Goal: Navigation & Orientation: Find specific page/section

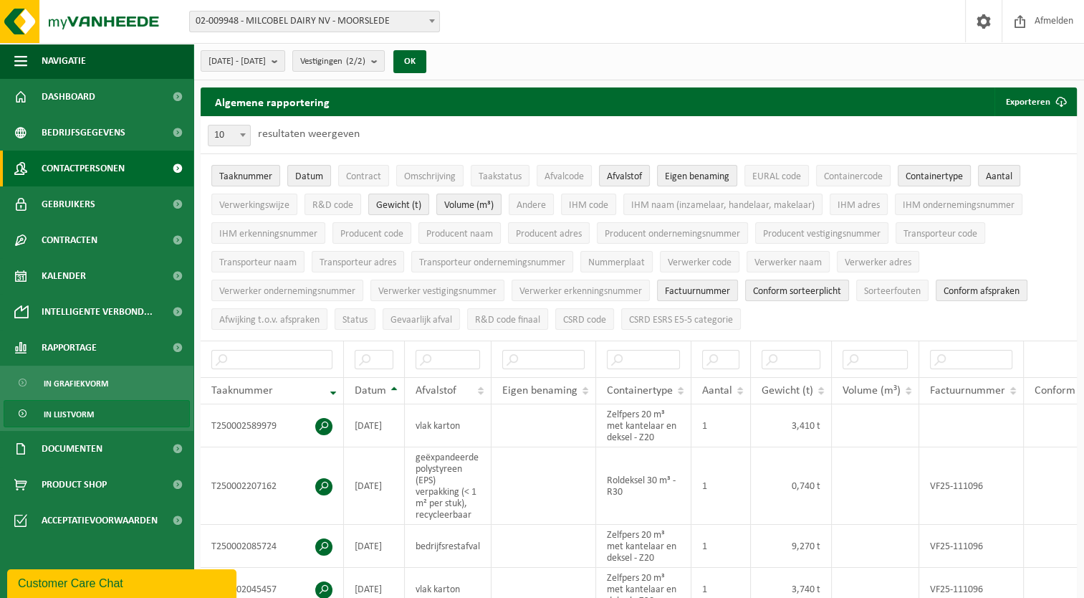
click at [90, 164] on span "Contactpersonen" at bounding box center [83, 168] width 83 height 36
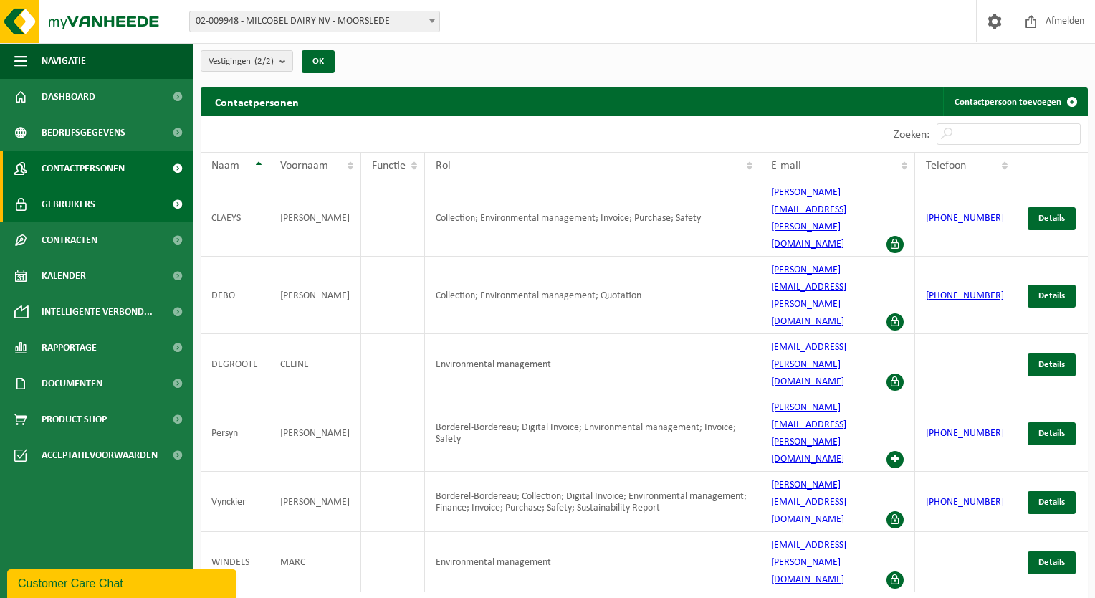
click at [85, 199] on span "Gebruikers" at bounding box center [69, 204] width 54 height 36
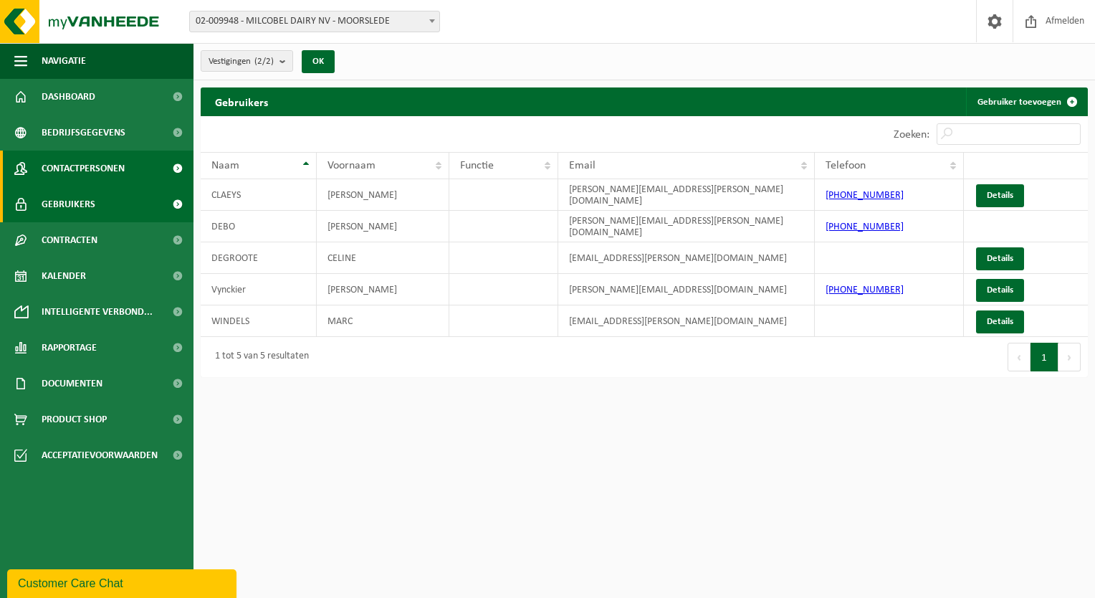
click at [88, 169] on span "Contactpersonen" at bounding box center [83, 168] width 83 height 36
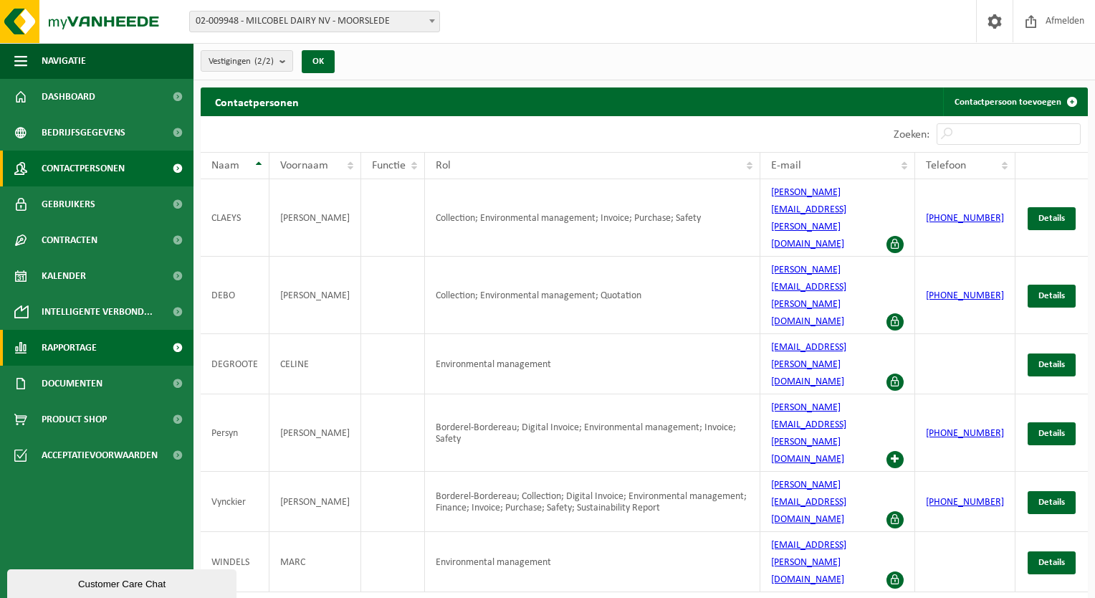
click at [104, 348] on link "Rapportage" at bounding box center [96, 348] width 193 height 36
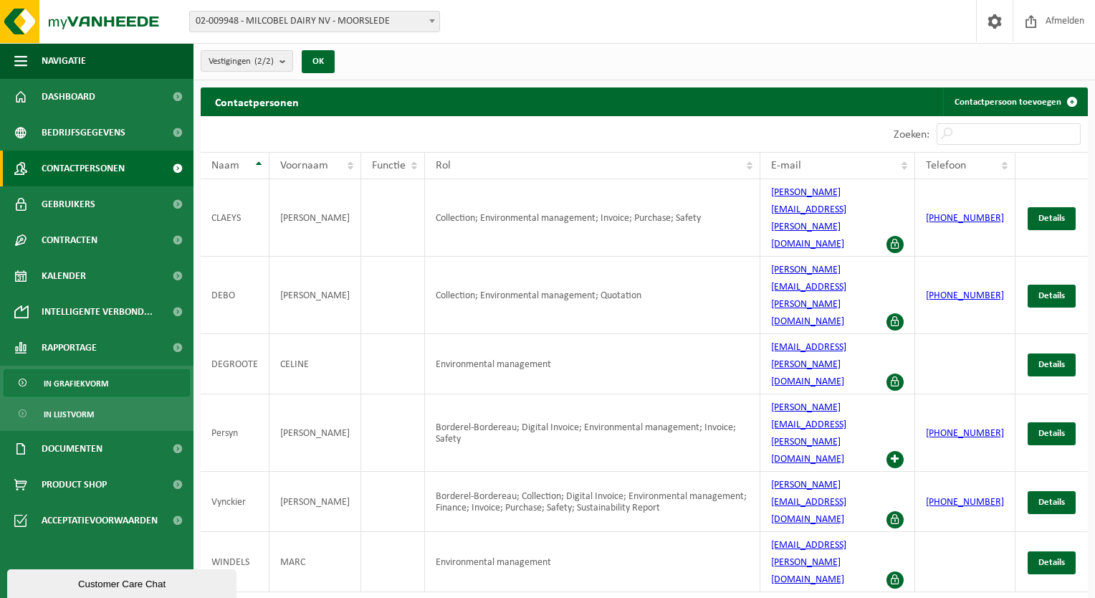
click at [91, 382] on span "In grafiekvorm" at bounding box center [76, 383] width 64 height 27
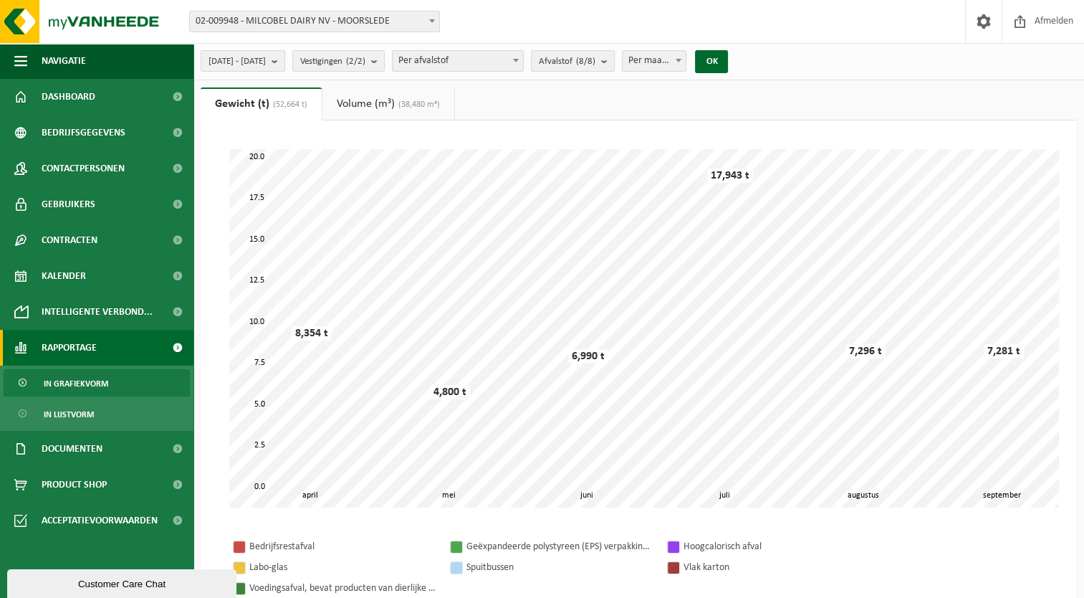
click at [82, 380] on span "In grafiekvorm" at bounding box center [76, 383] width 64 height 27
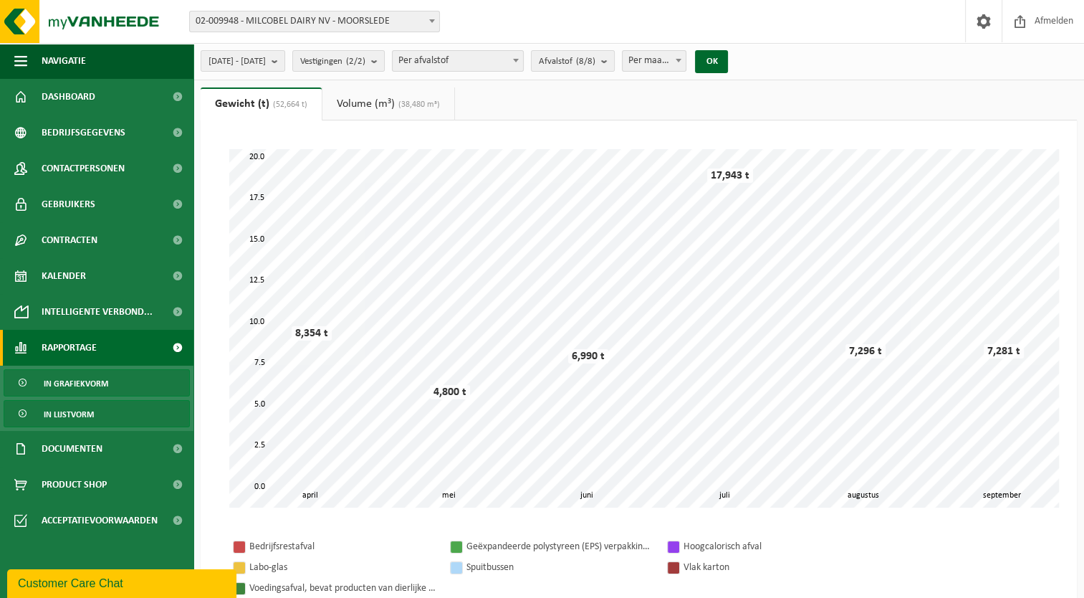
click at [85, 413] on span "In lijstvorm" at bounding box center [69, 414] width 50 height 27
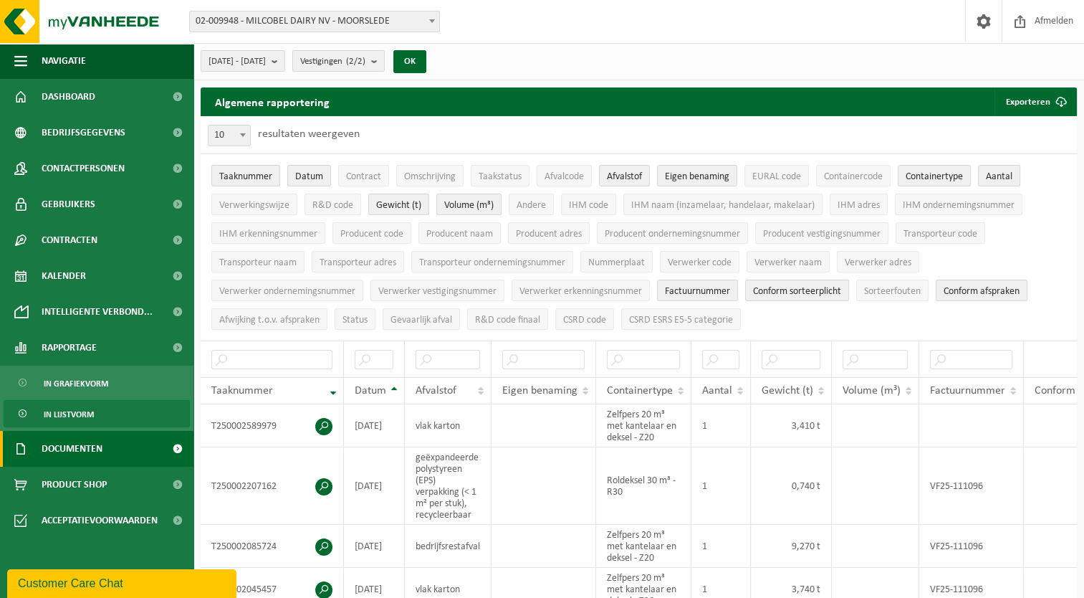
click at [99, 444] on span "Documenten" at bounding box center [72, 449] width 61 height 36
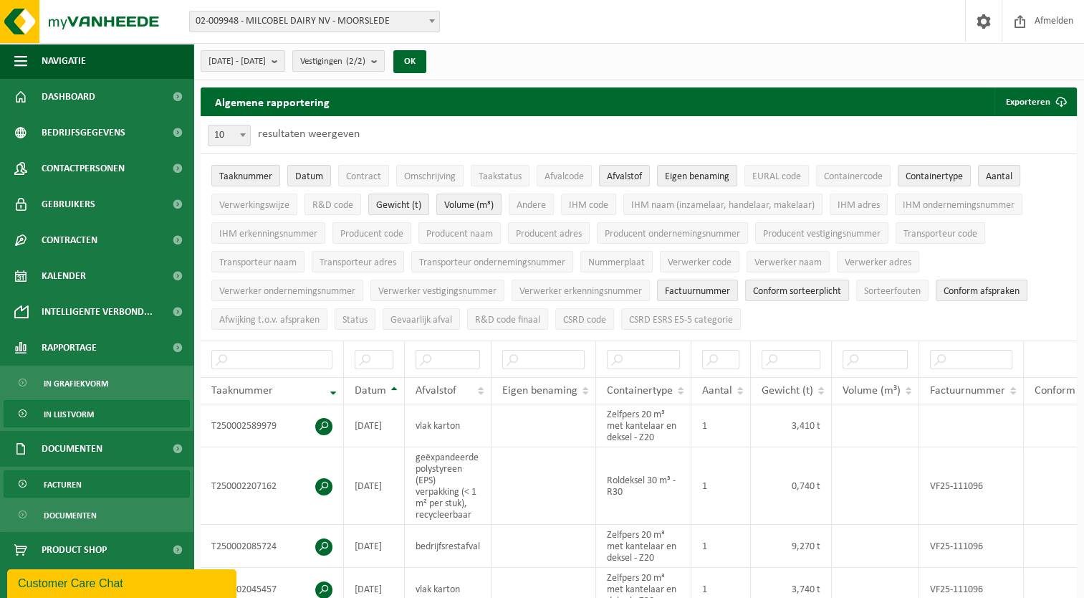
click at [93, 474] on link "Facturen" at bounding box center [97, 483] width 186 height 27
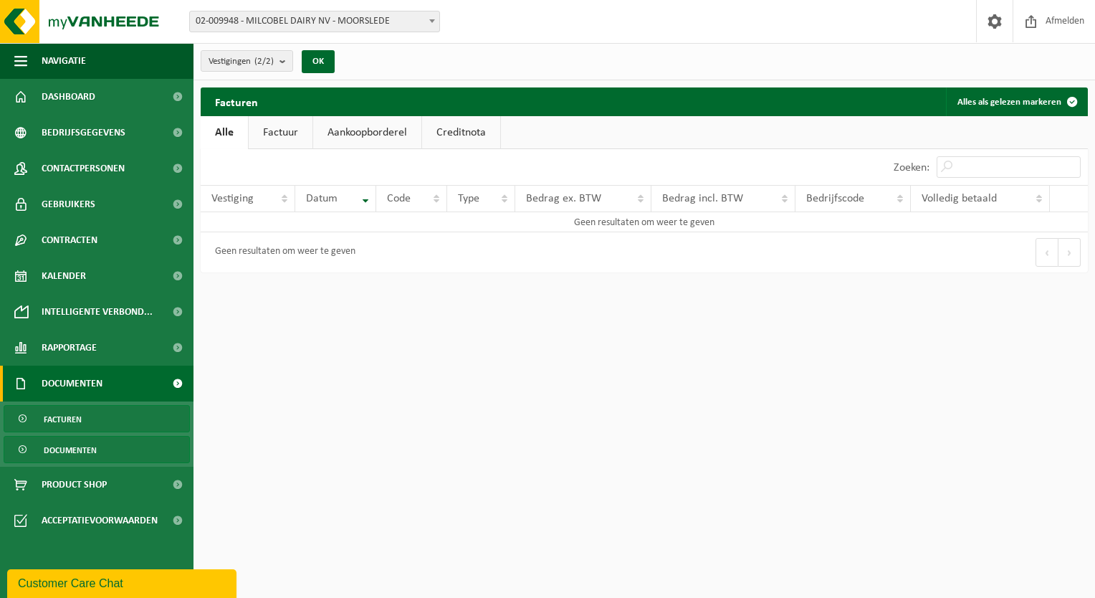
click at [78, 451] on span "Documenten" at bounding box center [70, 449] width 53 height 27
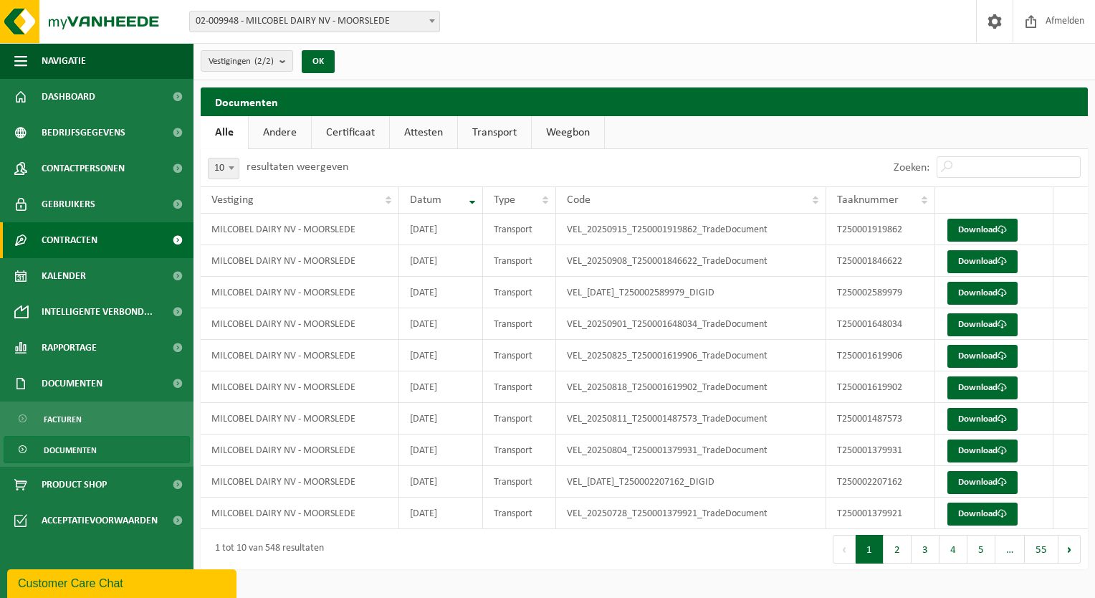
click at [70, 235] on span "Contracten" at bounding box center [70, 240] width 56 height 36
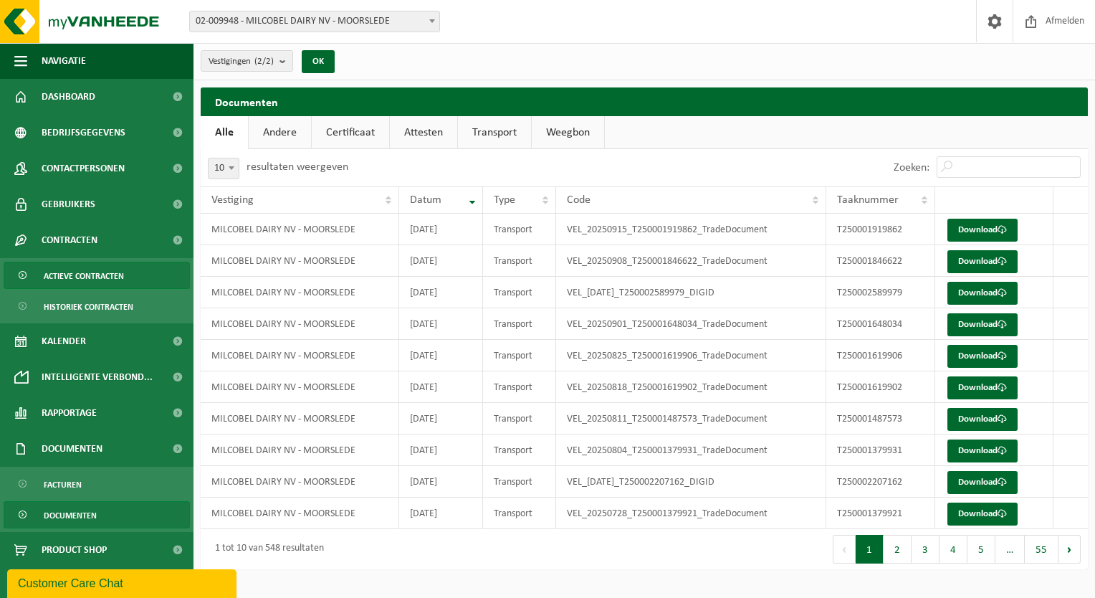
click at [82, 284] on span "Actieve contracten" at bounding box center [84, 275] width 80 height 27
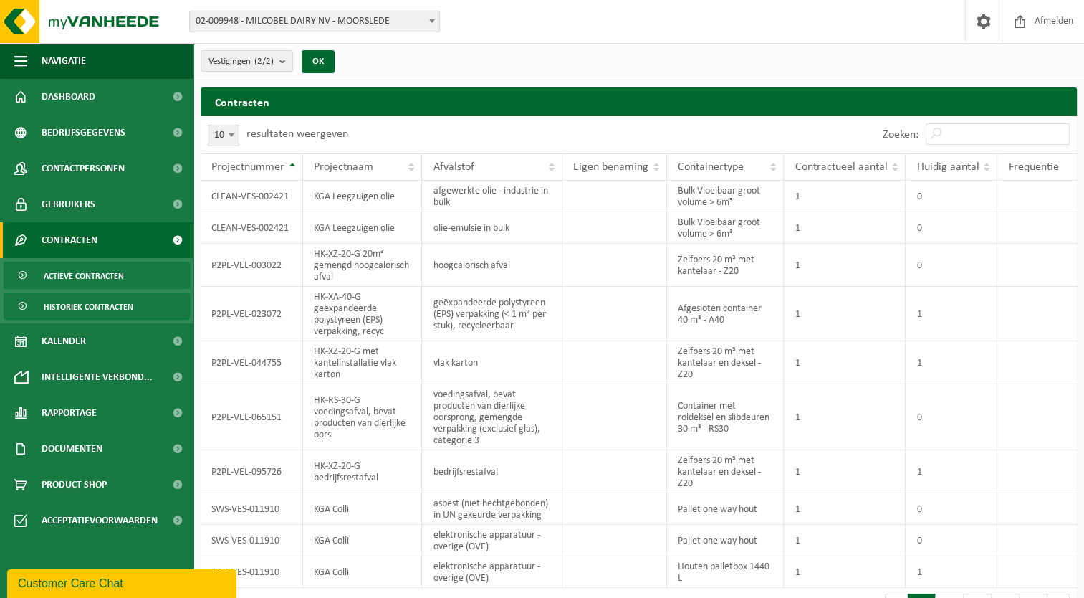
click at [94, 310] on span "Historiek contracten" at bounding box center [89, 306] width 90 height 27
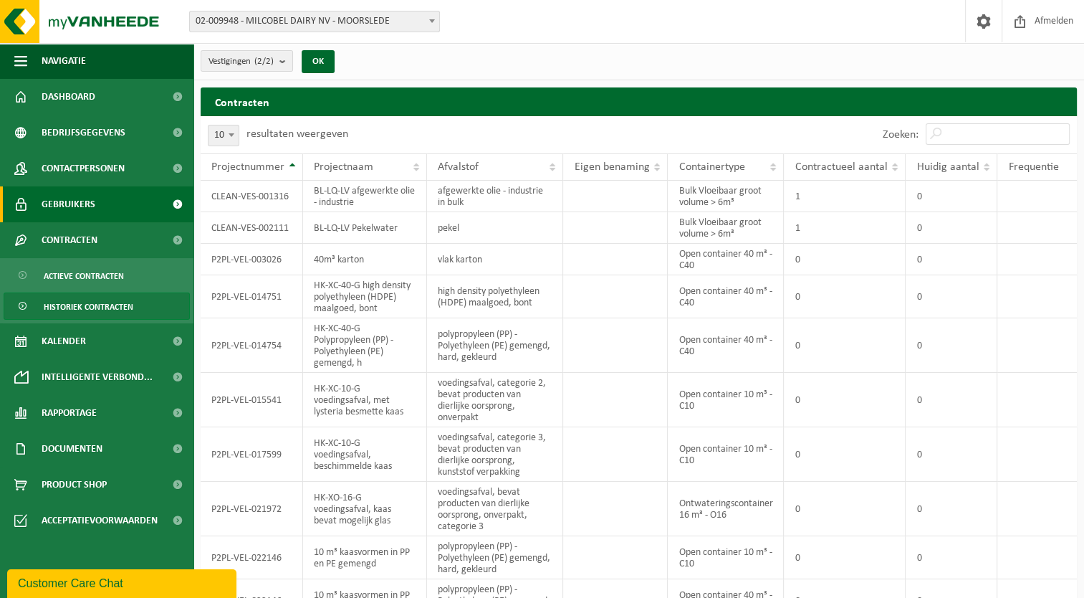
click at [73, 199] on span "Gebruikers" at bounding box center [69, 204] width 54 height 36
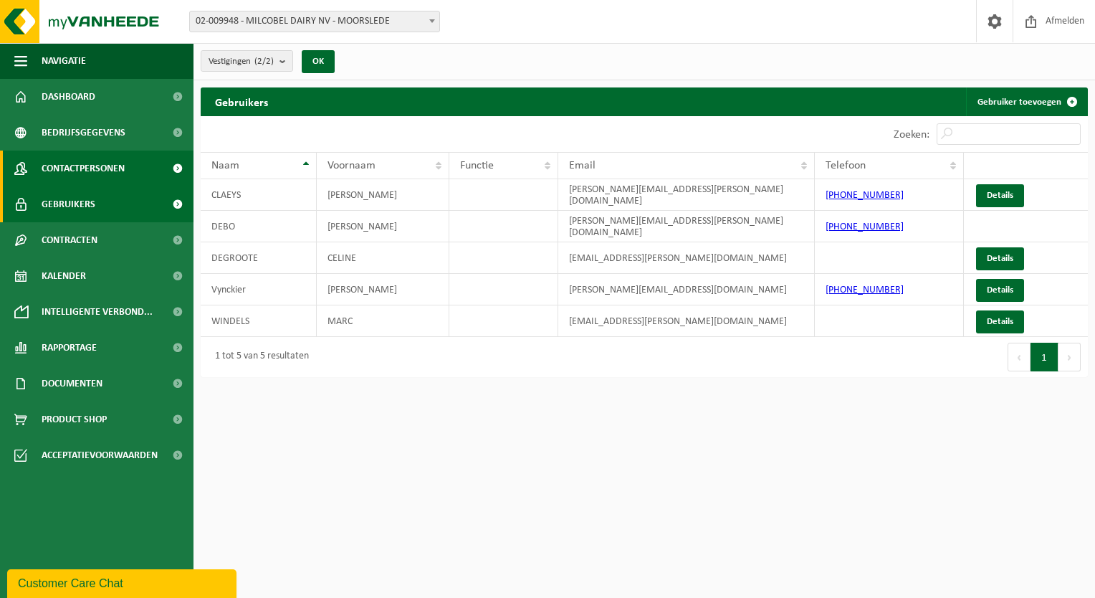
click at [97, 163] on span "Contactpersonen" at bounding box center [83, 168] width 83 height 36
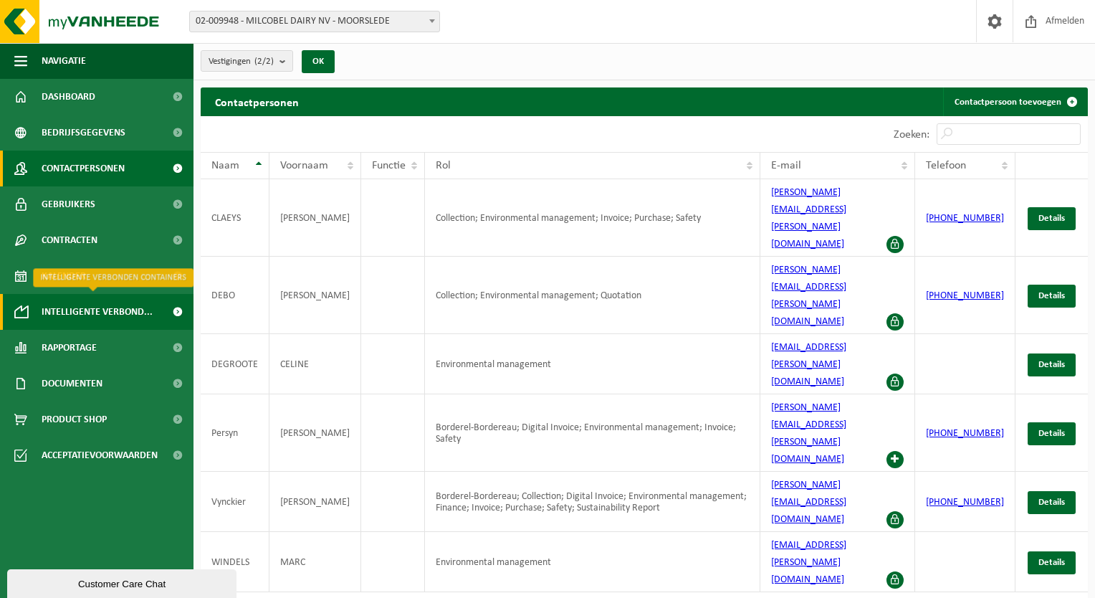
click at [97, 311] on span "Intelligente verbond..." at bounding box center [97, 312] width 111 height 36
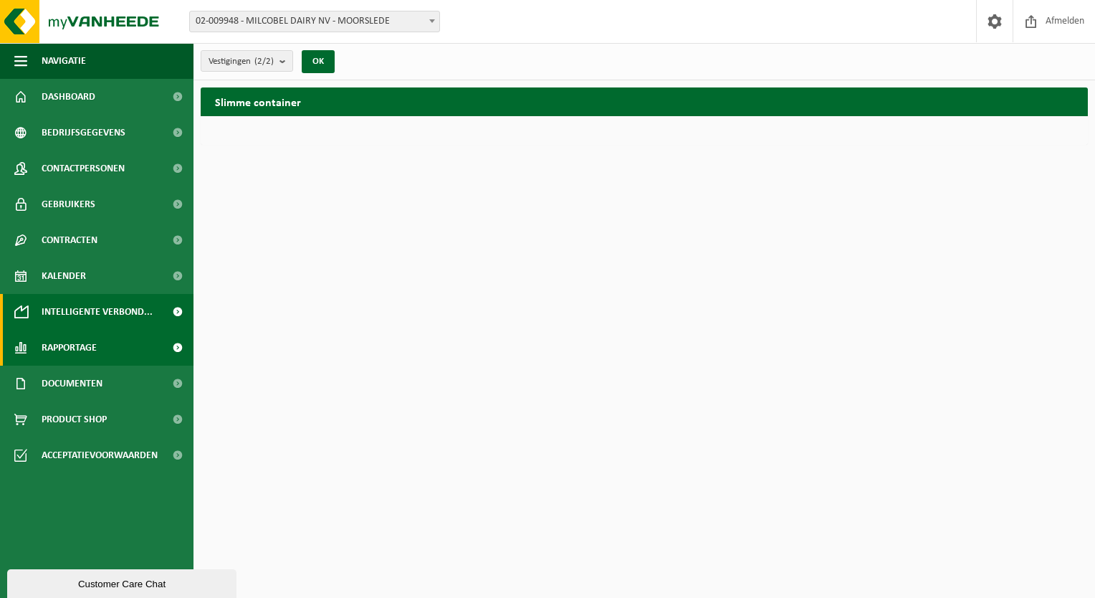
click at [93, 350] on span "Rapportage" at bounding box center [69, 348] width 55 height 36
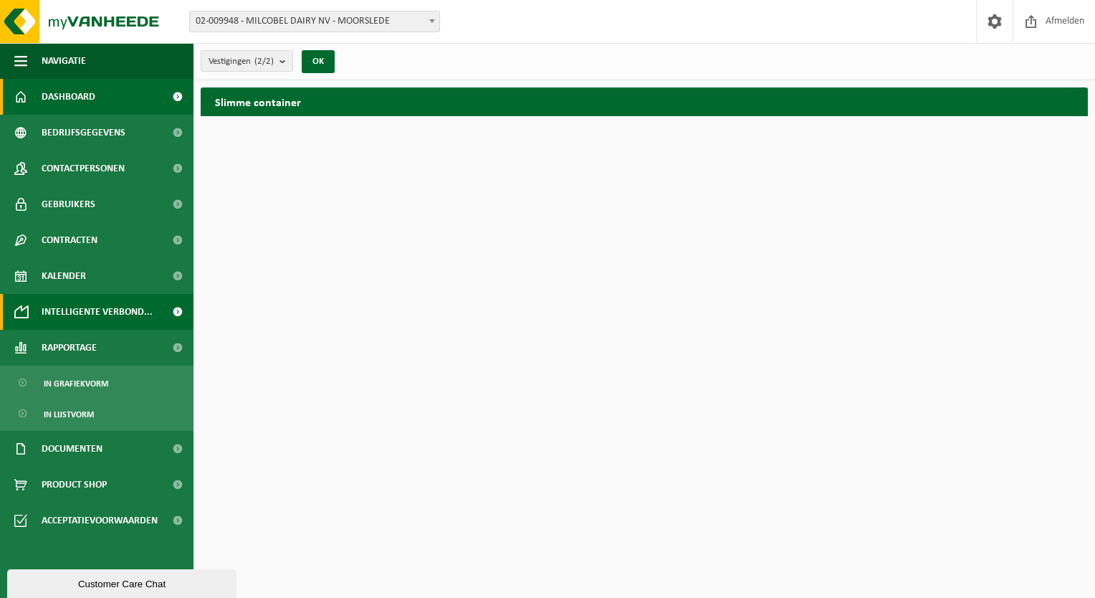
click at [58, 102] on span "Dashboard" at bounding box center [69, 97] width 54 height 36
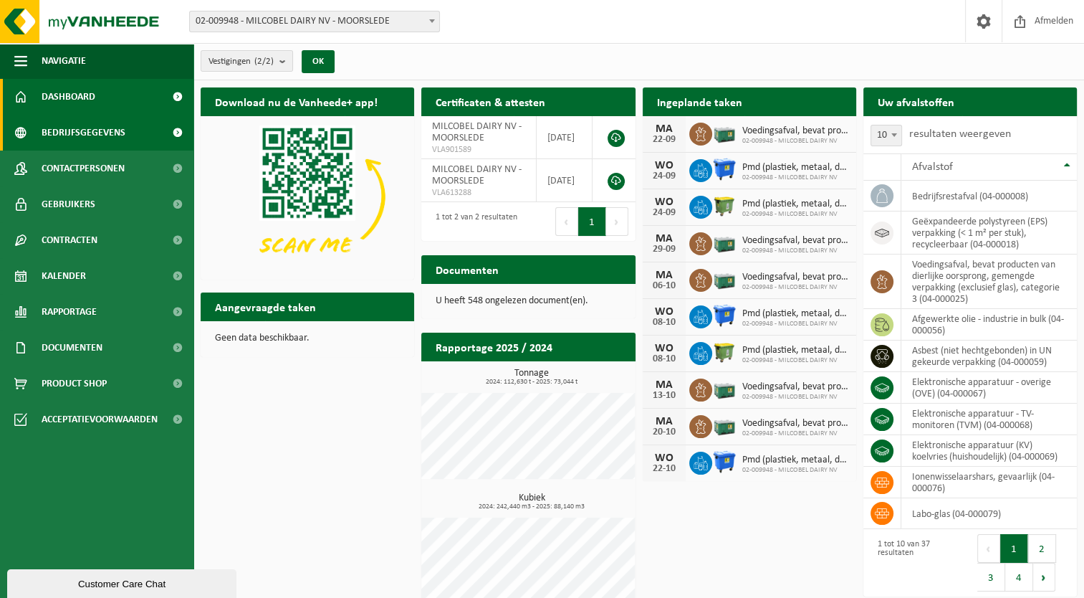
click at [110, 135] on span "Bedrijfsgegevens" at bounding box center [84, 133] width 84 height 36
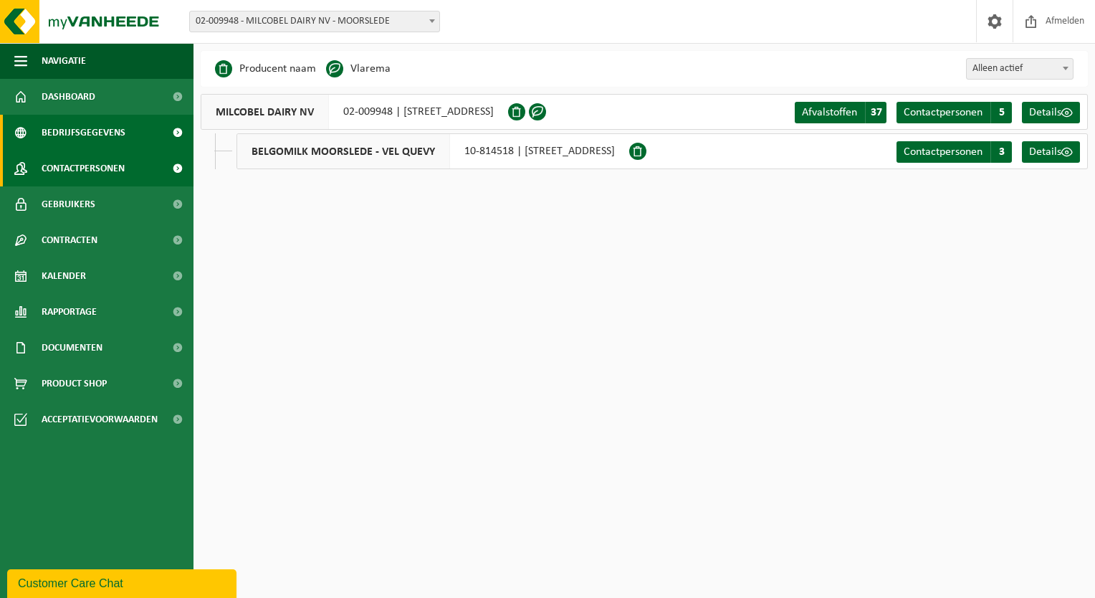
click at [29, 161] on link "Contactpersonen" at bounding box center [96, 168] width 193 height 36
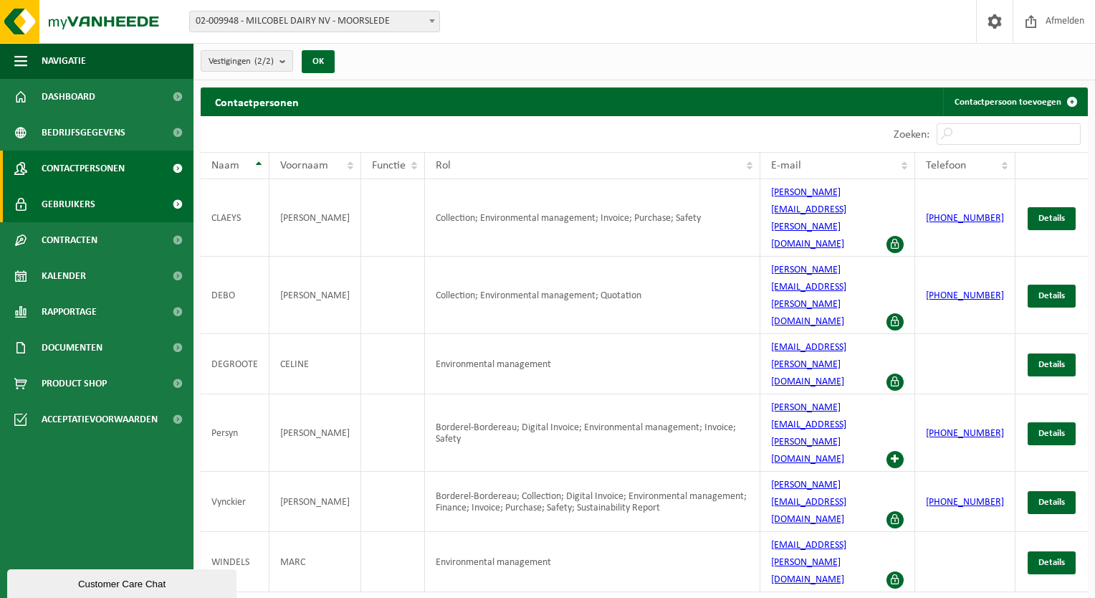
click at [105, 208] on link "Gebruikers" at bounding box center [96, 204] width 193 height 36
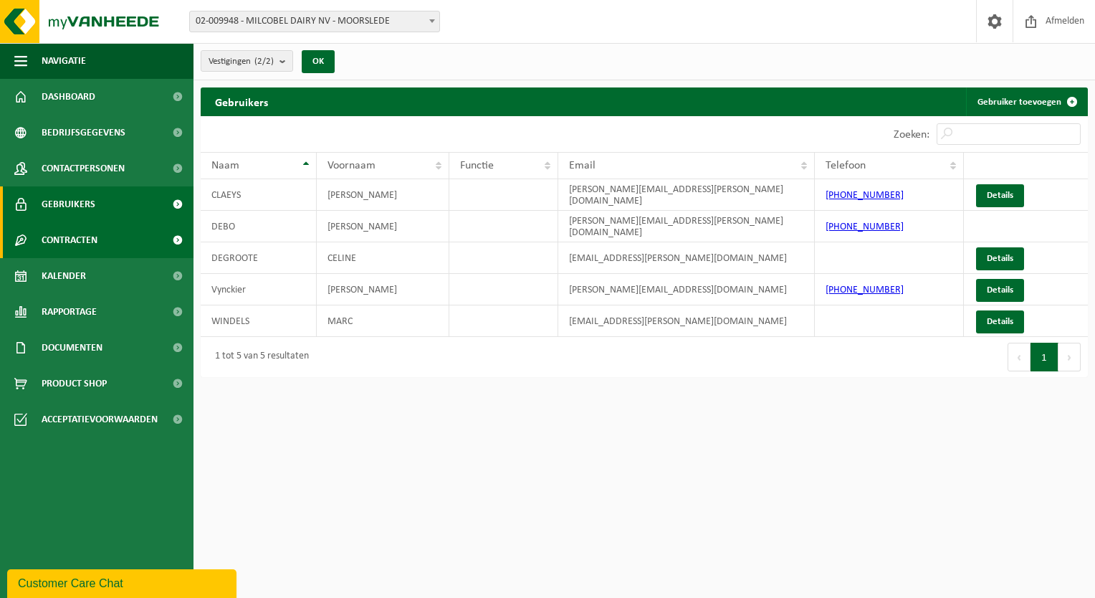
click at [95, 227] on span "Contracten" at bounding box center [70, 240] width 56 height 36
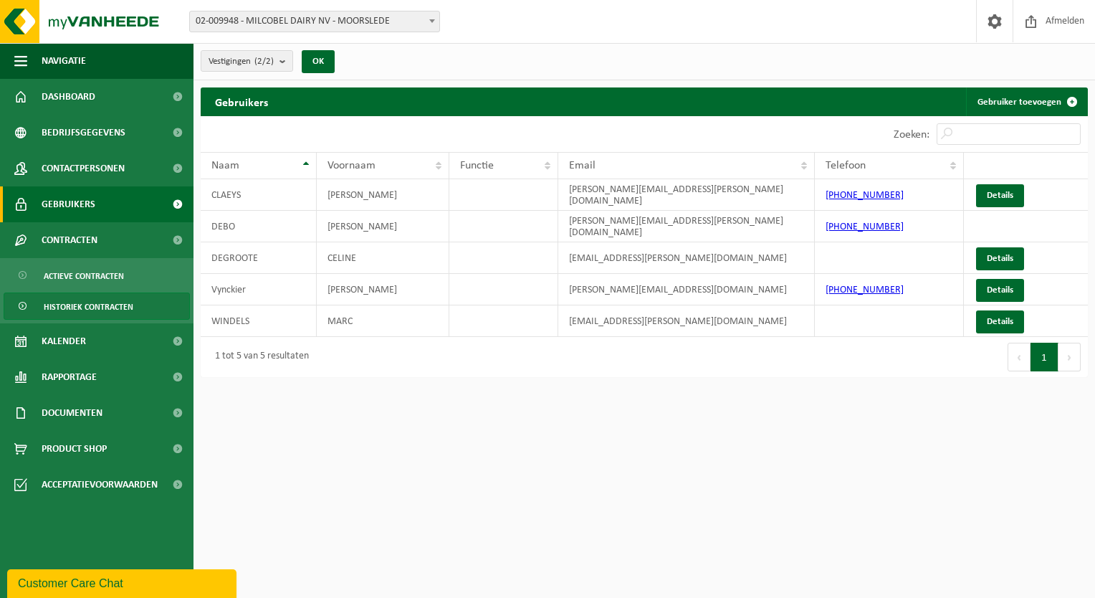
click at [100, 302] on span "Historiek contracten" at bounding box center [89, 306] width 90 height 27
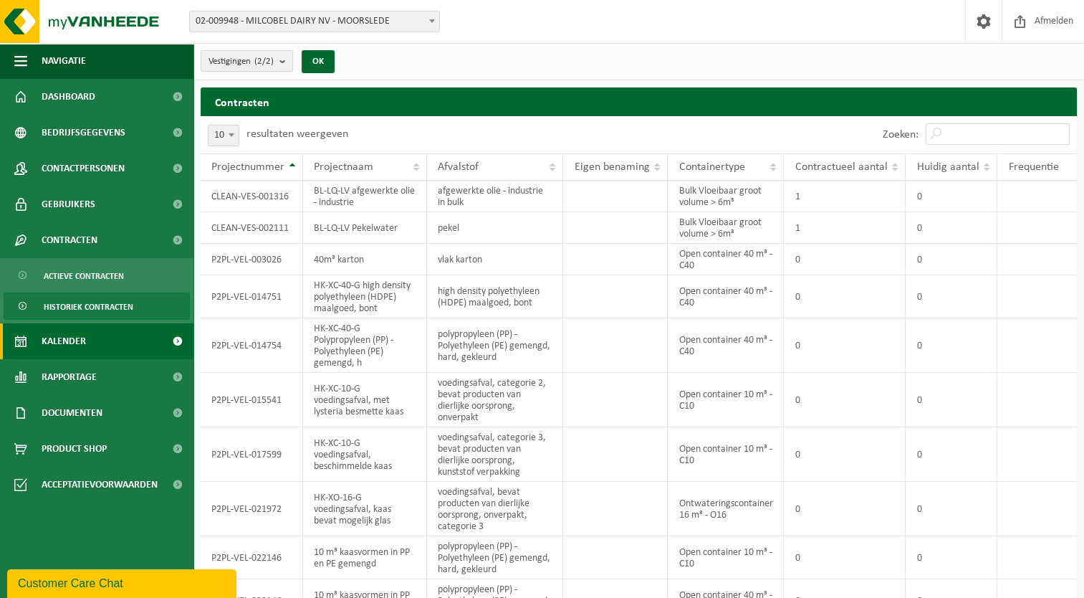
click at [63, 345] on span "Kalender" at bounding box center [64, 341] width 44 height 36
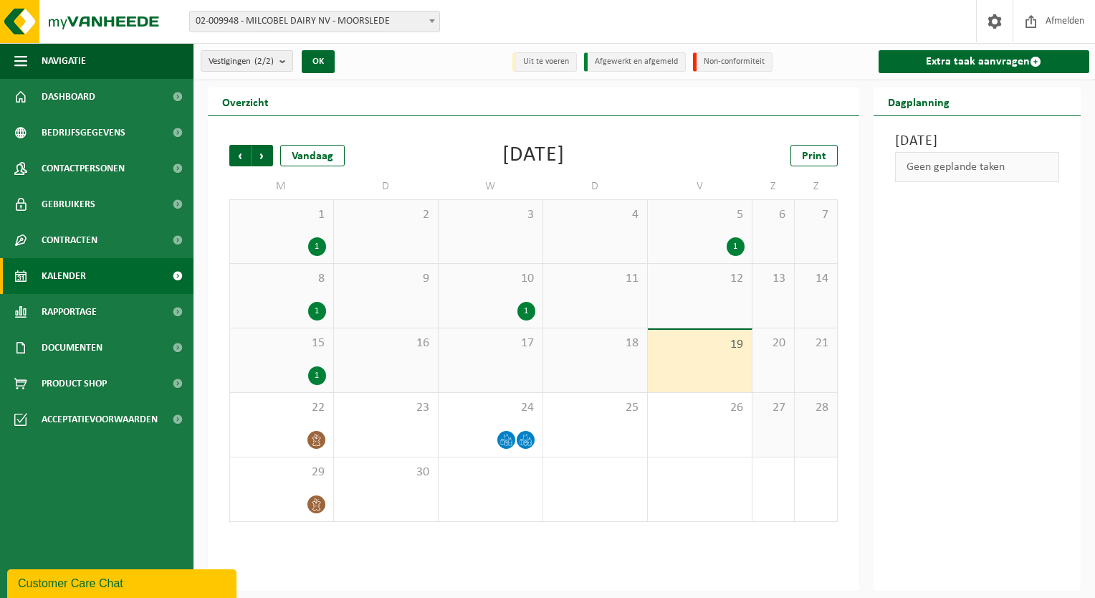
click at [178, 277] on span at bounding box center [177, 276] width 32 height 36
click at [169, 302] on span at bounding box center [177, 312] width 32 height 36
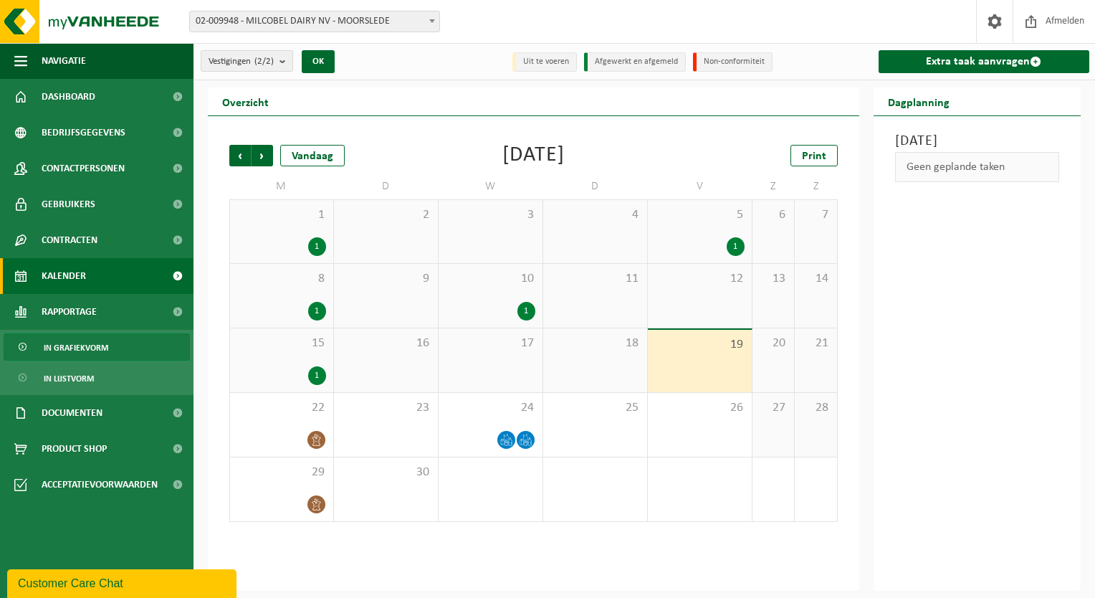
click at [90, 352] on span "In grafiekvorm" at bounding box center [76, 347] width 64 height 27
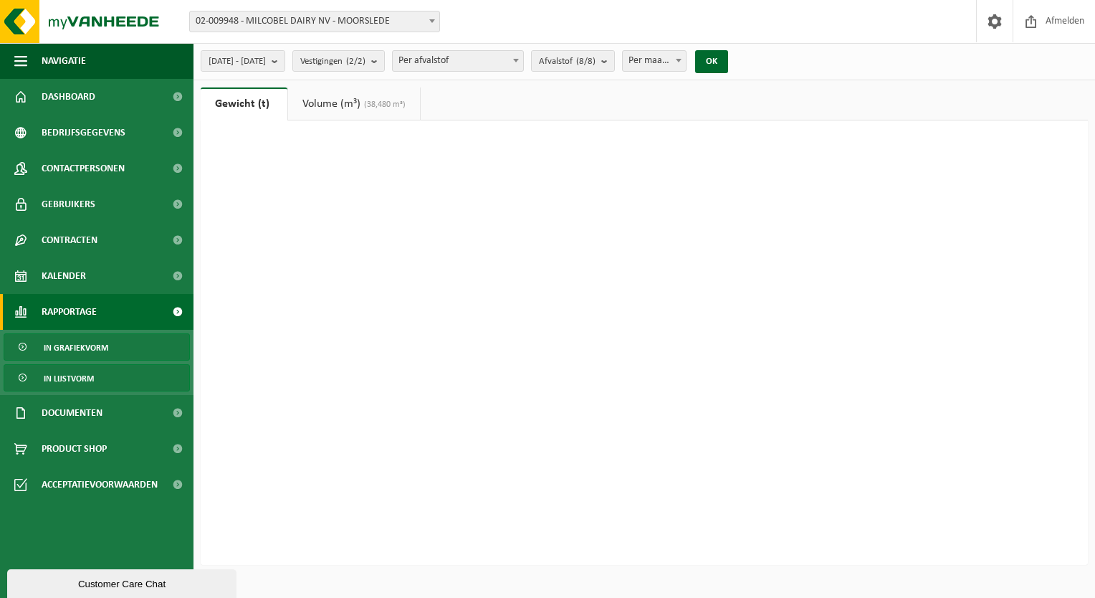
click at [80, 377] on span "In lijstvorm" at bounding box center [69, 378] width 50 height 27
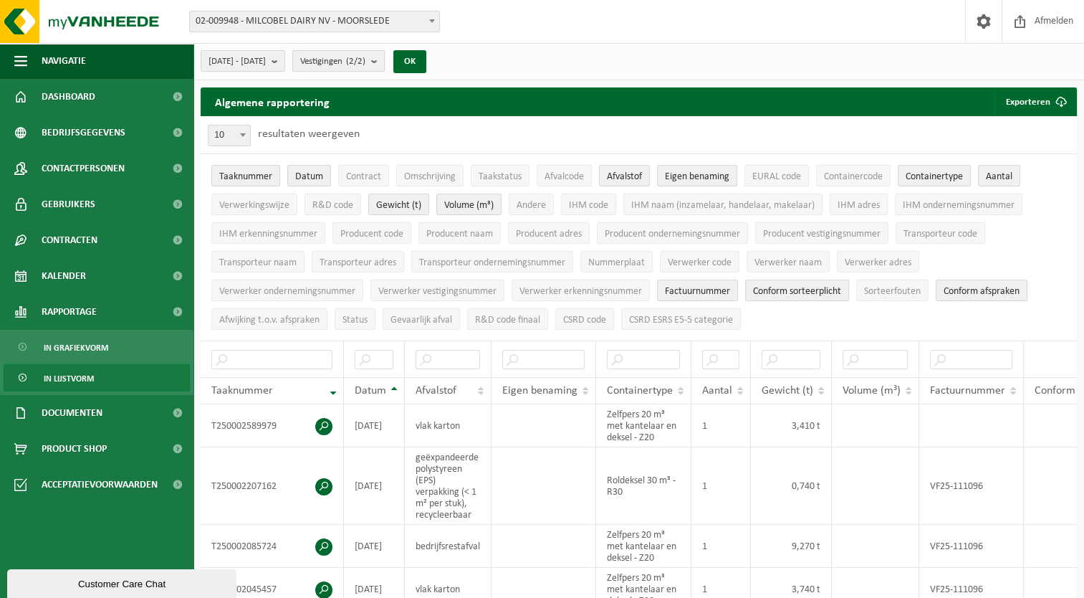
click at [365, 52] on span "Vestigingen (2/2)" at bounding box center [332, 61] width 65 height 21
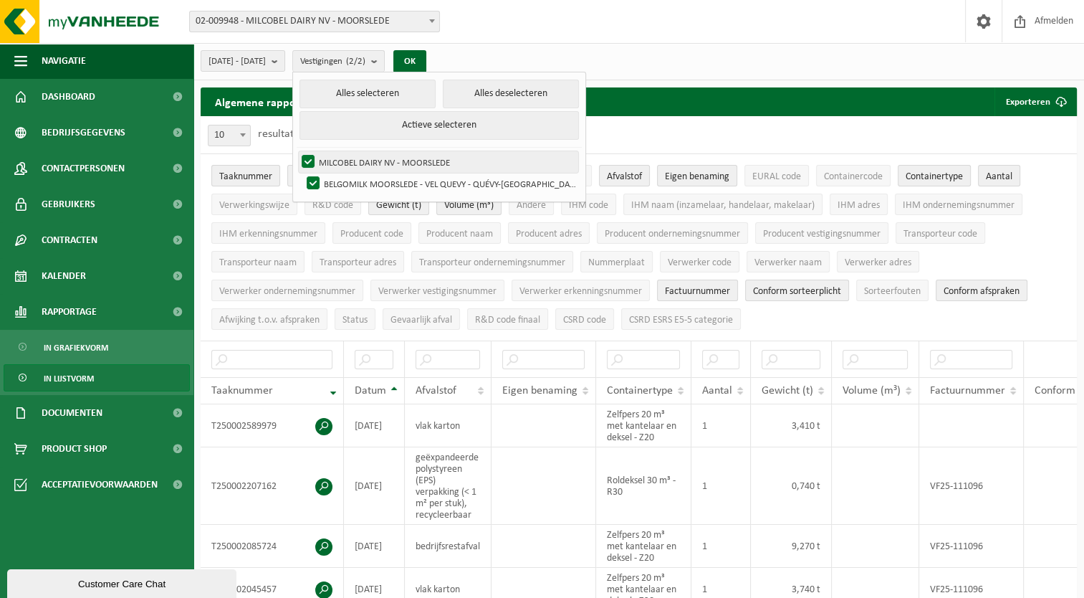
click at [441, 158] on label "MILCOBEL DAIRY NV - MOORSLEDE" at bounding box center [438, 161] width 279 height 21
click at [297, 151] on input "MILCOBEL DAIRY NV - MOORSLEDE" at bounding box center [296, 150] width 1 height 1
click at [437, 160] on label "MILCOBEL DAIRY NV - MOORSLEDE" at bounding box center [438, 161] width 279 height 21
click at [297, 151] on input "MILCOBEL DAIRY NV - MOORSLEDE" at bounding box center [296, 150] width 1 height 1
checkbox input "true"
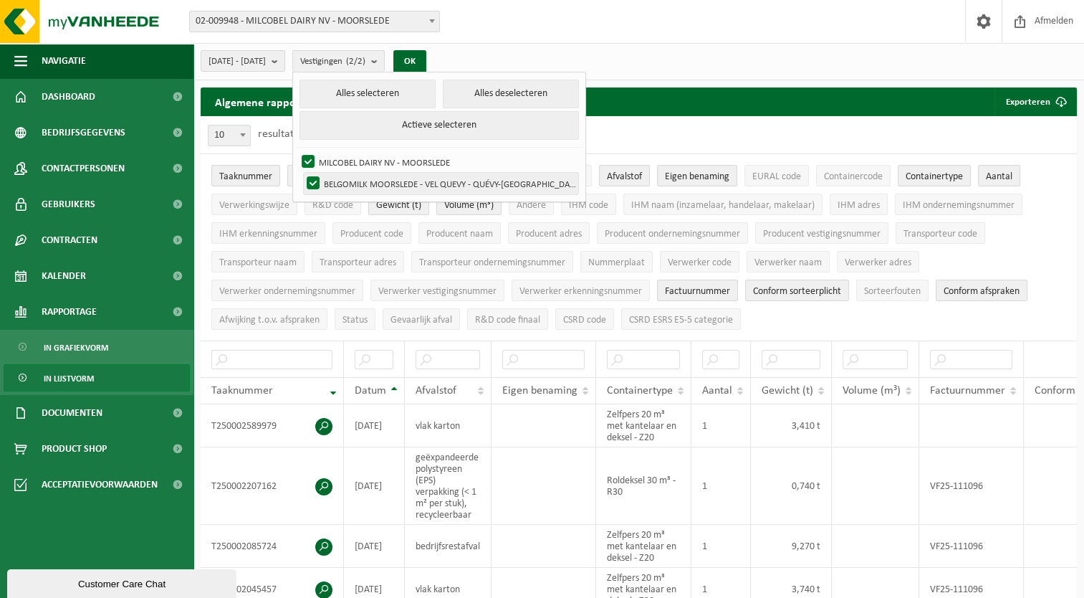
click at [434, 186] on label "BELGOMILK MOORSLEDE - [PERSON_NAME]-[GEOGRAPHIC_DATA]" at bounding box center [441, 183] width 274 height 21
click at [302, 173] on input "BELGOMILK MOORSLEDE - [PERSON_NAME]-[GEOGRAPHIC_DATA]" at bounding box center [301, 172] width 1 height 1
checkbox input "false"
click at [642, 42] on div "Vestiging: 02-009948 - MILCOBEL DAIRY NV - MOORSLEDE 10-814518 - BELGOMILK MOOR…" at bounding box center [542, 22] width 1084 height 44
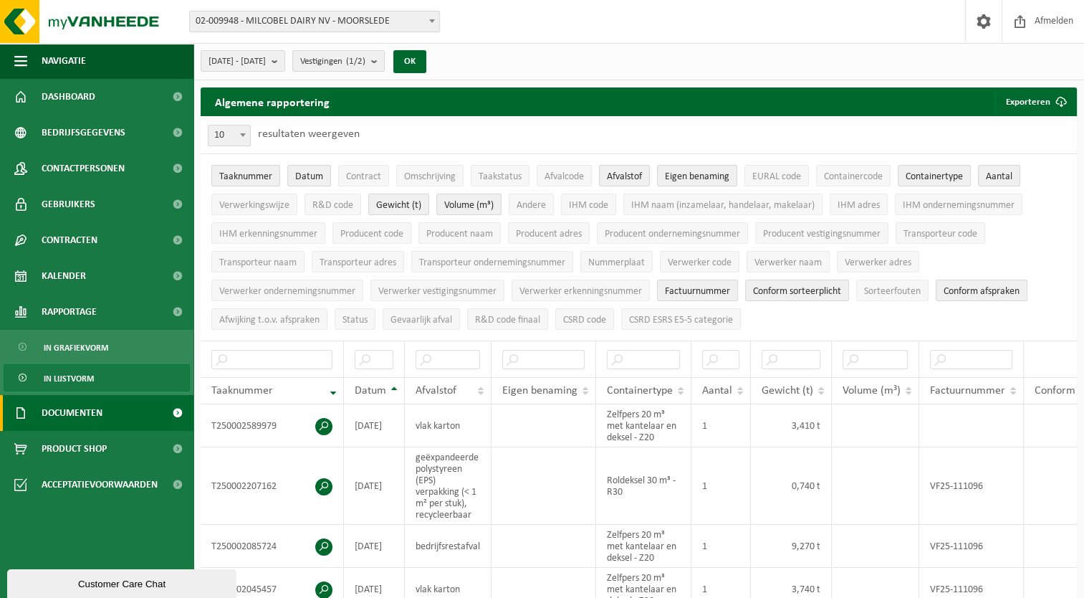
click at [77, 419] on span "Documenten" at bounding box center [72, 413] width 61 height 36
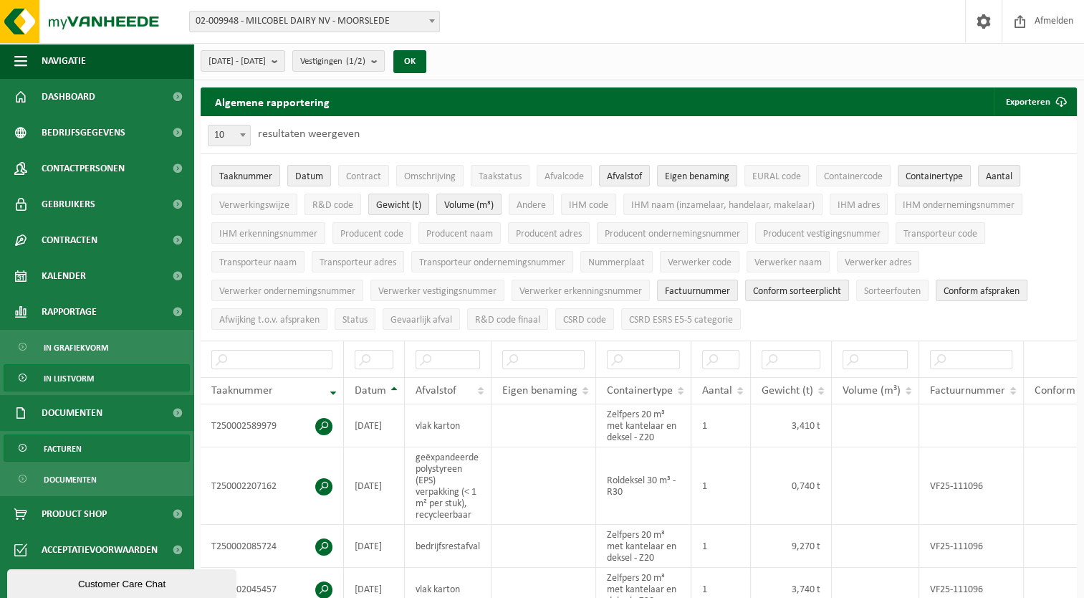
click at [92, 446] on link "Facturen" at bounding box center [97, 447] width 186 height 27
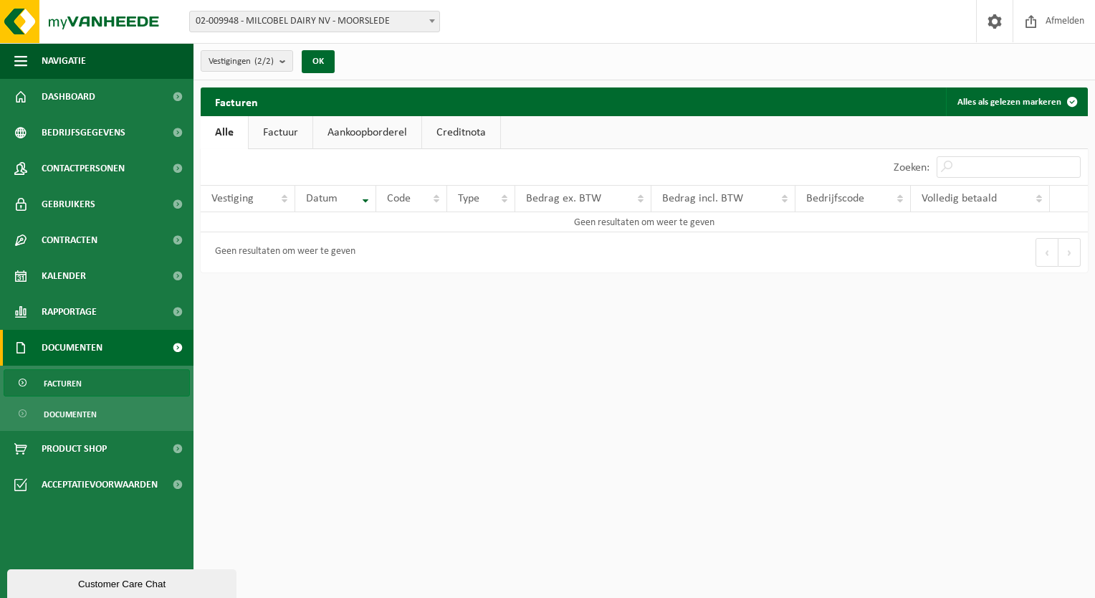
click at [80, 343] on span "Documenten" at bounding box center [72, 348] width 61 height 36
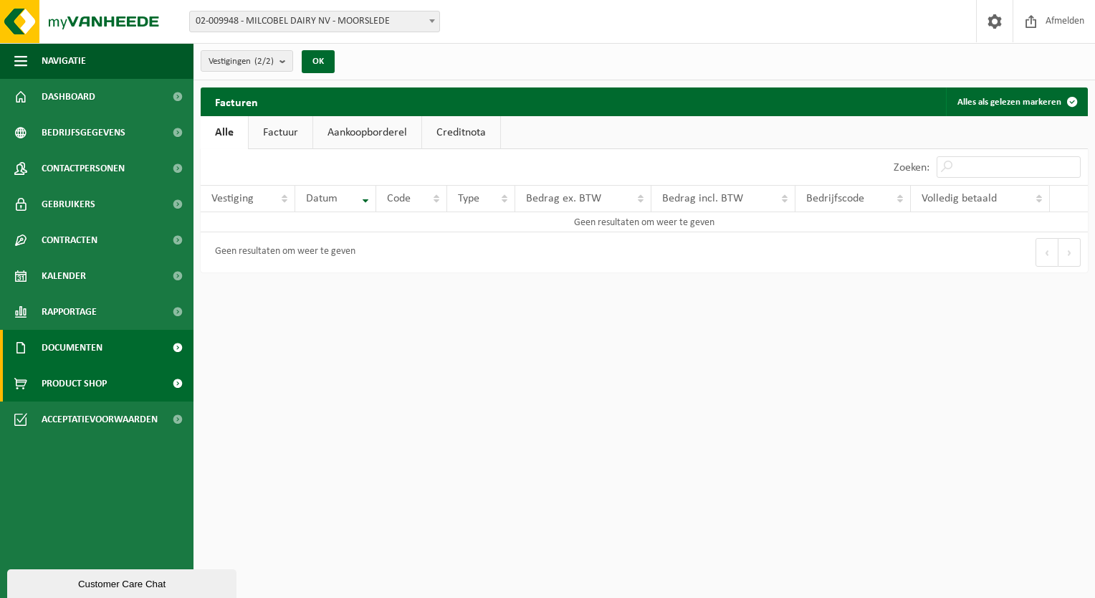
click at [85, 375] on span "Product Shop" at bounding box center [74, 383] width 65 height 36
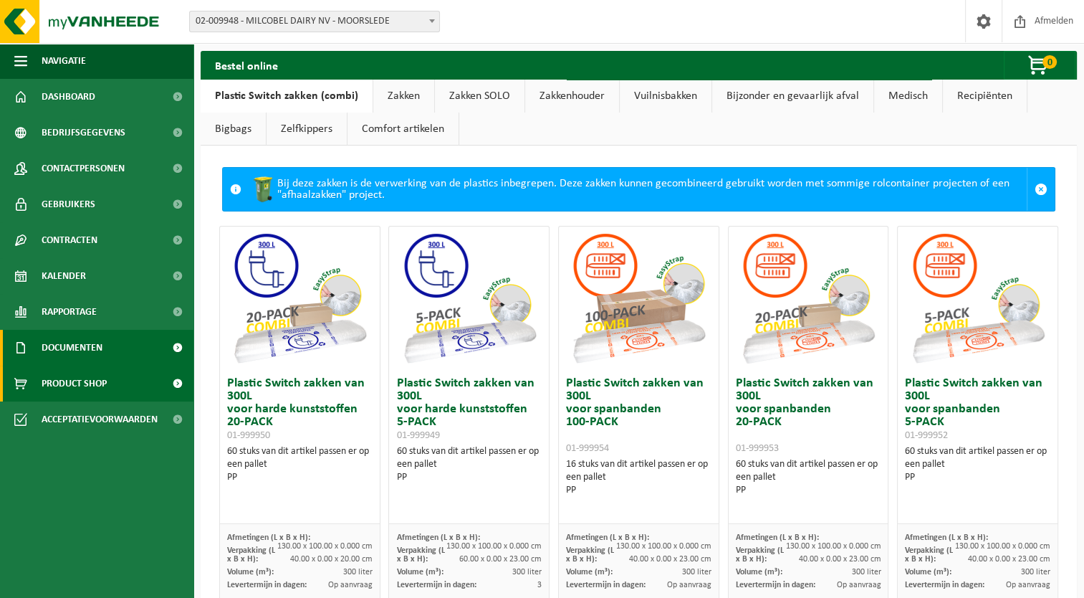
click at [118, 341] on link "Documenten" at bounding box center [96, 348] width 193 height 36
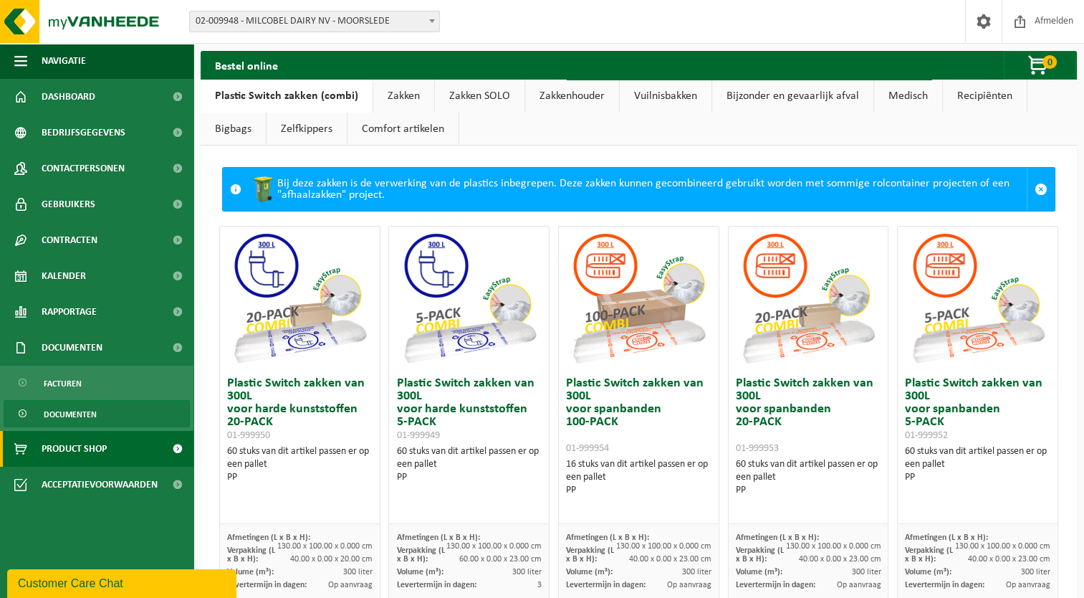
click at [72, 416] on span "Documenten" at bounding box center [70, 414] width 53 height 27
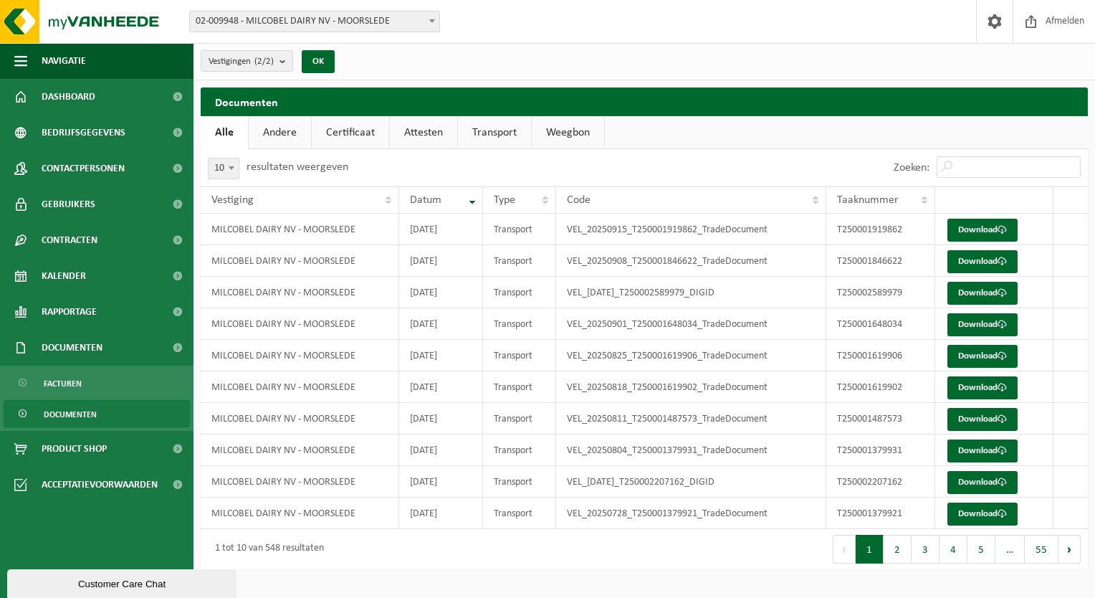
click at [289, 133] on link "Andere" at bounding box center [280, 132] width 62 height 33
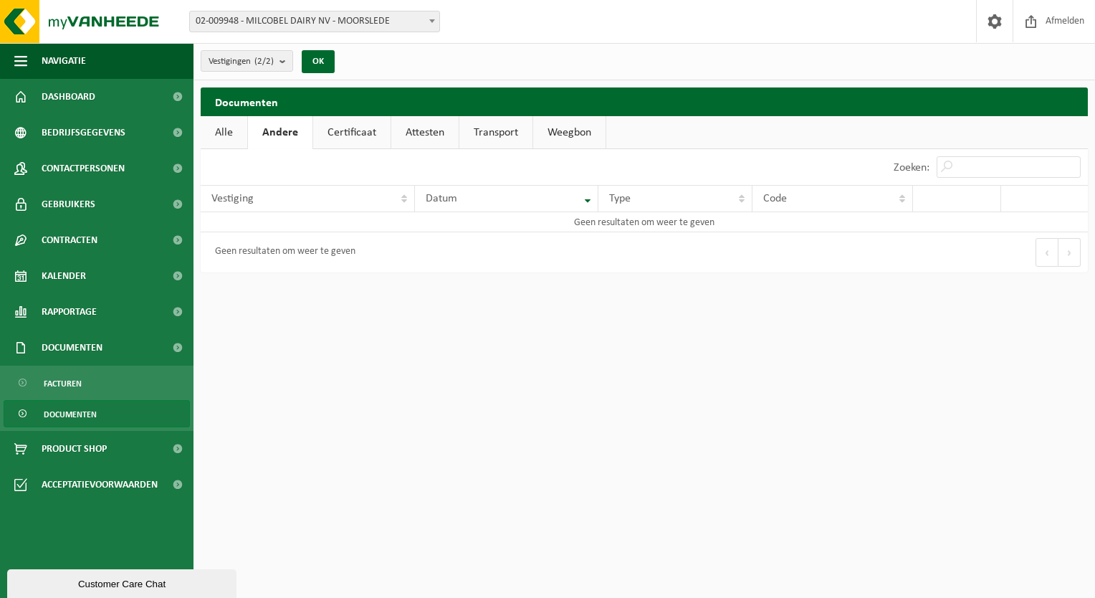
click at [353, 136] on link "Certificaat" at bounding box center [351, 132] width 77 height 33
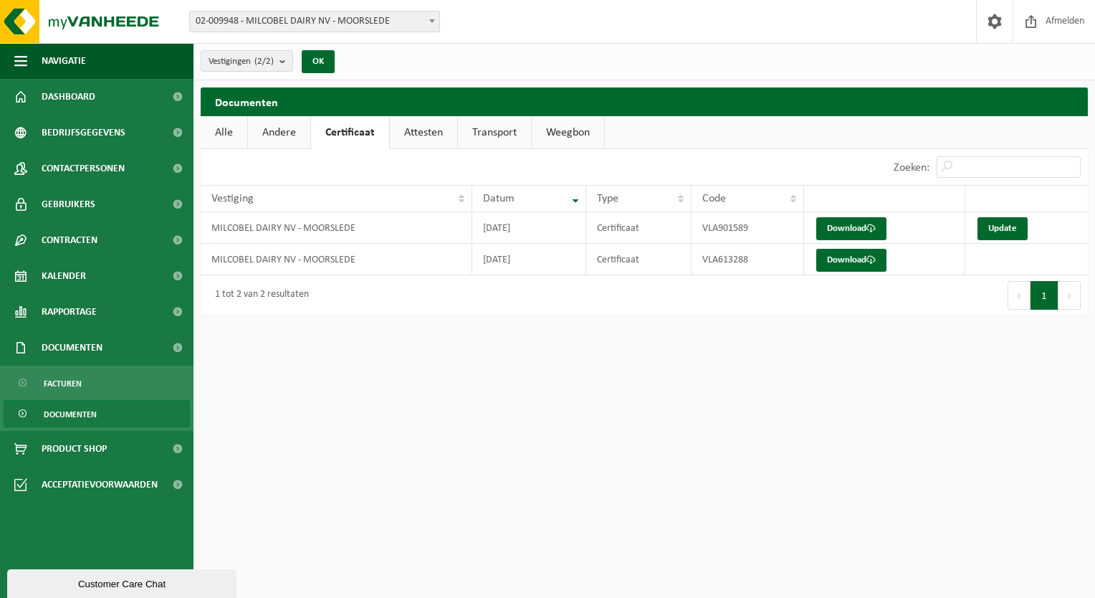
click at [420, 135] on link "Attesten" at bounding box center [423, 132] width 67 height 33
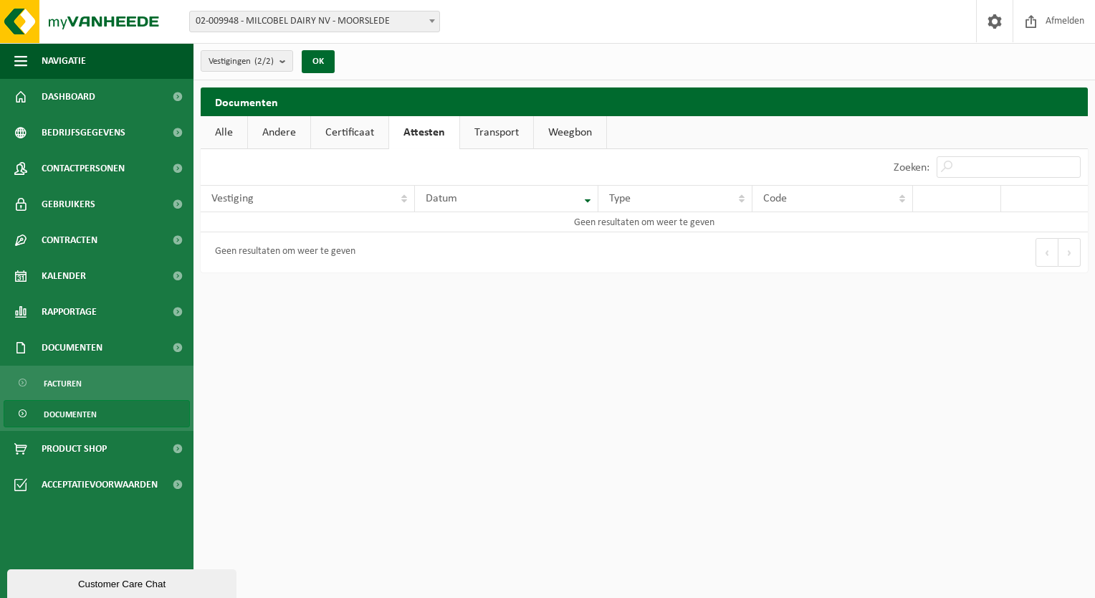
click at [484, 139] on link "Transport" at bounding box center [496, 132] width 73 height 33
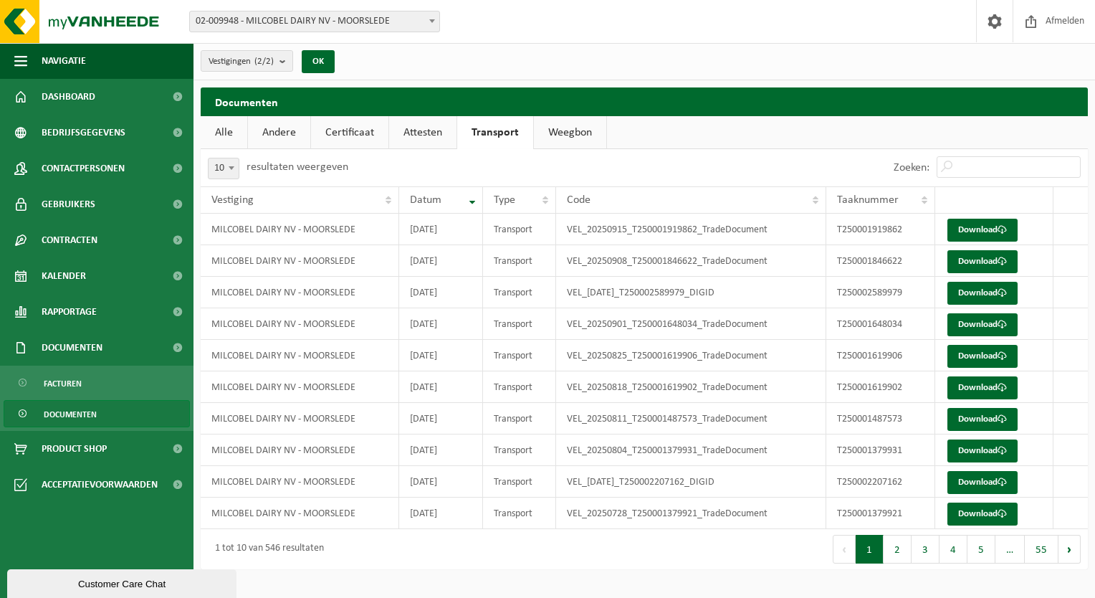
click at [575, 134] on link "Weegbon" at bounding box center [570, 132] width 72 height 33
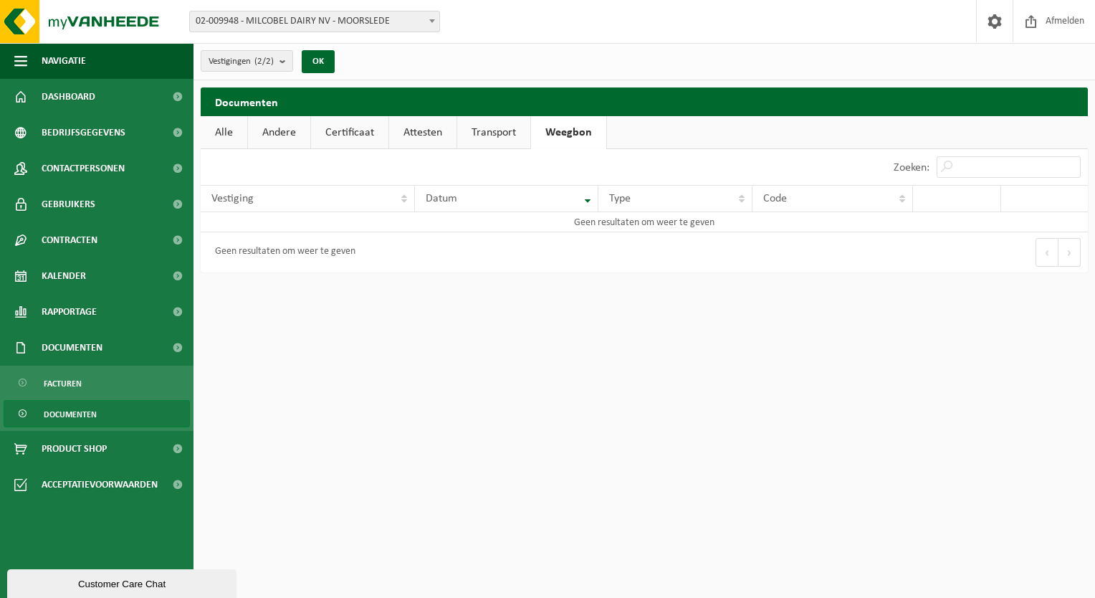
click at [221, 134] on link "Alle" at bounding box center [224, 132] width 47 height 33
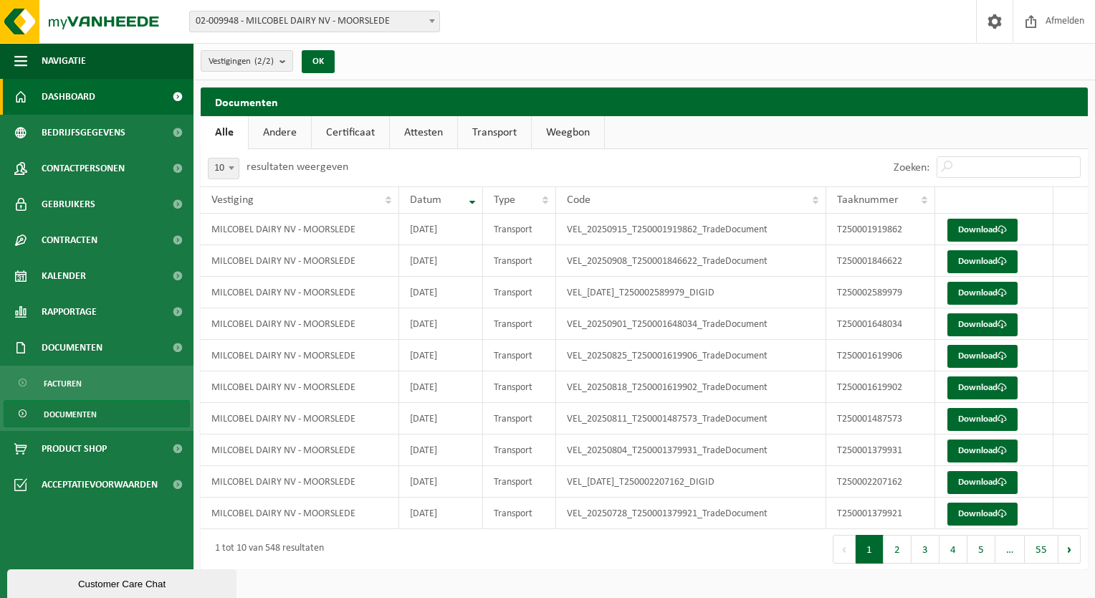
click at [97, 95] on link "Dashboard" at bounding box center [96, 97] width 193 height 36
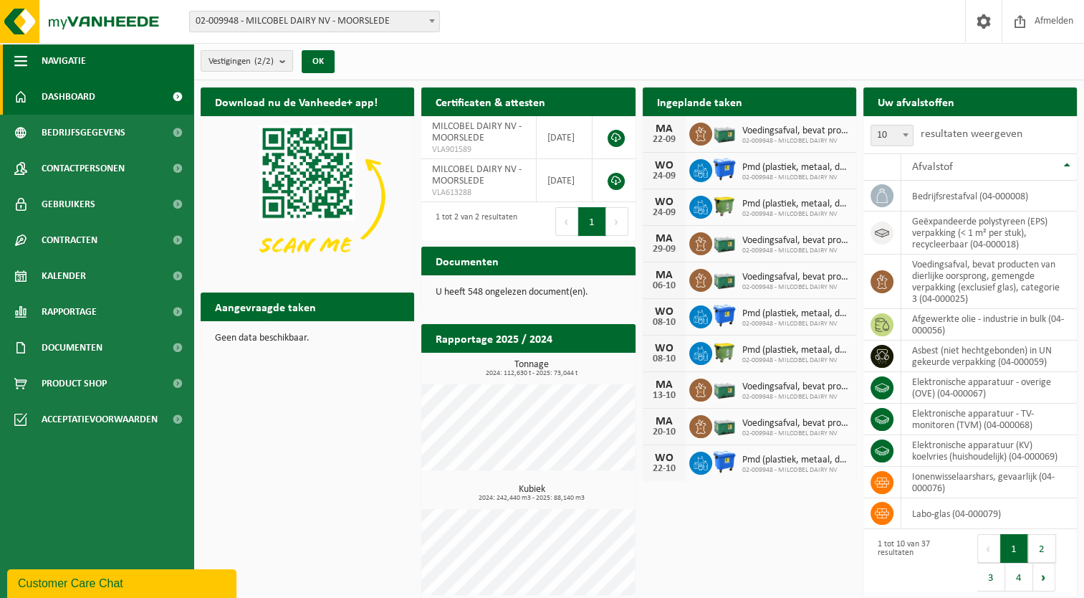
drag, startPoint x: 18, startPoint y: 53, endPoint x: 19, endPoint y: 60, distance: 7.2
click at [19, 57] on span "button" at bounding box center [20, 61] width 13 height 36
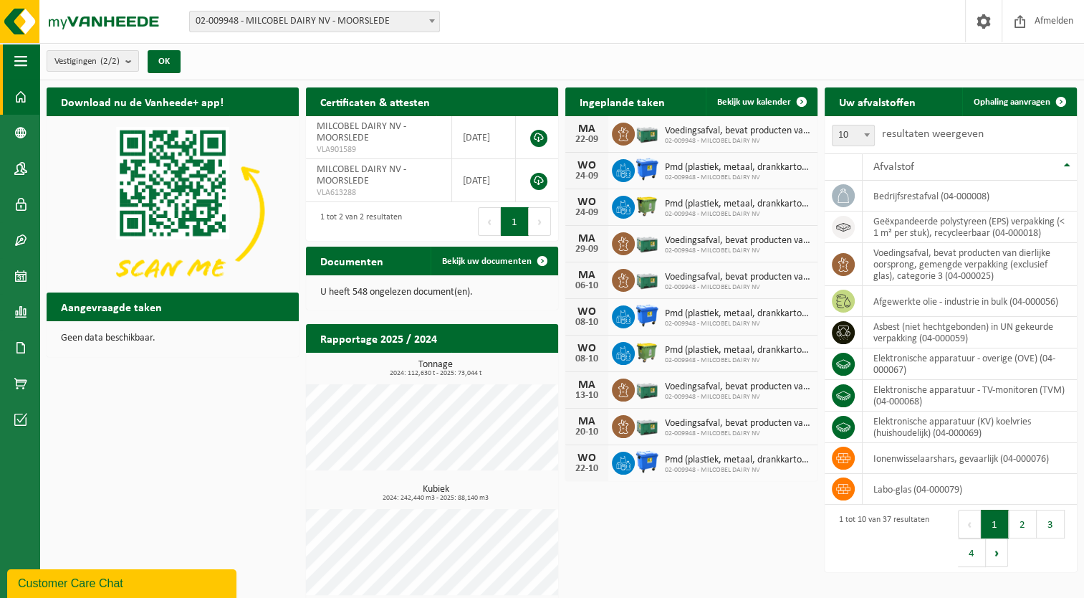
click at [25, 56] on span "button" at bounding box center [20, 61] width 13 height 36
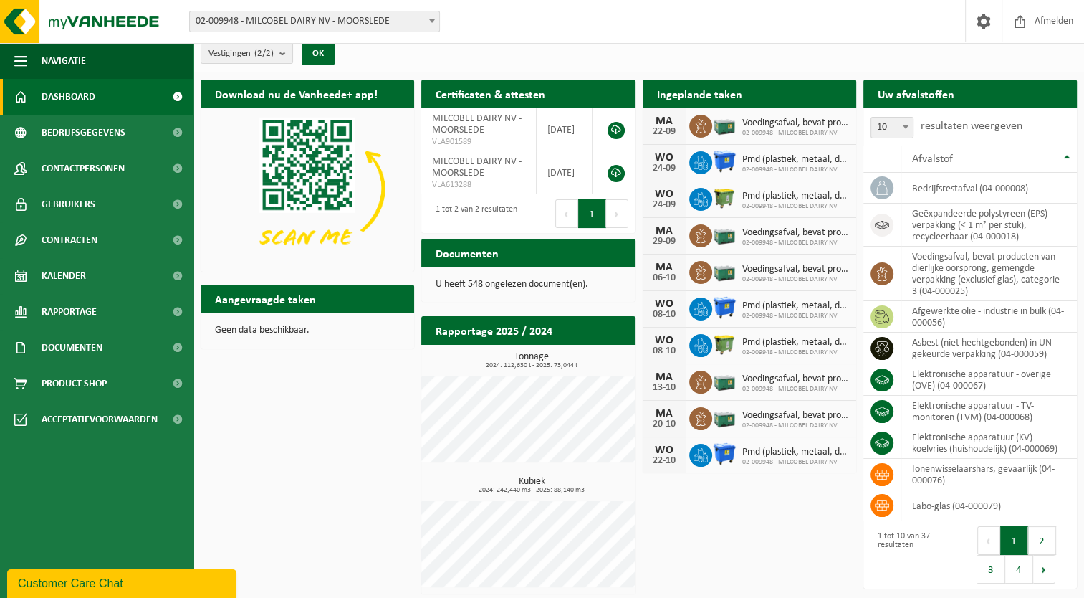
scroll to position [10, 0]
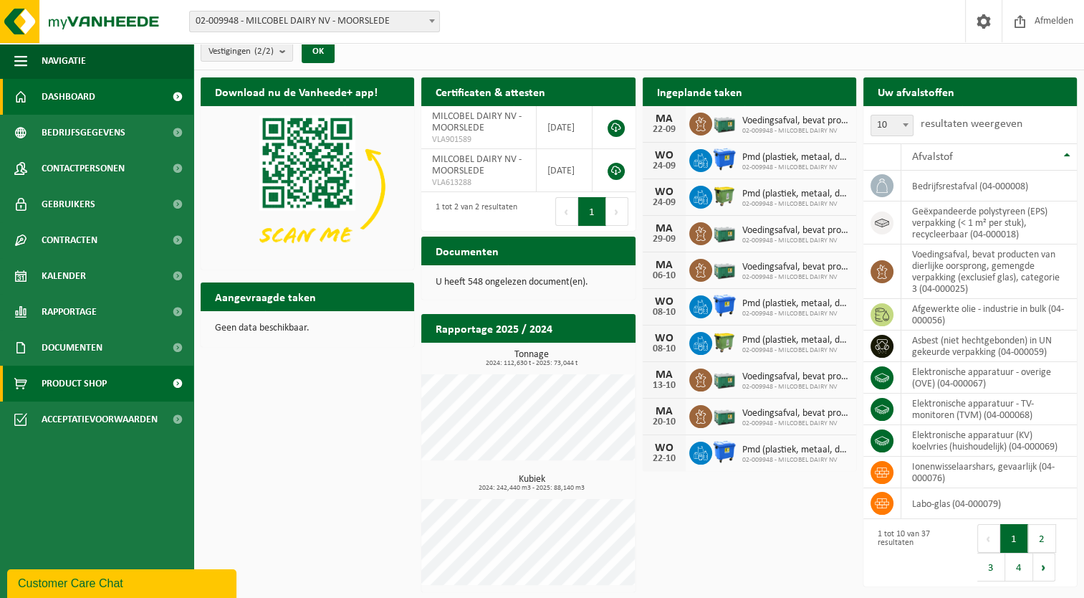
click at [61, 386] on span "Product Shop" at bounding box center [74, 383] width 65 height 36
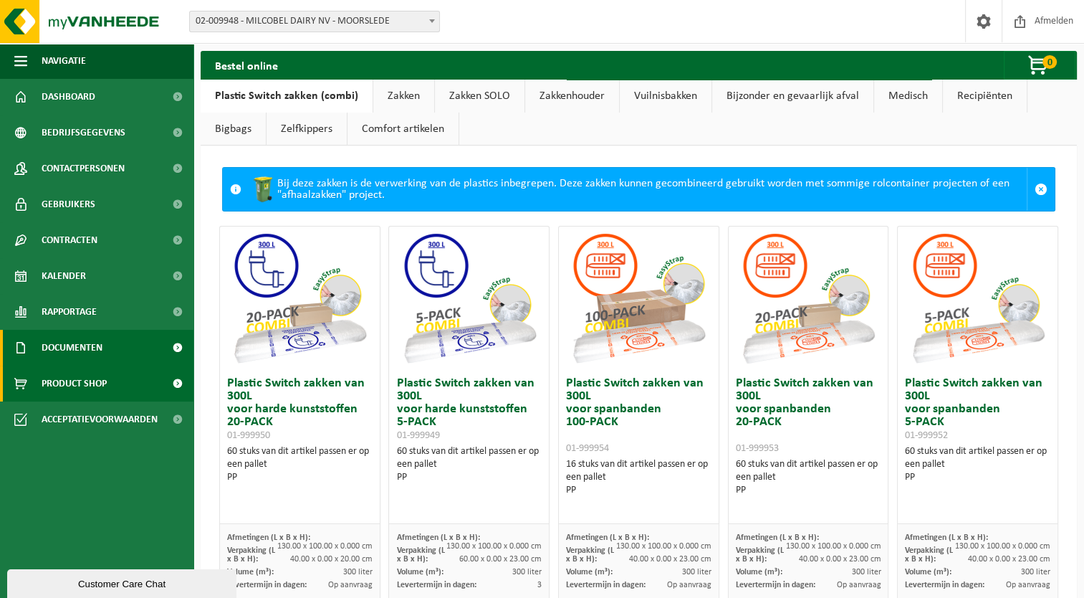
click at [77, 334] on span "Documenten" at bounding box center [72, 348] width 61 height 36
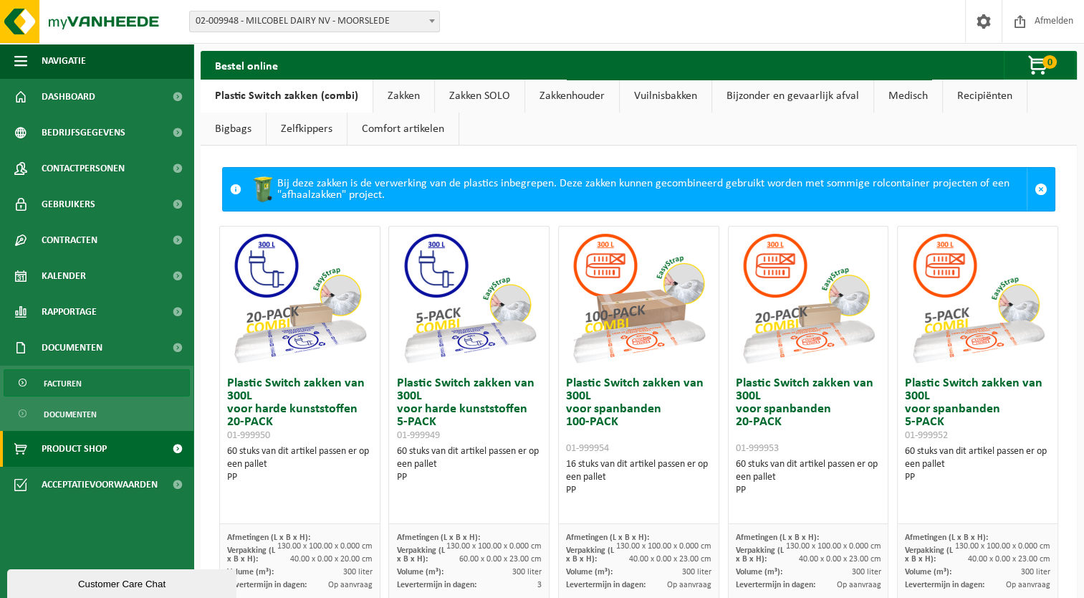
click at [72, 383] on span "Facturen" at bounding box center [63, 383] width 38 height 27
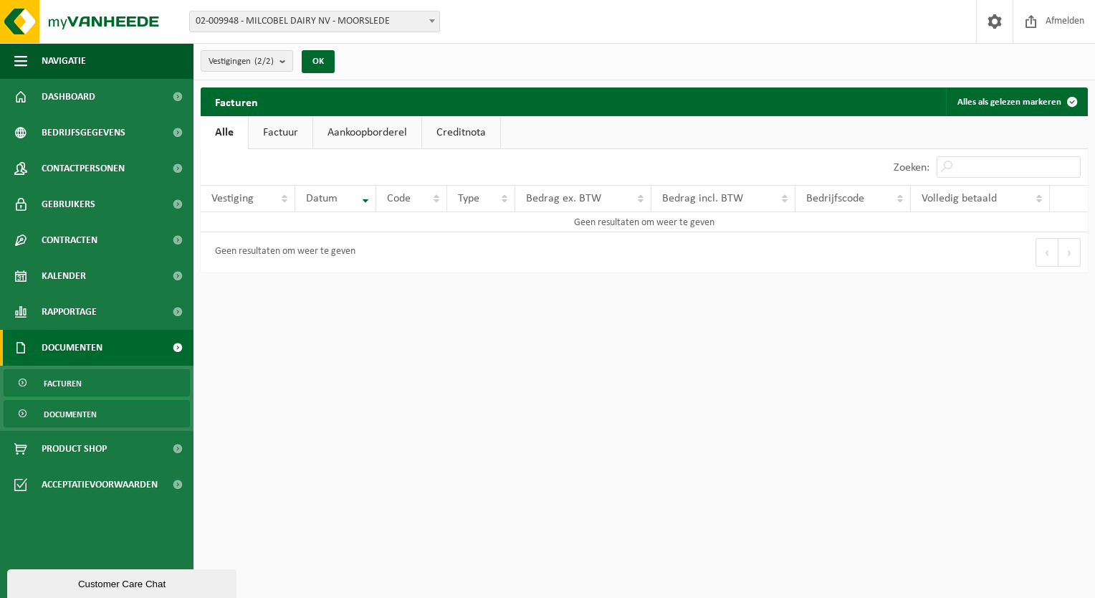
drag, startPoint x: 0, startPoint y: 0, endPoint x: 77, endPoint y: 413, distance: 419.9
click at [77, 413] on span "Documenten" at bounding box center [70, 414] width 53 height 27
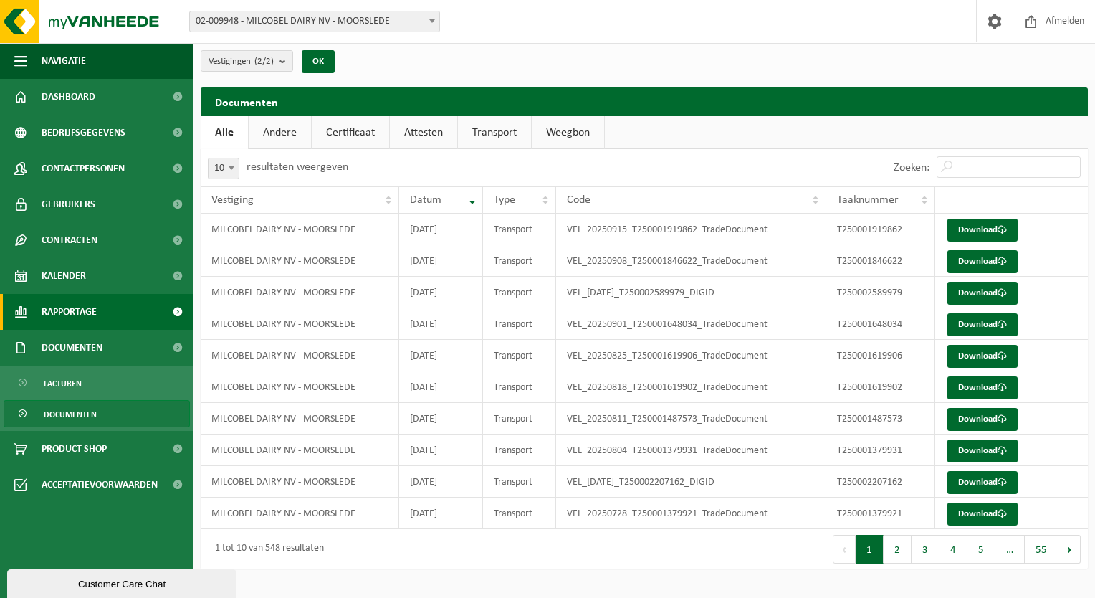
click at [77, 313] on span "Rapportage" at bounding box center [69, 312] width 55 height 36
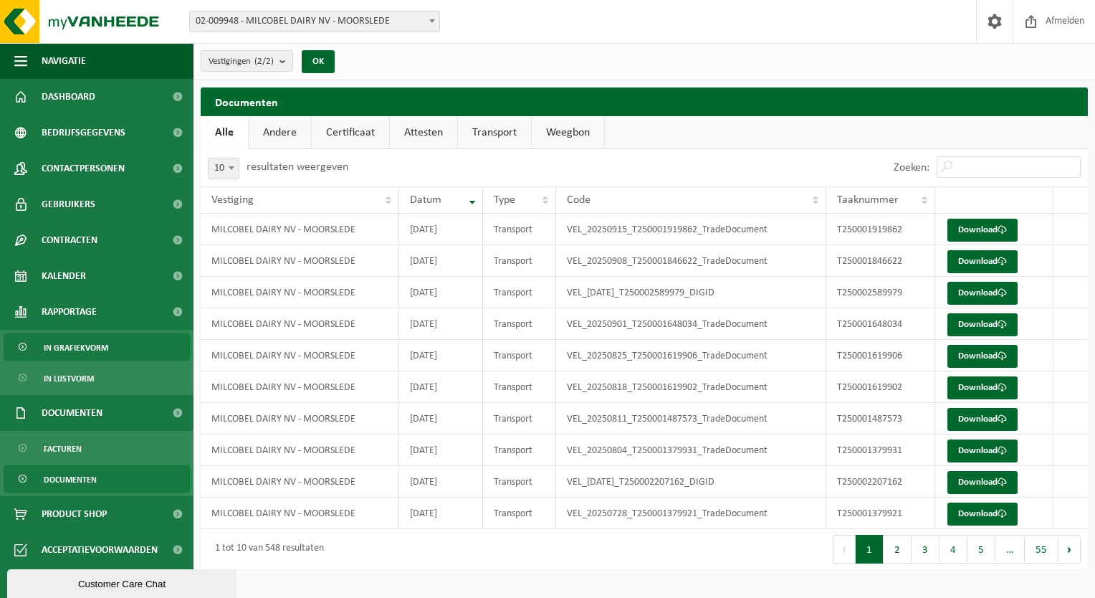
click at [82, 347] on span "In grafiekvorm" at bounding box center [76, 347] width 64 height 27
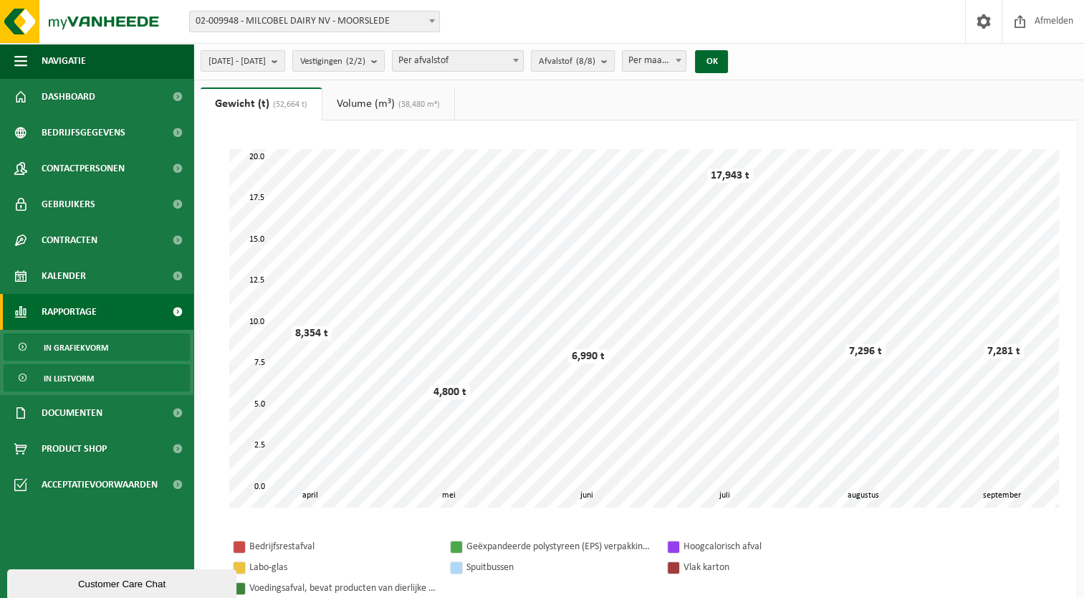
click at [80, 371] on span "In lijstvorm" at bounding box center [69, 378] width 50 height 27
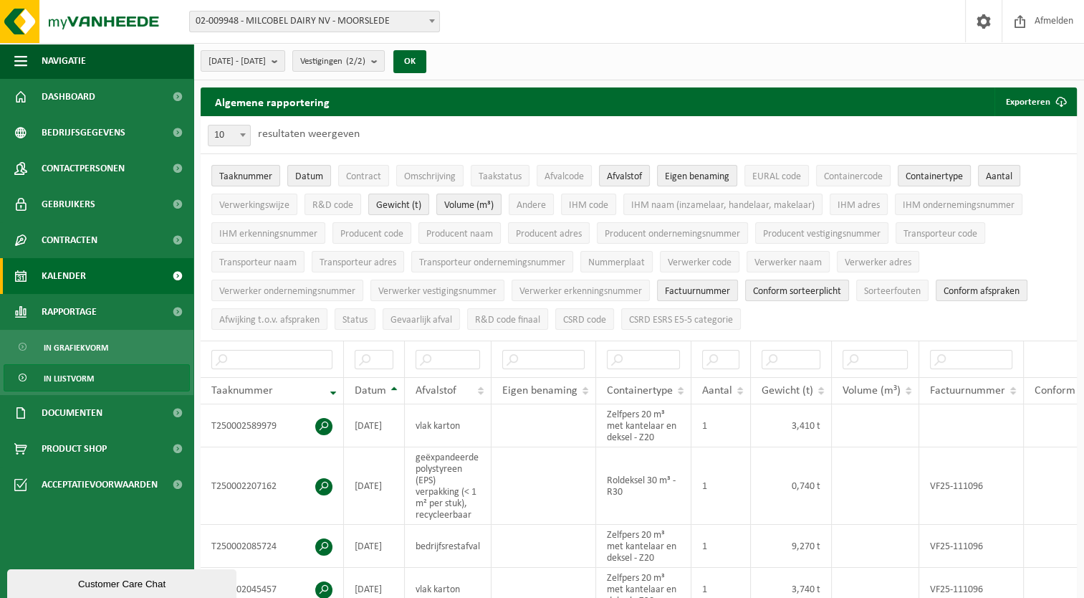
click at [70, 276] on span "Kalender" at bounding box center [64, 276] width 44 height 36
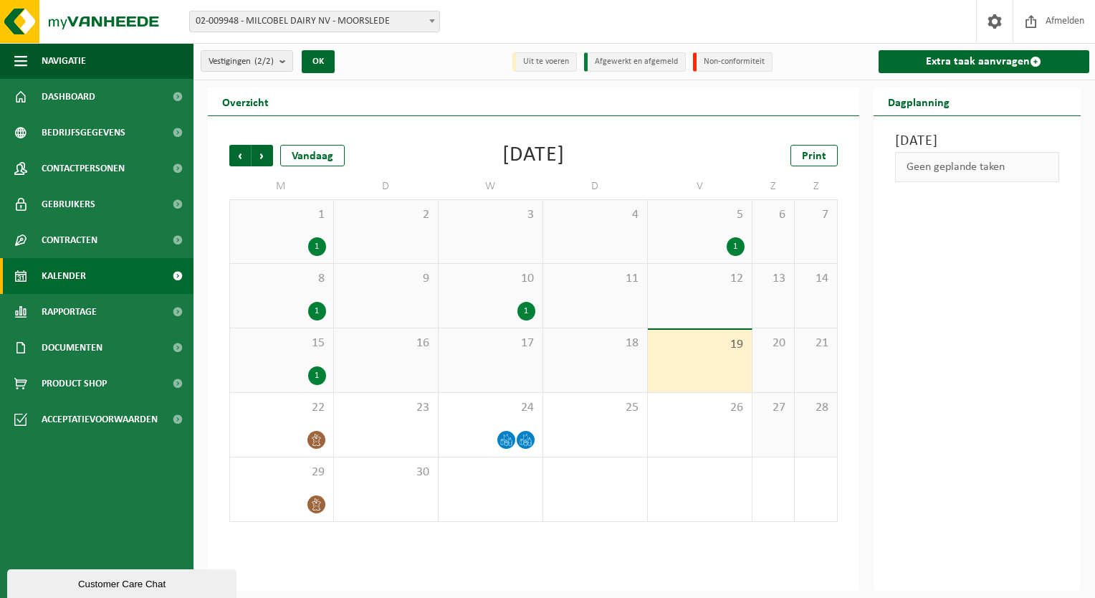
click at [185, 272] on span at bounding box center [177, 276] width 32 height 36
click at [173, 274] on span at bounding box center [177, 276] width 32 height 36
click at [172, 273] on span at bounding box center [177, 276] width 32 height 36
click at [96, 275] on link "Kalender" at bounding box center [96, 276] width 193 height 36
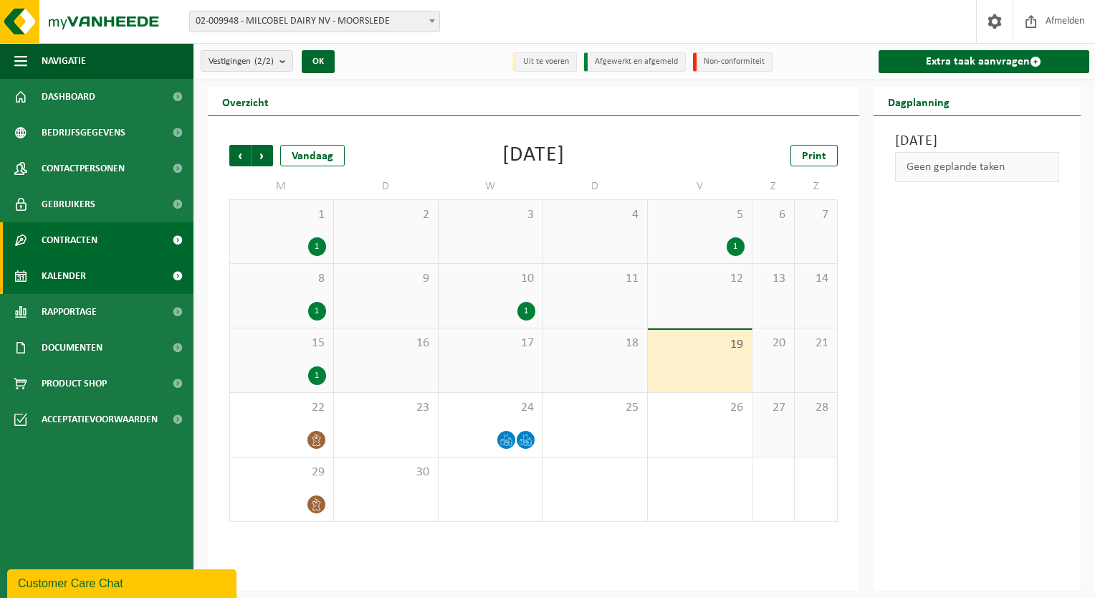
click at [85, 244] on span "Contracten" at bounding box center [70, 240] width 56 height 36
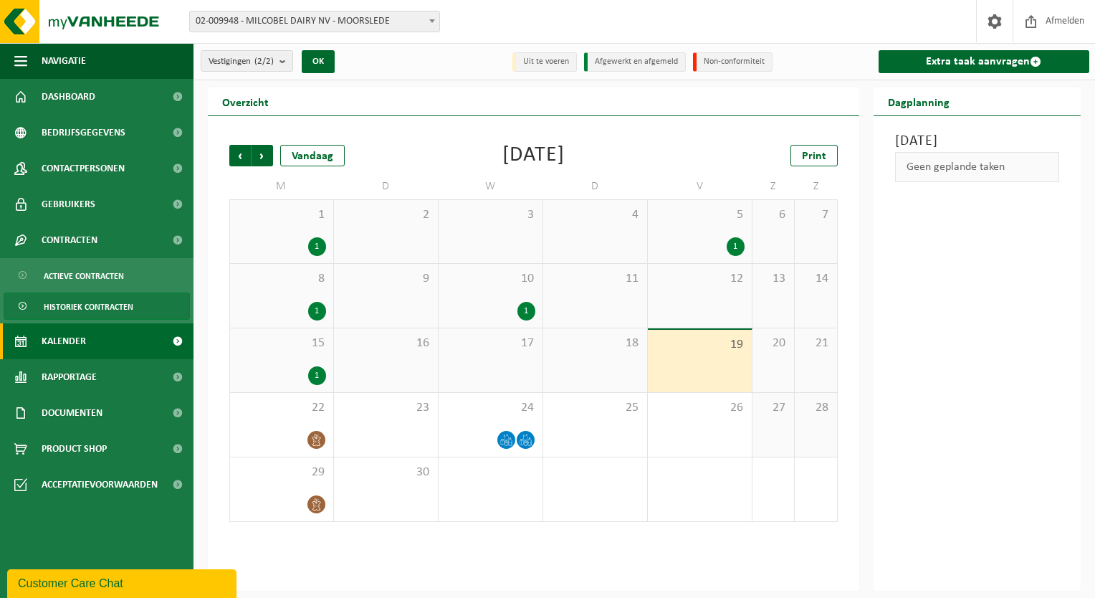
click at [99, 308] on span "Historiek contracten" at bounding box center [89, 306] width 90 height 27
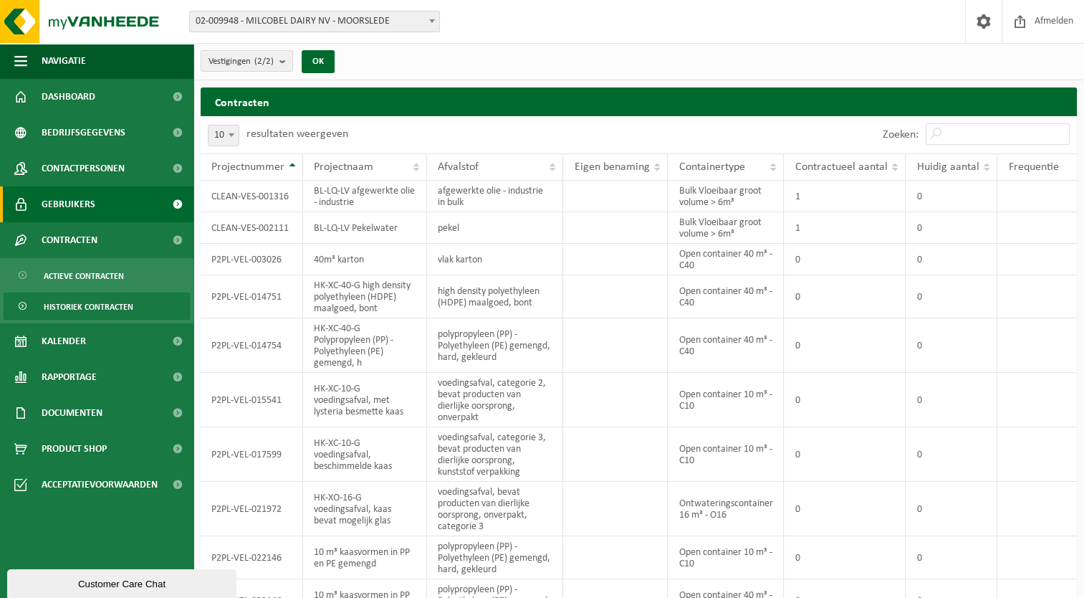
click at [82, 201] on span "Gebruikers" at bounding box center [69, 204] width 54 height 36
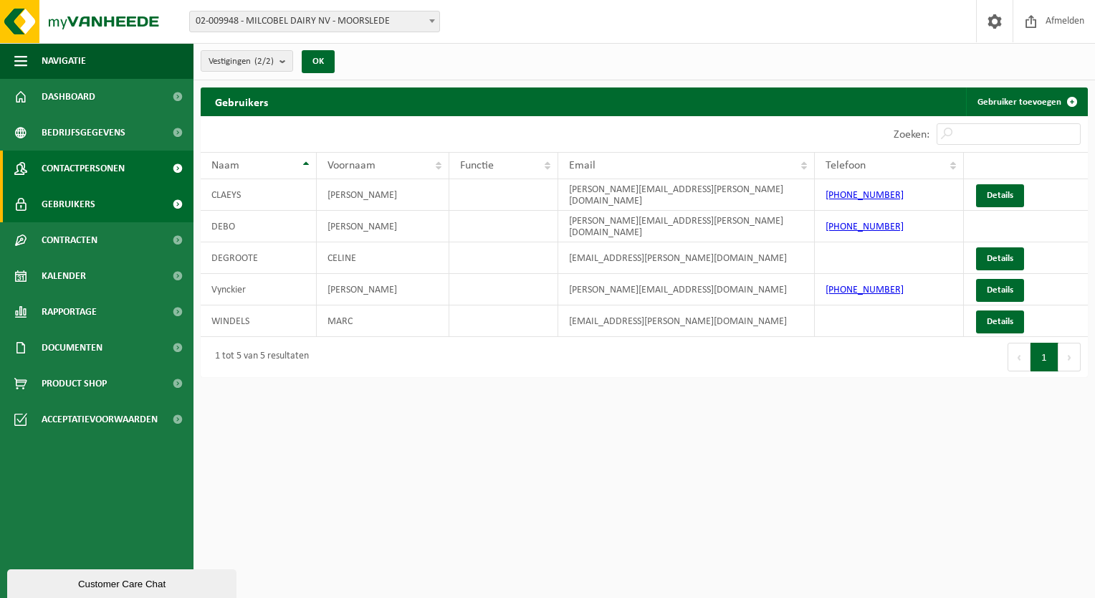
click at [85, 167] on span "Contactpersonen" at bounding box center [83, 168] width 83 height 36
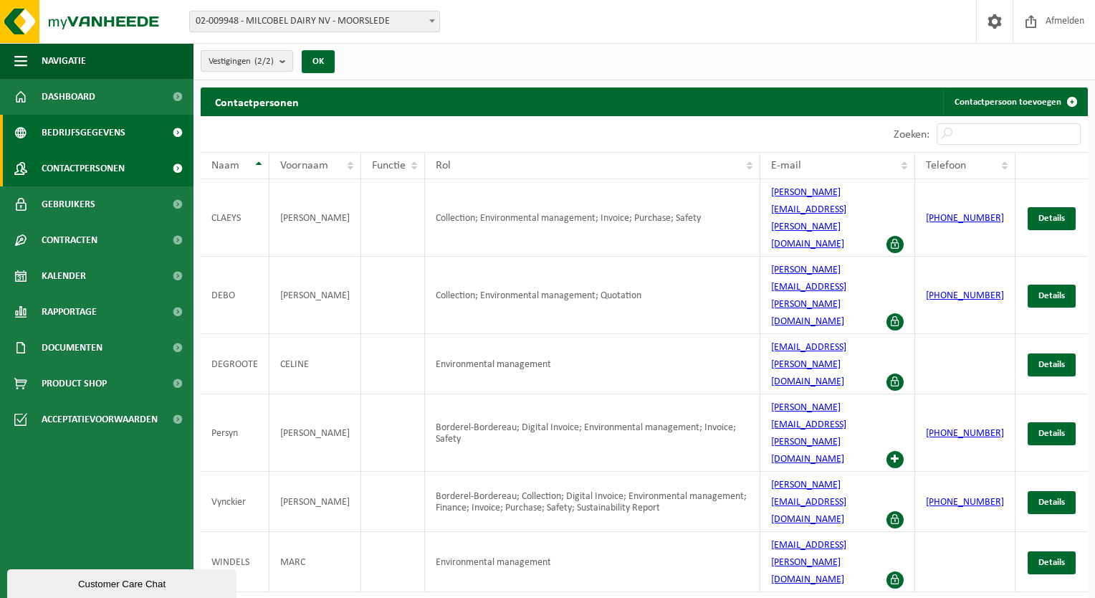
click at [97, 128] on span "Bedrijfsgegevens" at bounding box center [84, 133] width 84 height 36
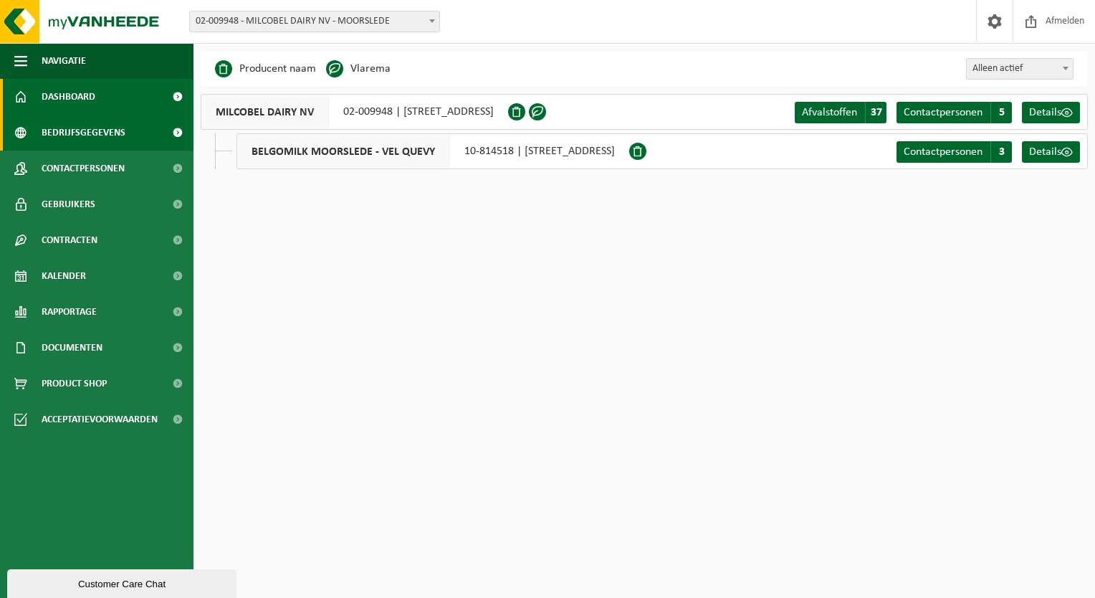
click at [112, 92] on link "Dashboard" at bounding box center [96, 97] width 193 height 36
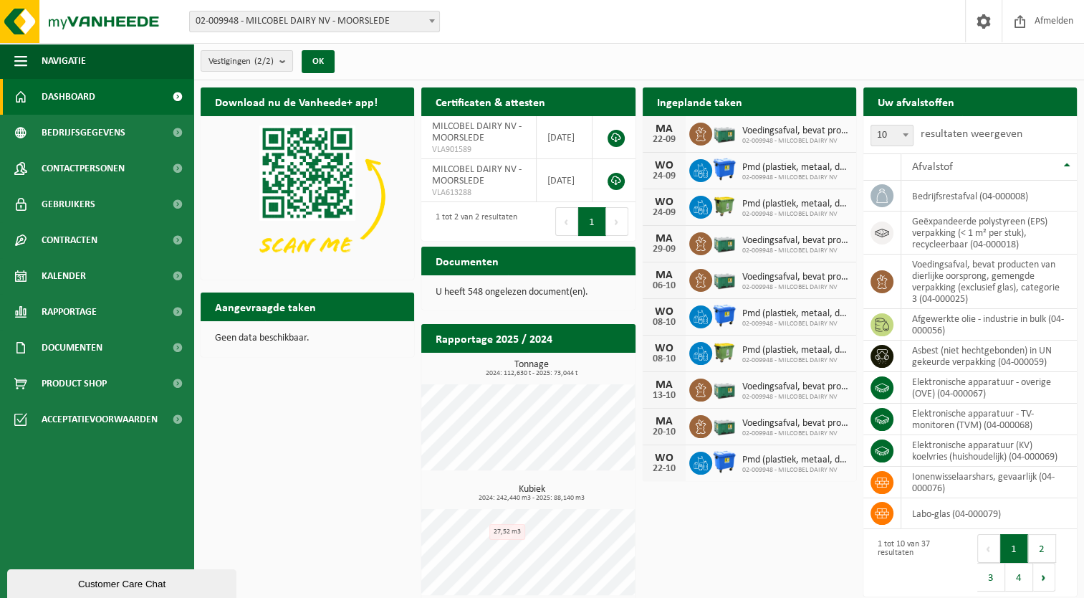
click at [891, 126] on span "10" at bounding box center [892, 135] width 42 height 20
select select "25"
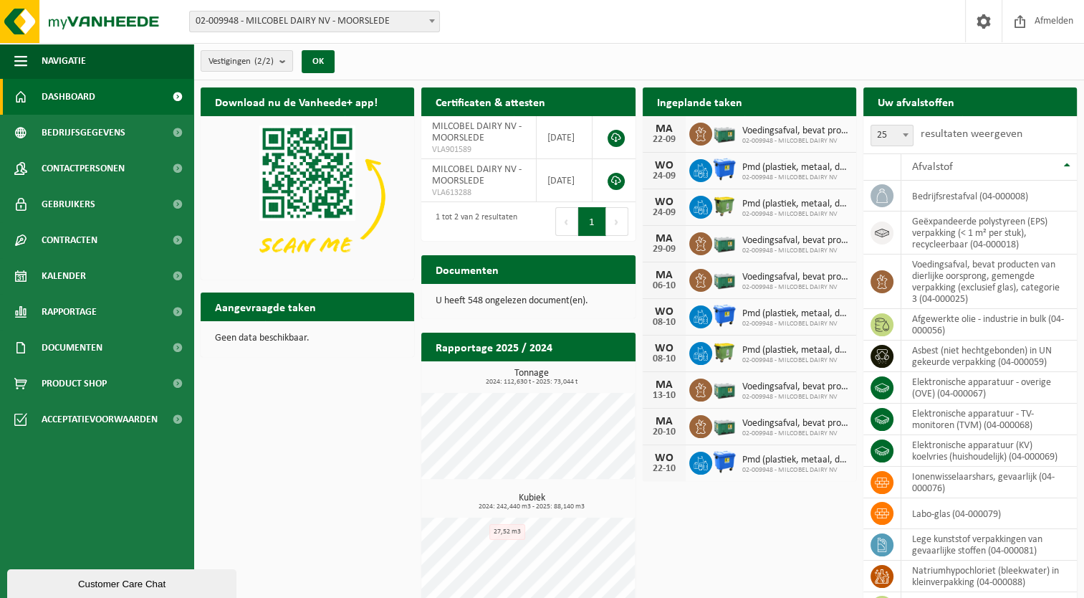
click at [607, 214] on button "Volgende" at bounding box center [617, 221] width 22 height 29
click at [622, 221] on button "Volgende" at bounding box center [617, 221] width 22 height 29
click at [618, 224] on button "Volgende" at bounding box center [617, 221] width 22 height 29
click at [94, 343] on span "Documenten" at bounding box center [72, 348] width 61 height 36
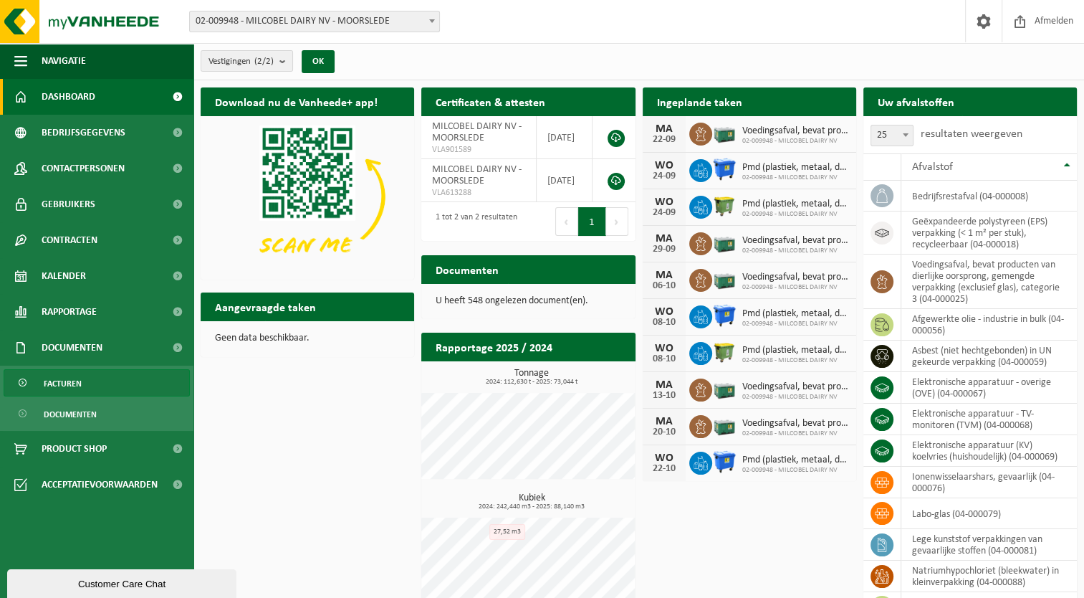
click at [87, 374] on link "Facturen" at bounding box center [97, 382] width 186 height 27
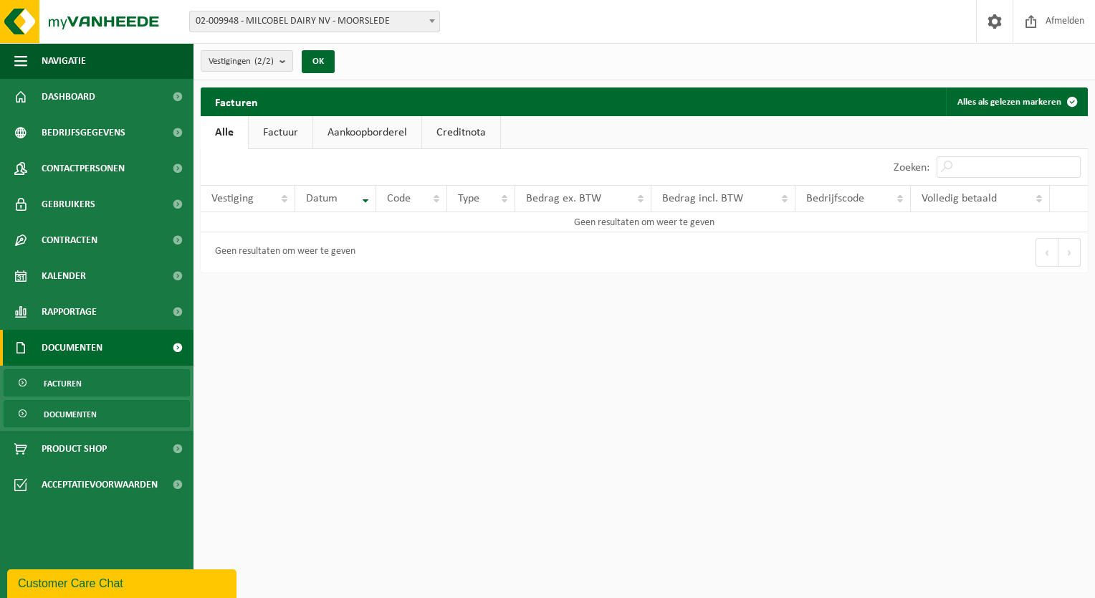
click at [73, 416] on span "Documenten" at bounding box center [70, 414] width 53 height 27
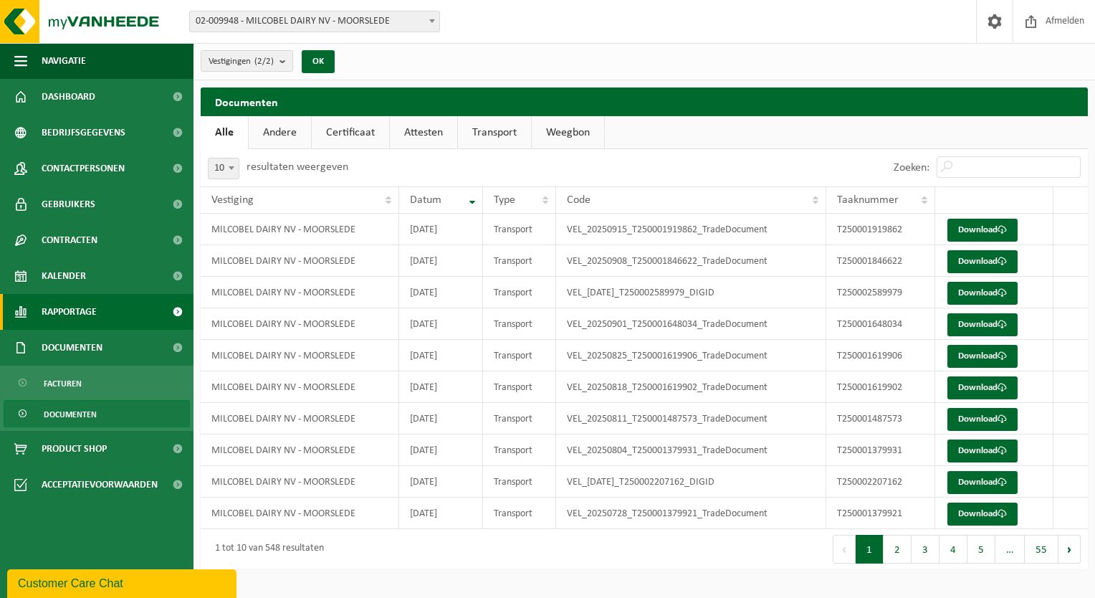
click at [80, 307] on span "Rapportage" at bounding box center [69, 312] width 55 height 36
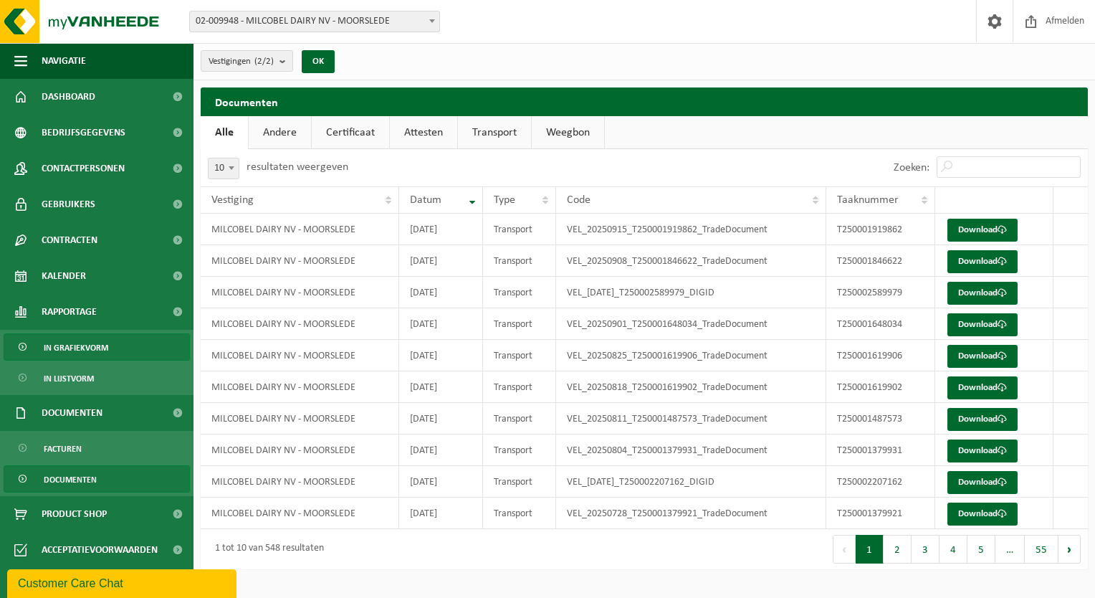
click at [79, 339] on span "In grafiekvorm" at bounding box center [76, 347] width 64 height 27
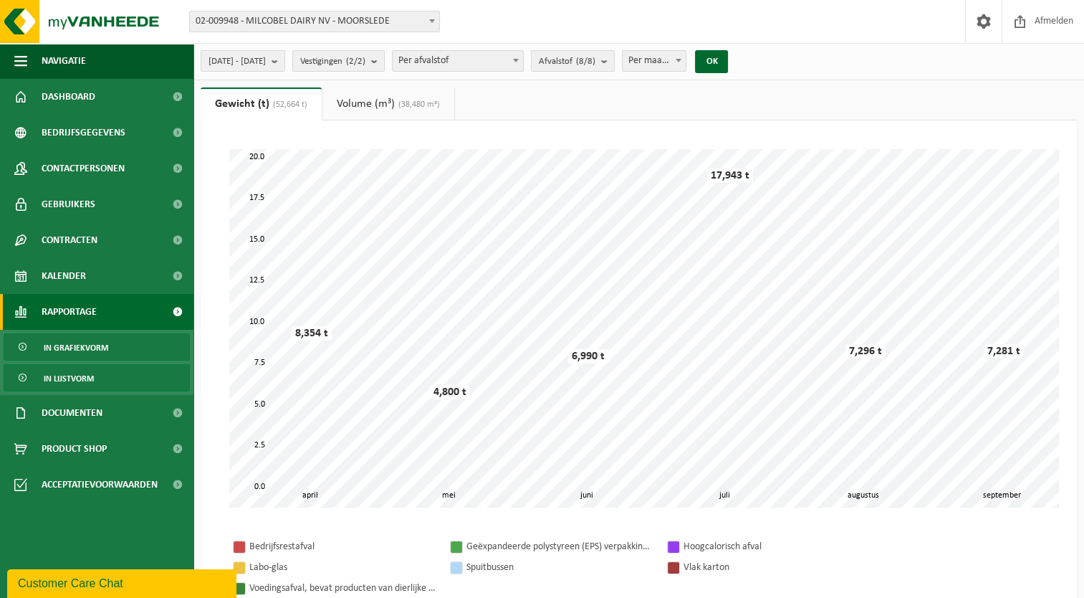
click at [77, 380] on span "In lijstvorm" at bounding box center [69, 378] width 50 height 27
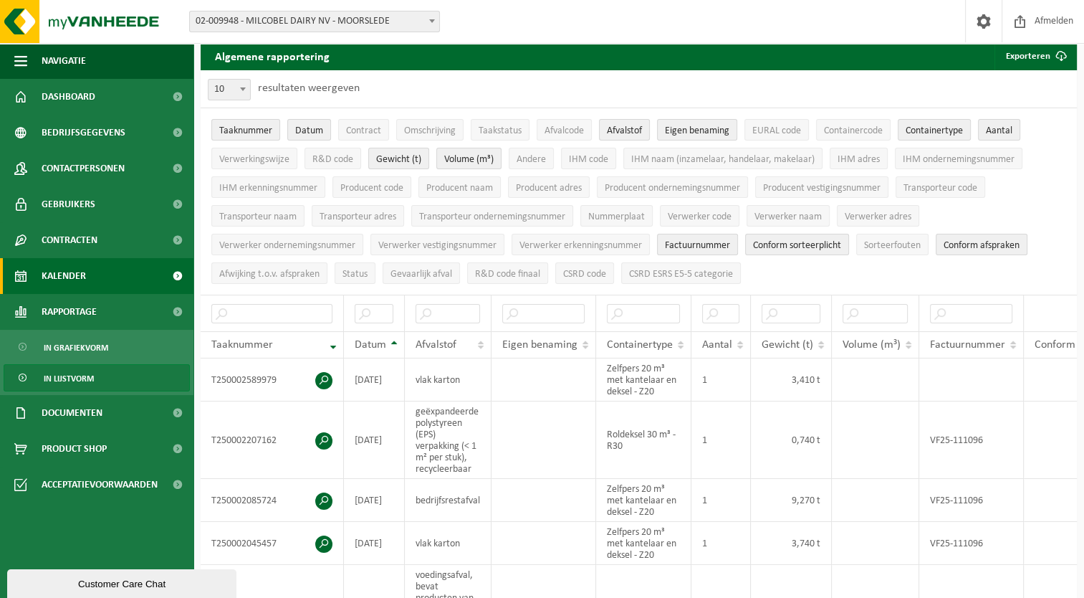
scroll to position [72, 0]
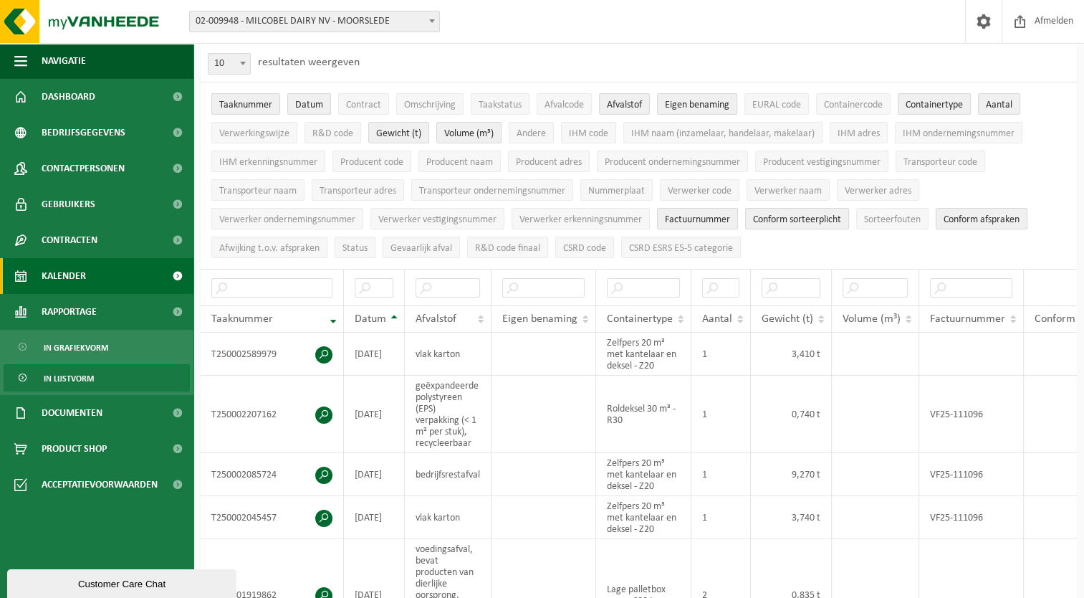
click at [91, 277] on link "Kalender" at bounding box center [96, 276] width 193 height 36
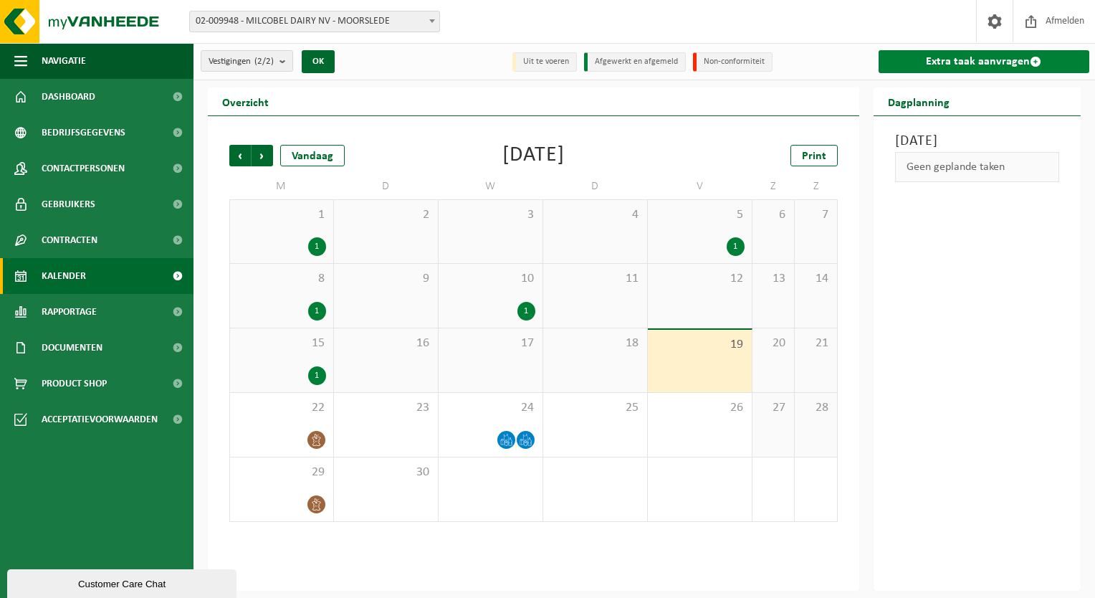
click at [997, 52] on link "Extra taak aanvragen" at bounding box center [984, 61] width 211 height 23
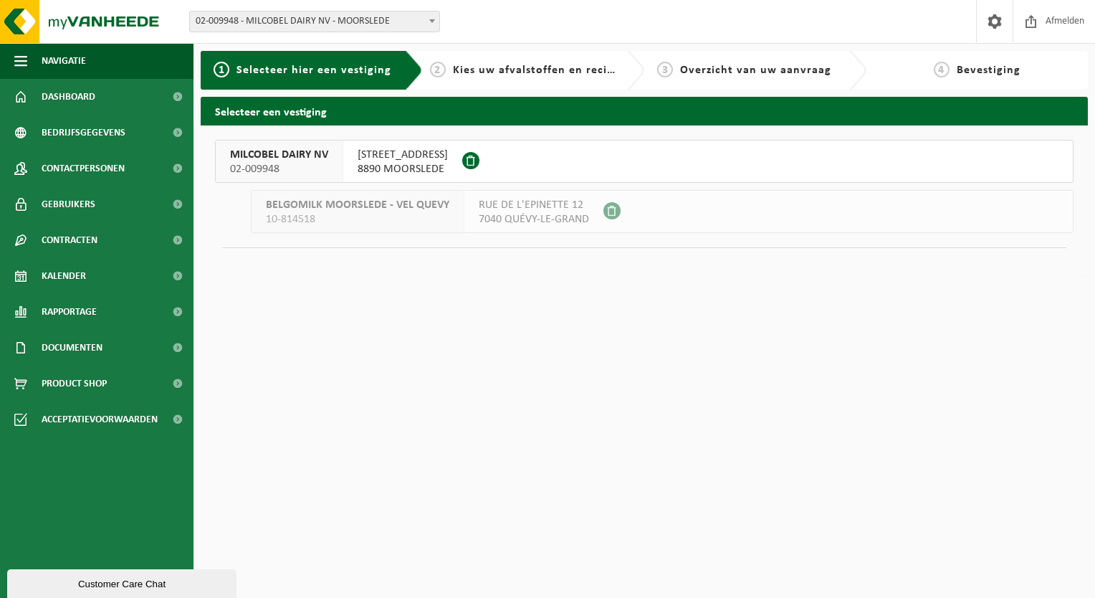
click at [531, 76] on span "Kies uw afvalstoffen en recipiënten" at bounding box center [551, 69] width 197 height 11
click at [126, 193] on link "Gebruikers" at bounding box center [96, 204] width 193 height 36
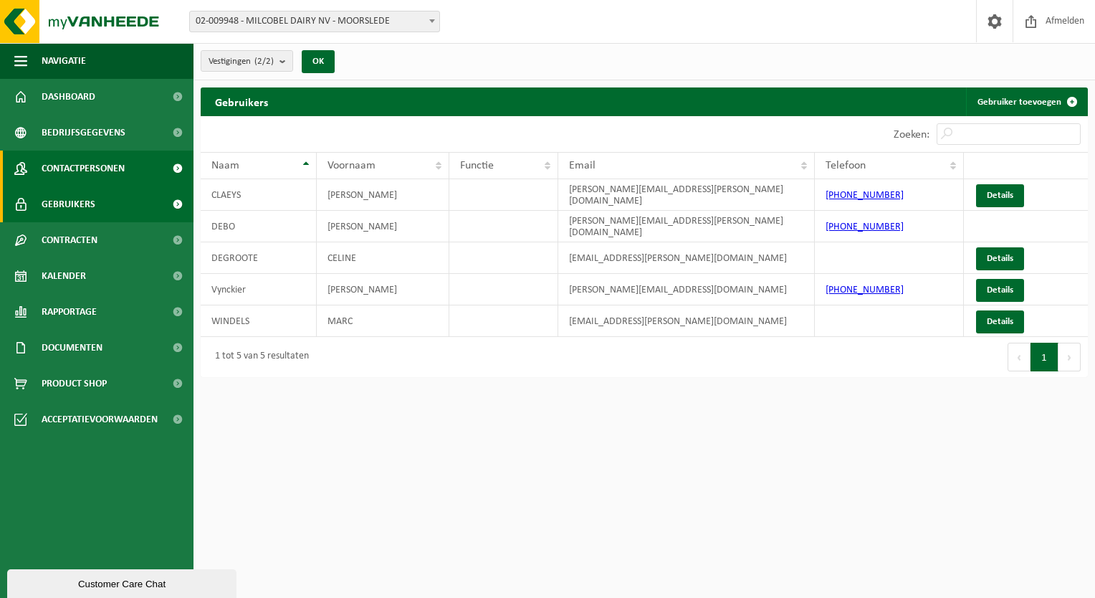
click at [123, 159] on span "Contactpersonen" at bounding box center [83, 168] width 83 height 36
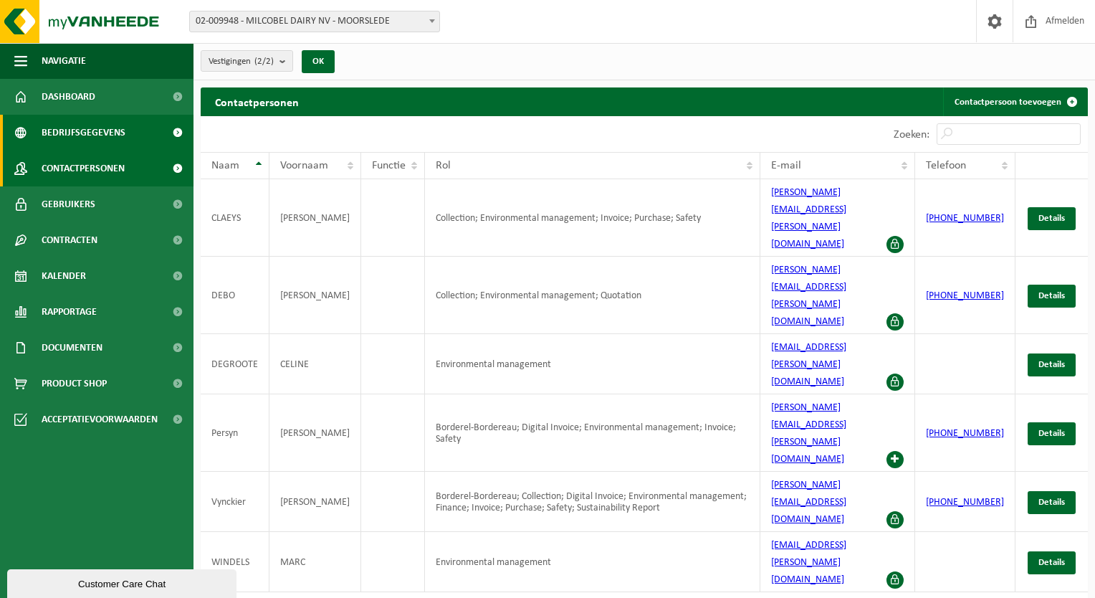
click at [120, 123] on span "Bedrijfsgegevens" at bounding box center [84, 133] width 84 height 36
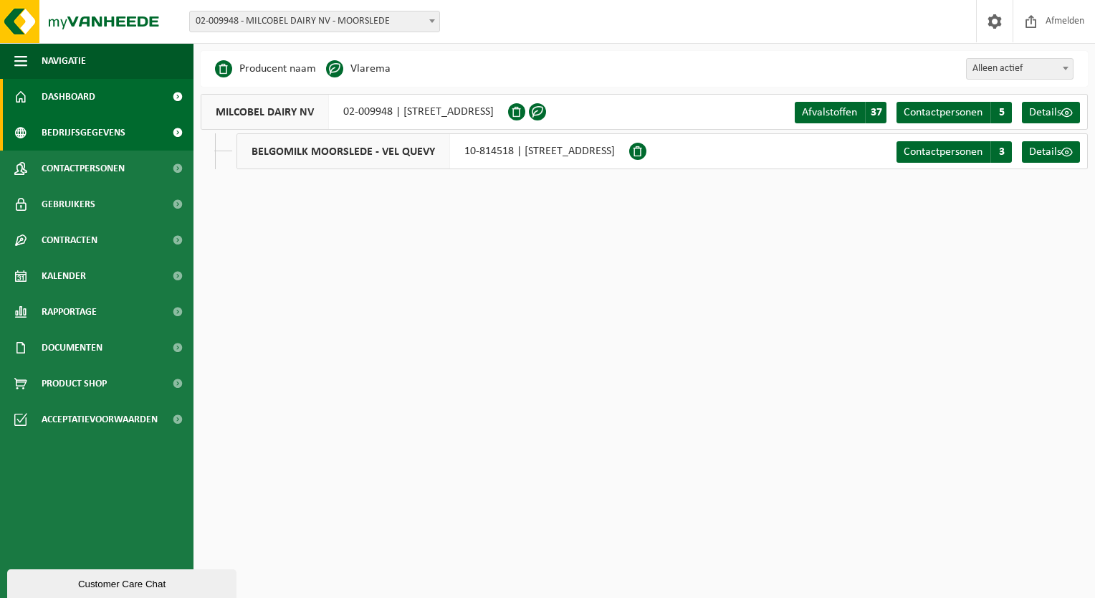
click at [105, 82] on link "Dashboard" at bounding box center [96, 97] width 193 height 36
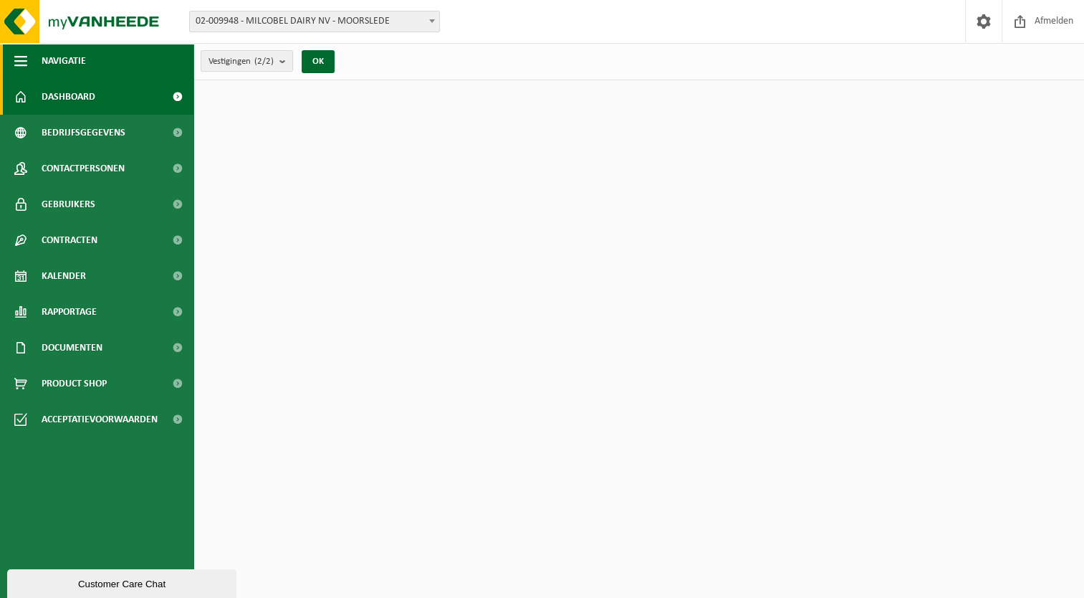
click at [24, 53] on span "button" at bounding box center [20, 61] width 13 height 36
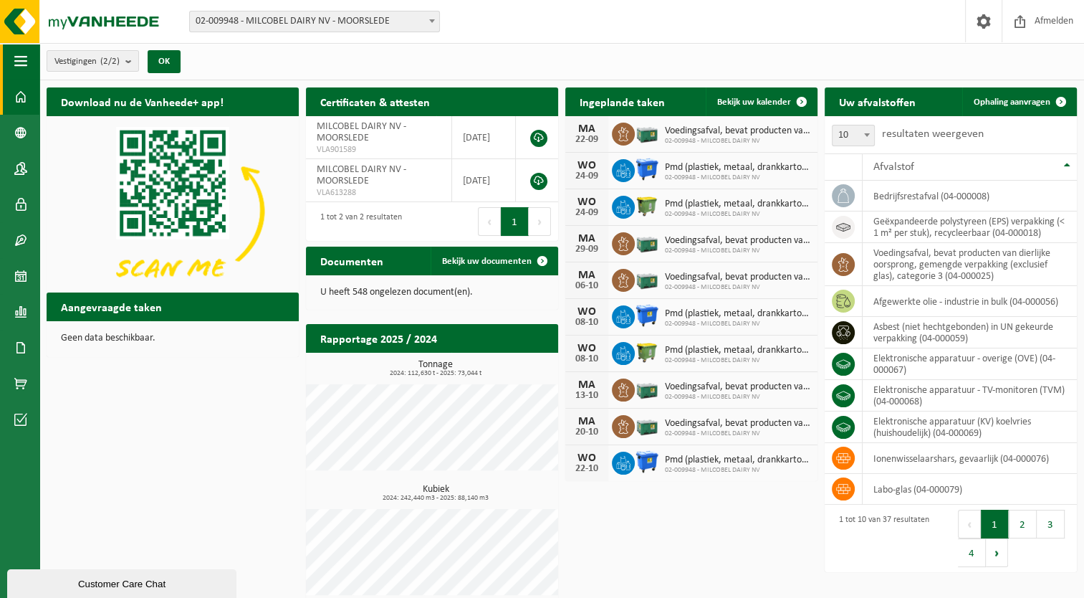
click at [26, 60] on span "button" at bounding box center [20, 61] width 13 height 36
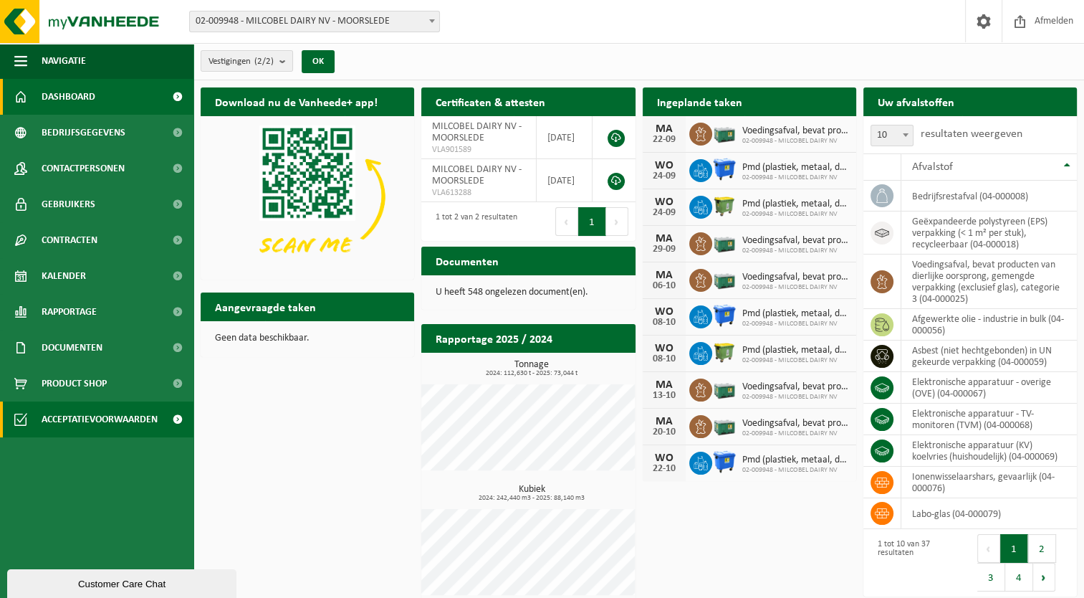
click at [183, 415] on span at bounding box center [177, 419] width 32 height 36
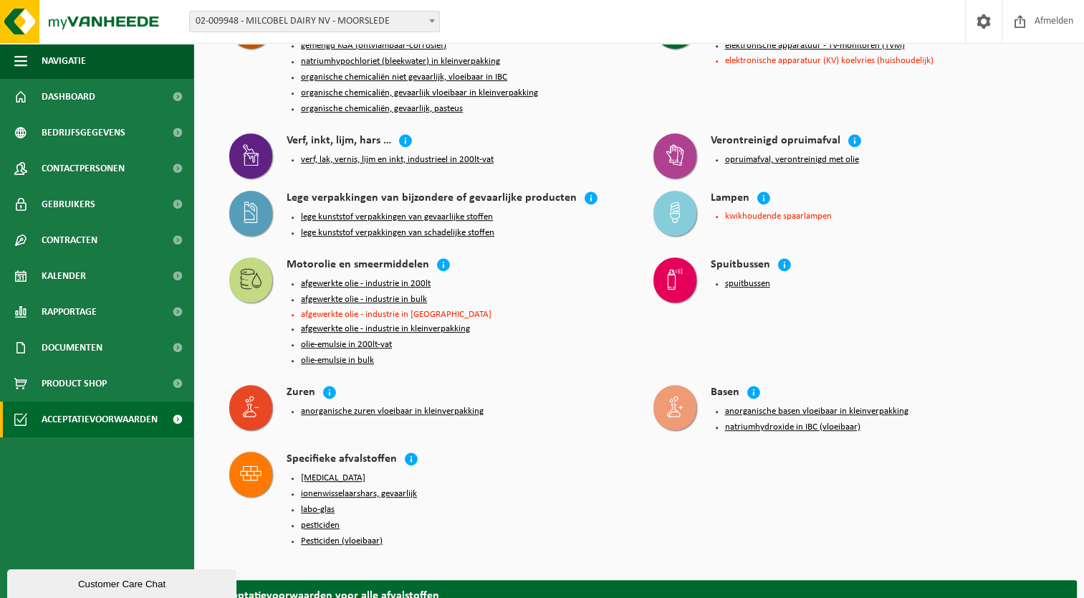
scroll to position [645, 0]
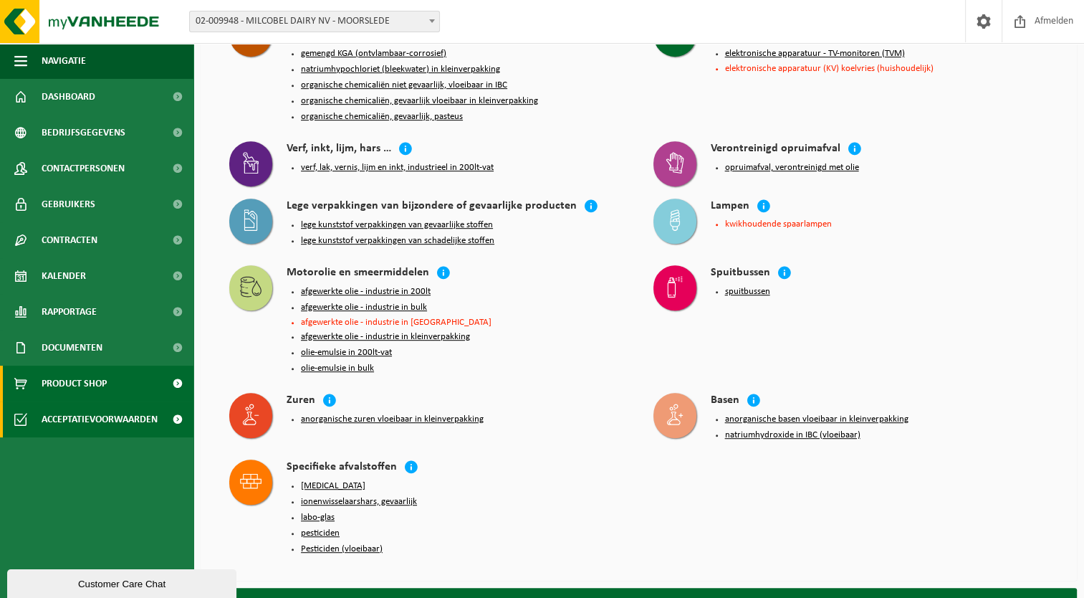
click at [45, 377] on span "Product Shop" at bounding box center [74, 383] width 65 height 36
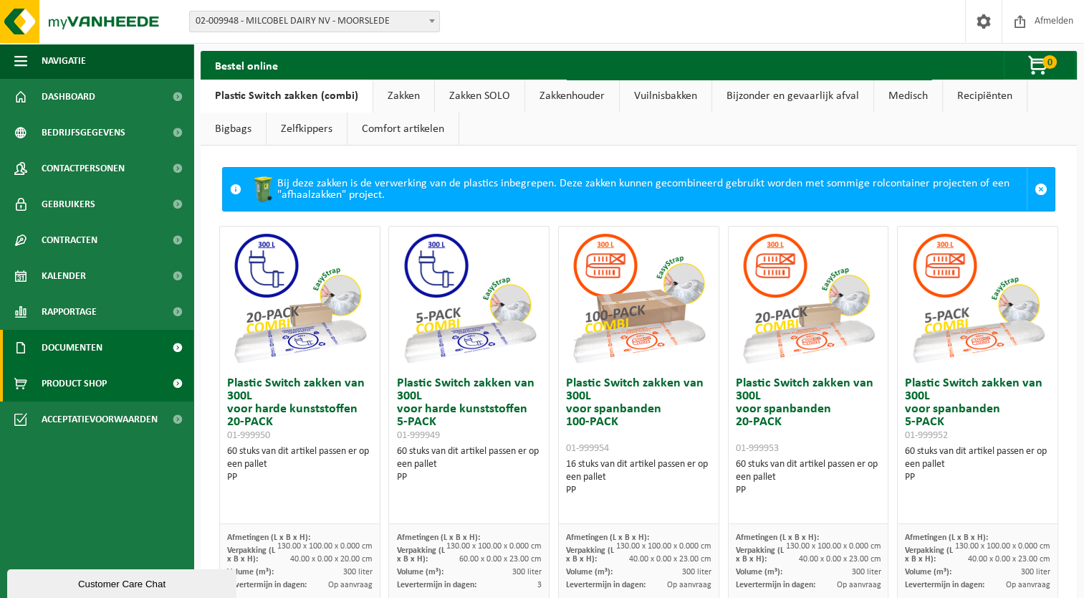
click at [84, 345] on span "Documenten" at bounding box center [72, 348] width 61 height 36
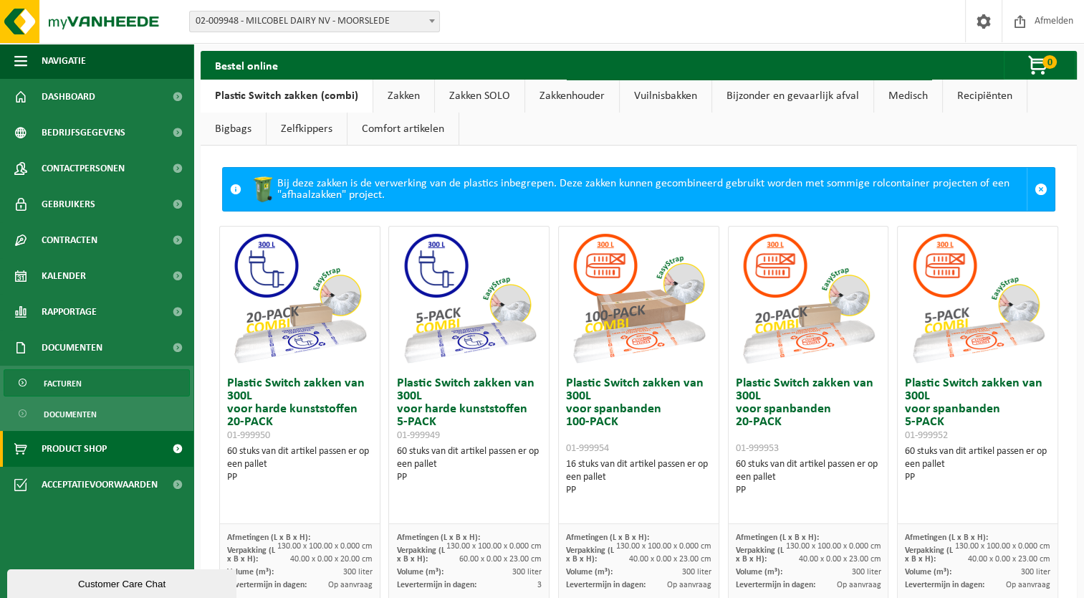
click at [86, 377] on link "Facturen" at bounding box center [97, 382] width 186 height 27
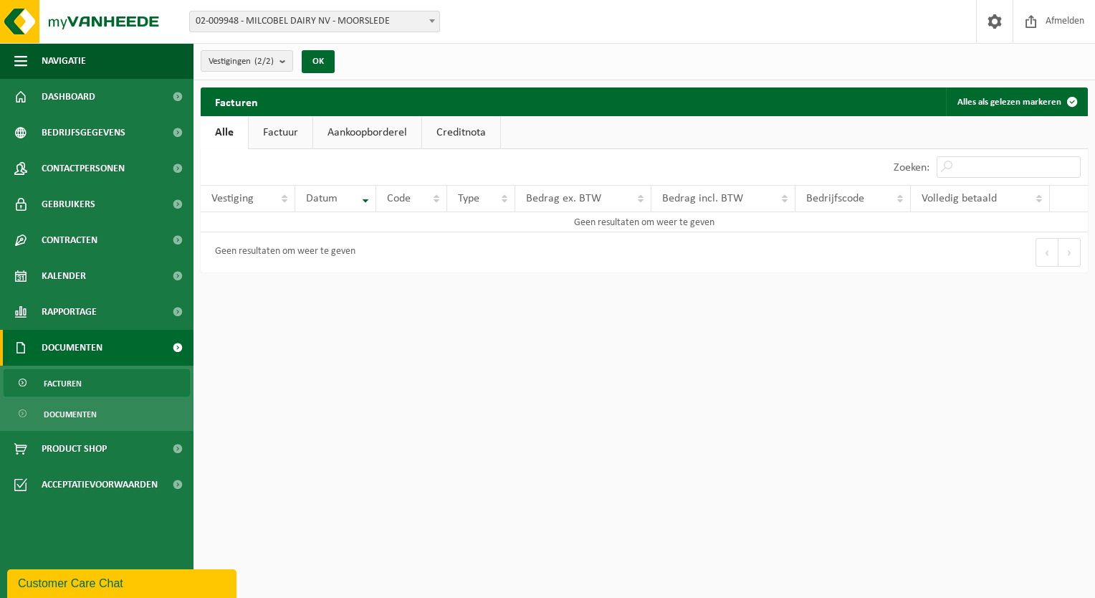
click at [90, 389] on link "Facturen" at bounding box center [97, 382] width 186 height 27
click at [363, 135] on link "Aankoopborderel" at bounding box center [367, 132] width 108 height 33
click at [475, 143] on link "Creditnota" at bounding box center [468, 132] width 78 height 33
click at [286, 129] on link "Factuur" at bounding box center [280, 132] width 64 height 33
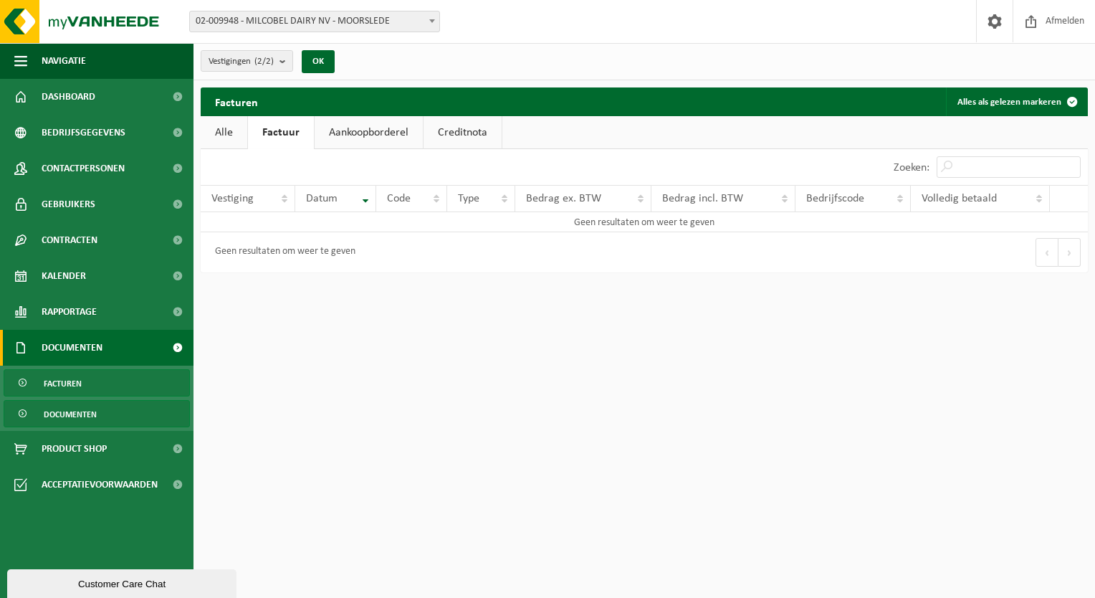
click at [79, 400] on ul "Facturen Documenten" at bounding box center [96, 397] width 193 height 65
click at [78, 410] on span "Documenten" at bounding box center [70, 414] width 53 height 27
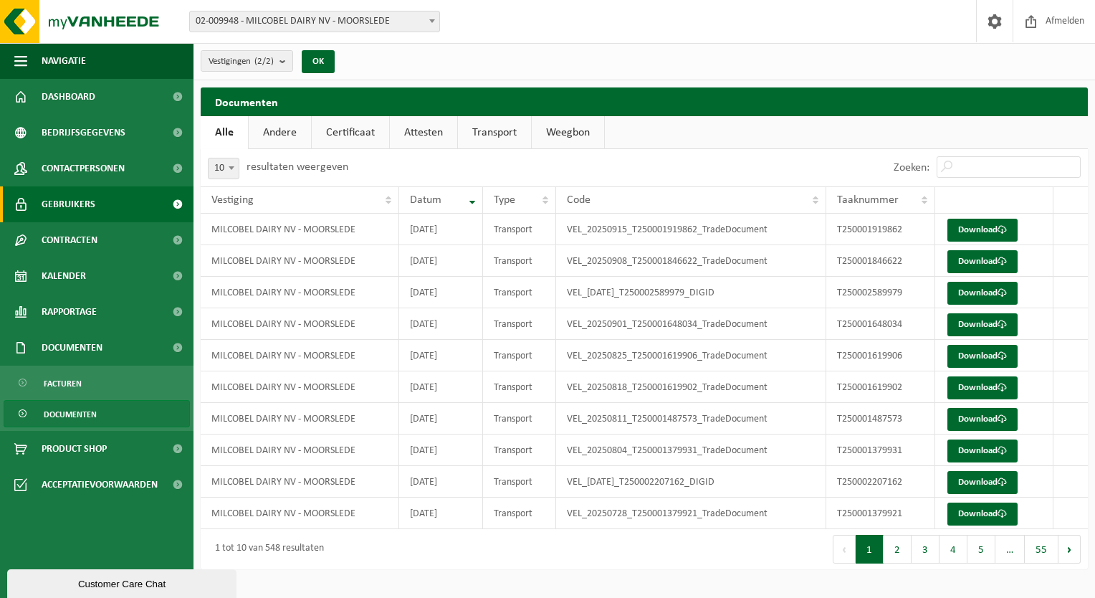
click at [189, 206] on span at bounding box center [177, 204] width 32 height 36
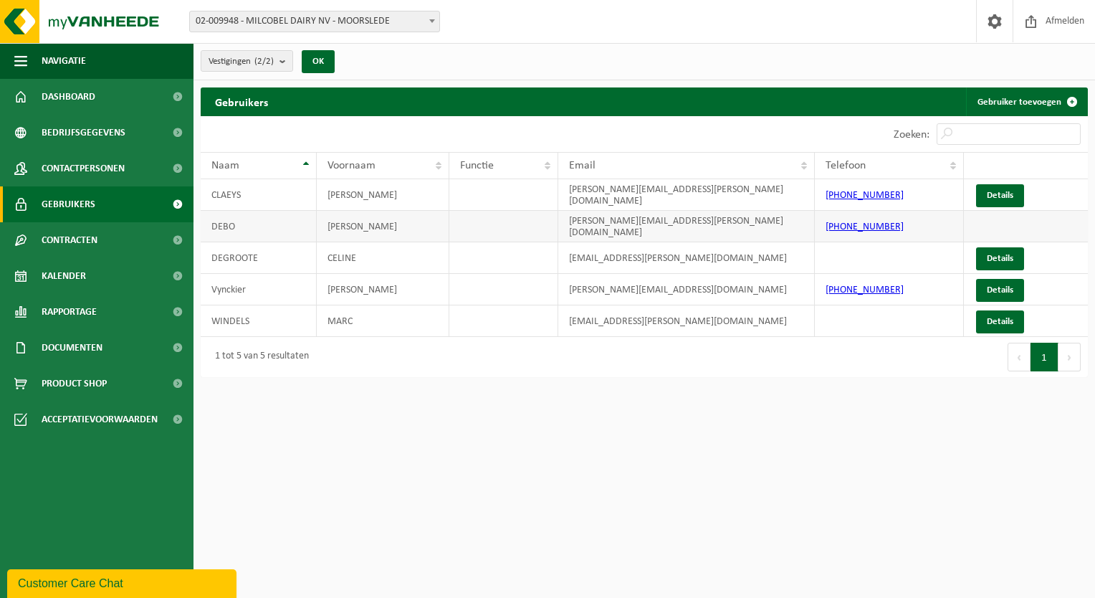
click at [575, 222] on td "nick.debo@milcobel.com" at bounding box center [686, 227] width 257 height 32
click at [1000, 191] on link "Details" at bounding box center [1000, 195] width 48 height 23
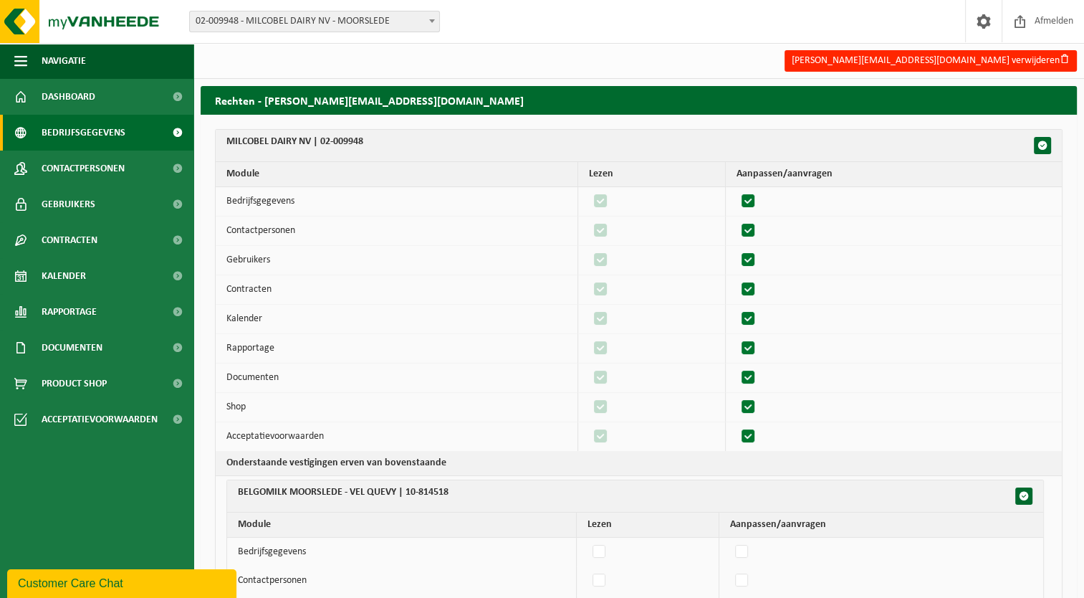
click at [141, 130] on link "Bedrijfsgegevens" at bounding box center [96, 133] width 193 height 36
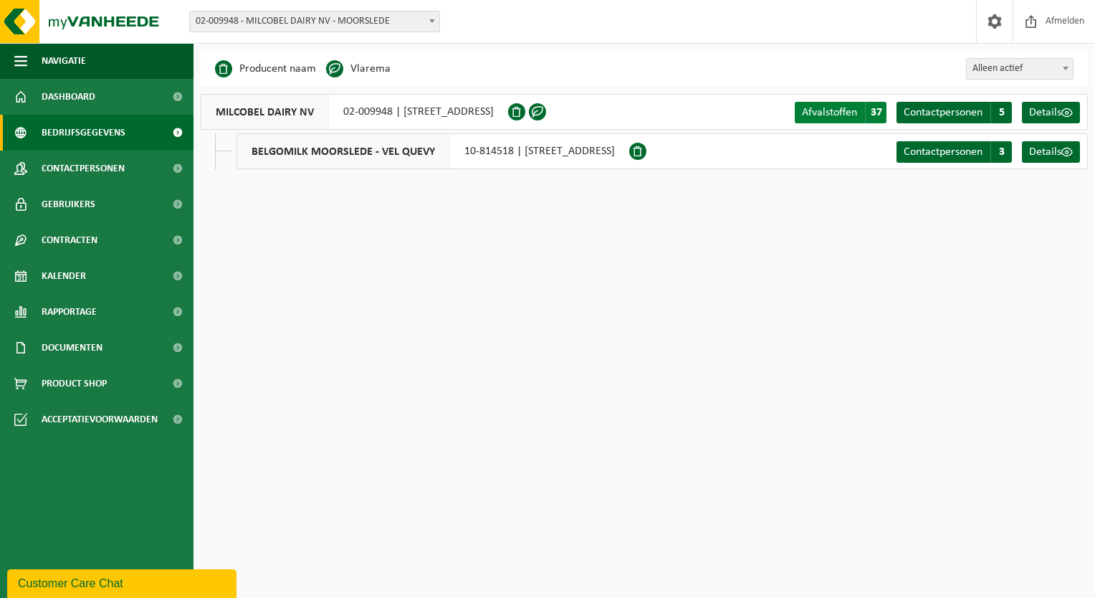
click at [840, 107] on span "Afvalstoffen" at bounding box center [829, 112] width 55 height 11
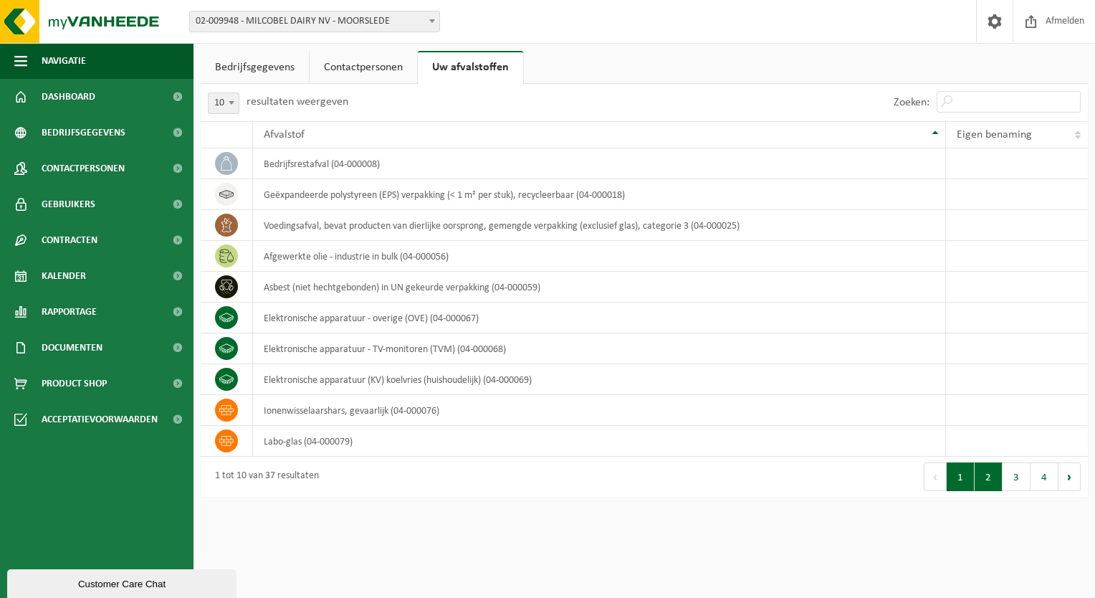
click at [987, 468] on button "2" at bounding box center [989, 476] width 28 height 29
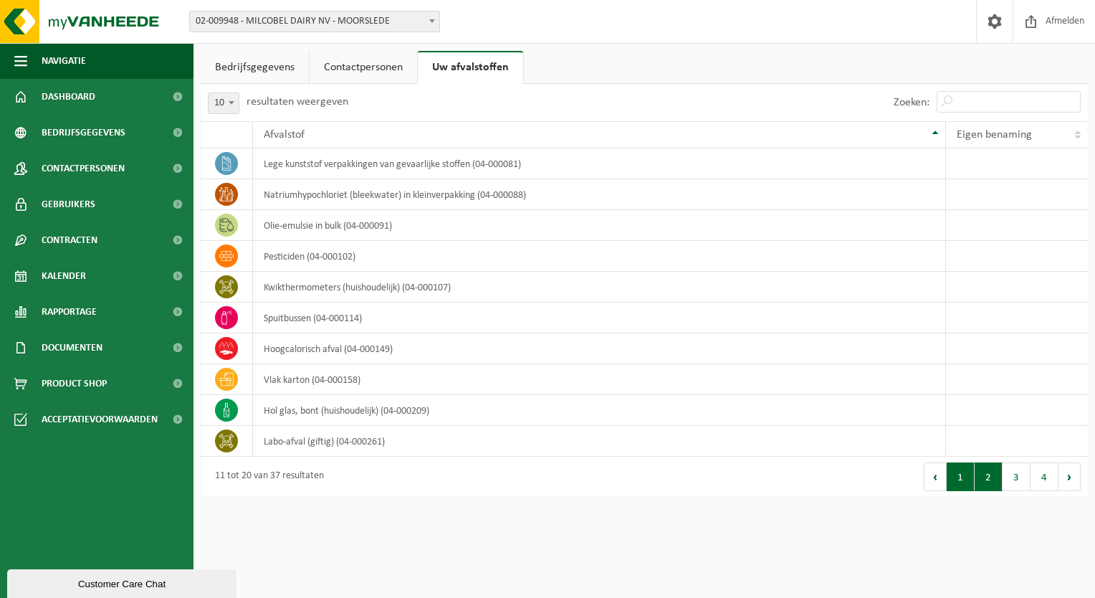
click at [949, 482] on button "1" at bounding box center [961, 476] width 28 height 29
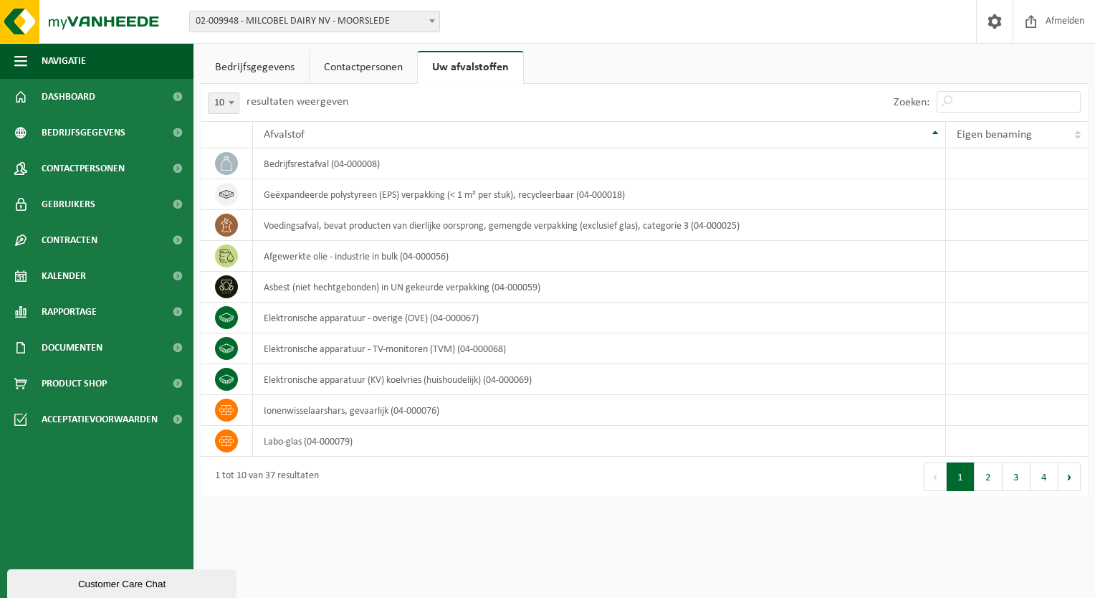
click at [214, 107] on span "10" at bounding box center [224, 103] width 30 height 20
select select "100"
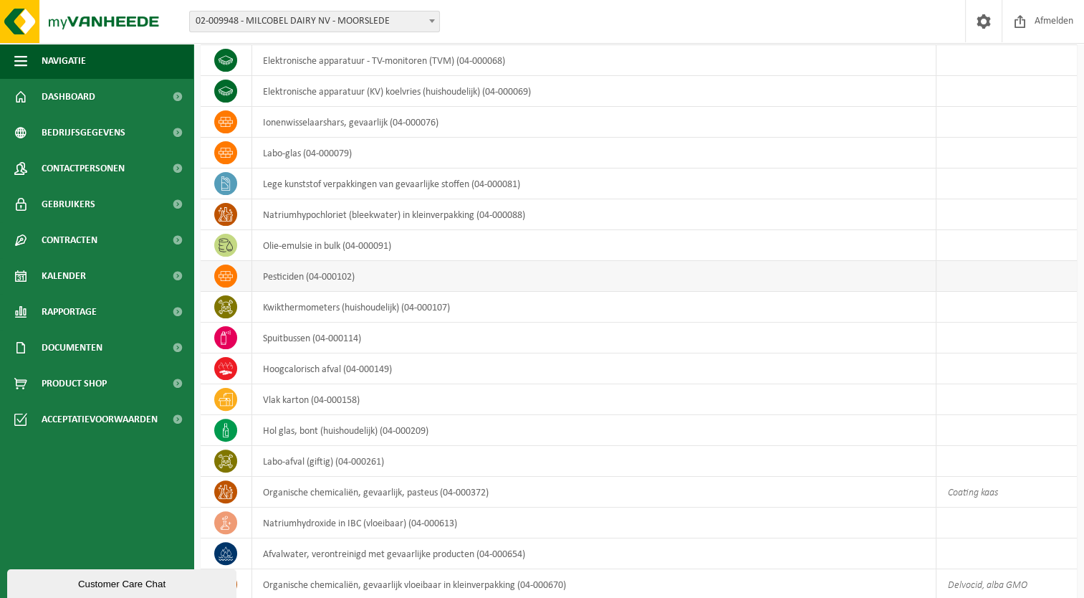
scroll to position [287, 0]
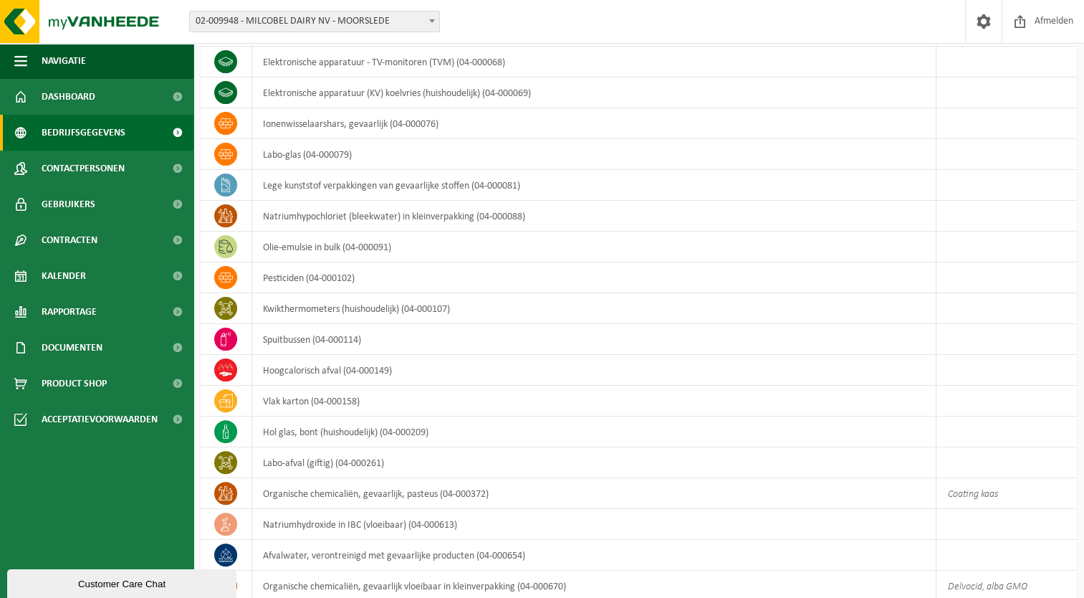
click at [112, 145] on span "Bedrijfsgegevens" at bounding box center [84, 133] width 84 height 36
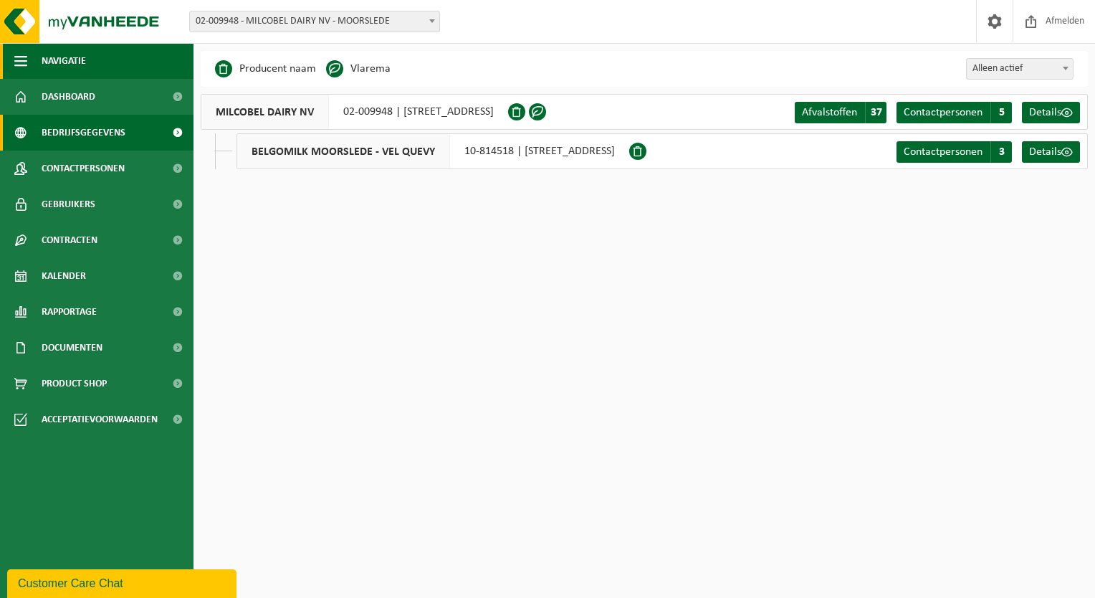
click at [95, 62] on button "Navigatie" at bounding box center [96, 61] width 193 height 36
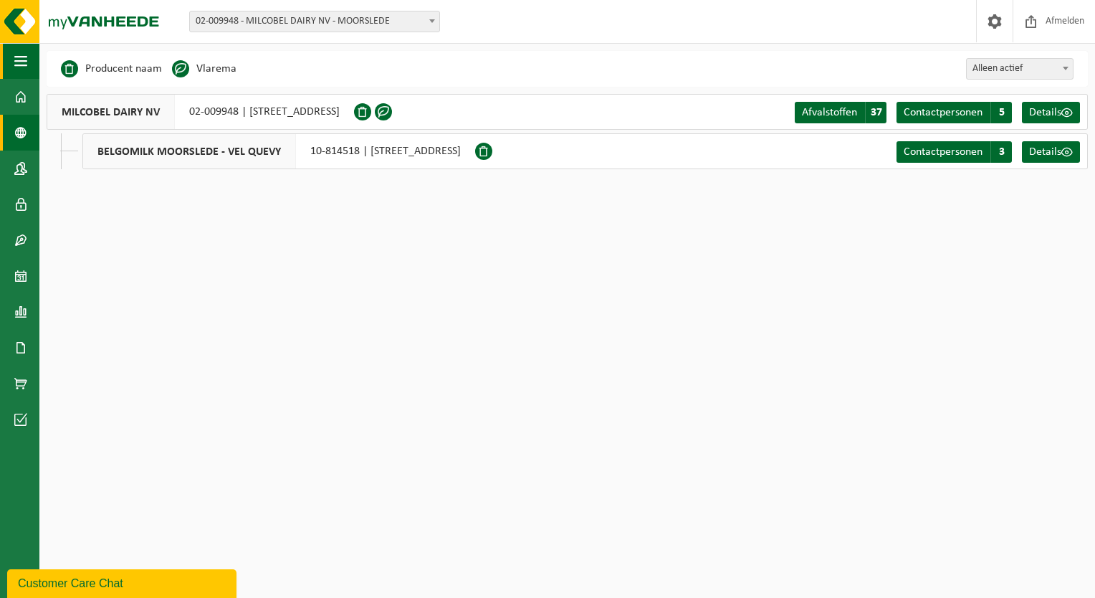
click at [32, 58] on button "Navigatie" at bounding box center [19, 61] width 39 height 36
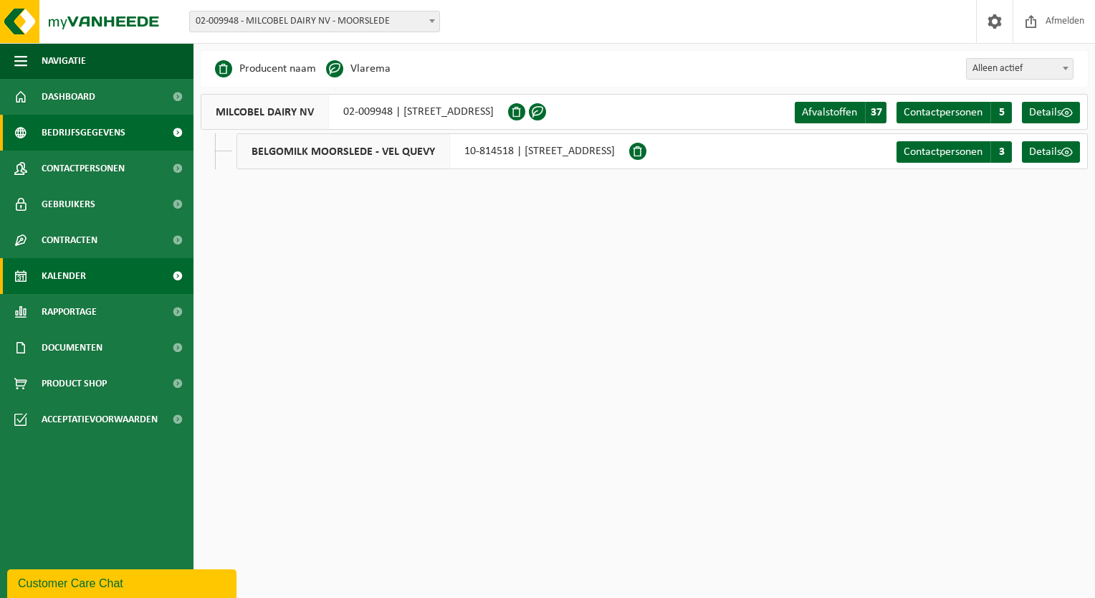
click at [80, 271] on span "Kalender" at bounding box center [64, 276] width 44 height 36
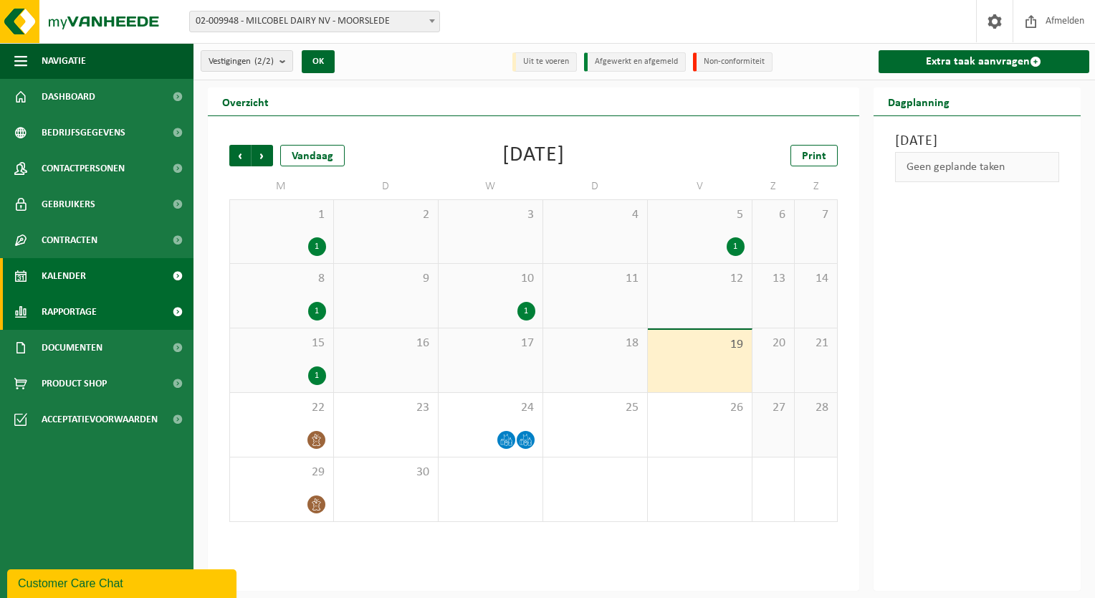
click at [95, 320] on span "Rapportage" at bounding box center [69, 312] width 55 height 36
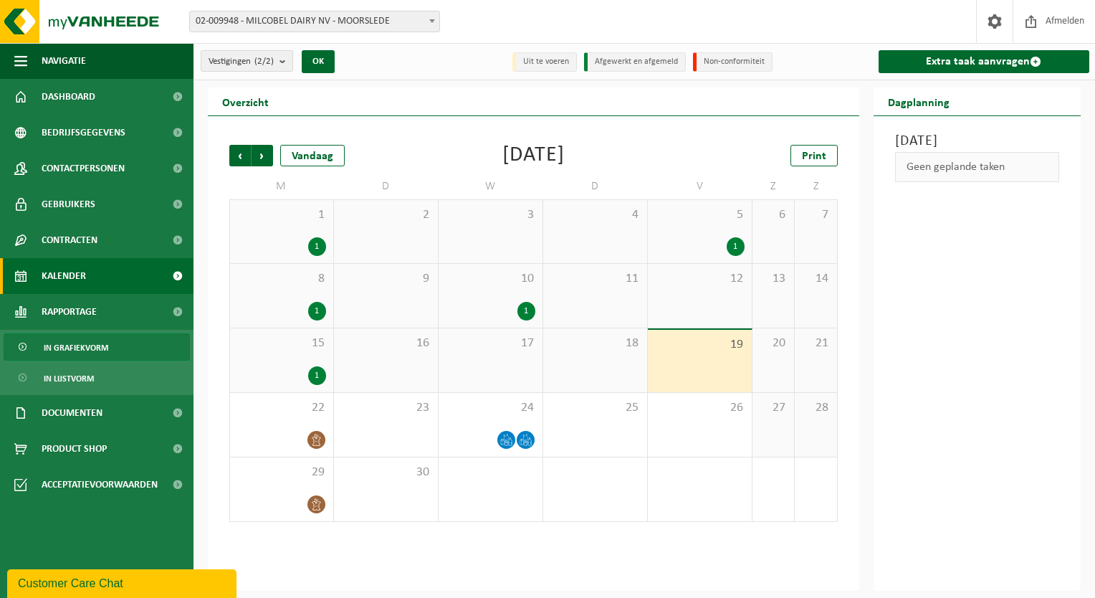
click at [99, 343] on span "In grafiekvorm" at bounding box center [76, 347] width 64 height 27
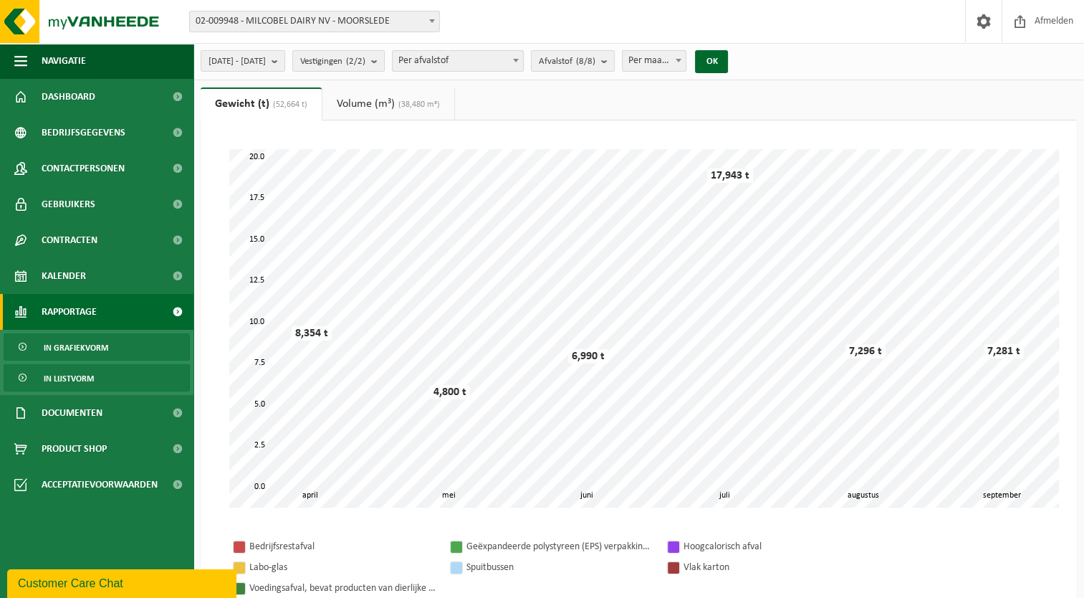
click at [87, 370] on span "In lijstvorm" at bounding box center [69, 378] width 50 height 27
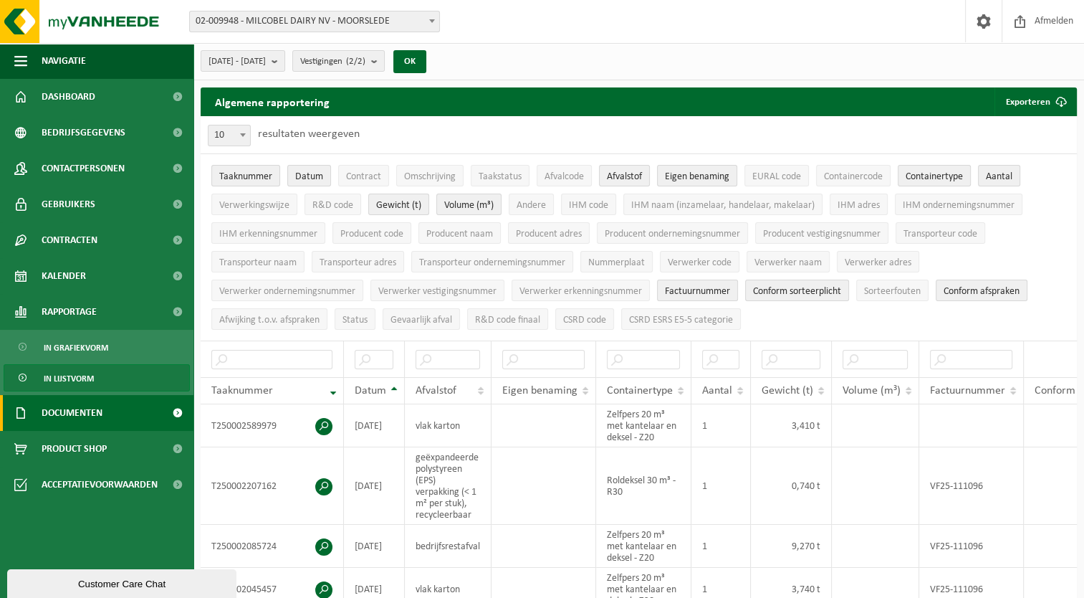
click at [89, 414] on span "Documenten" at bounding box center [72, 413] width 61 height 36
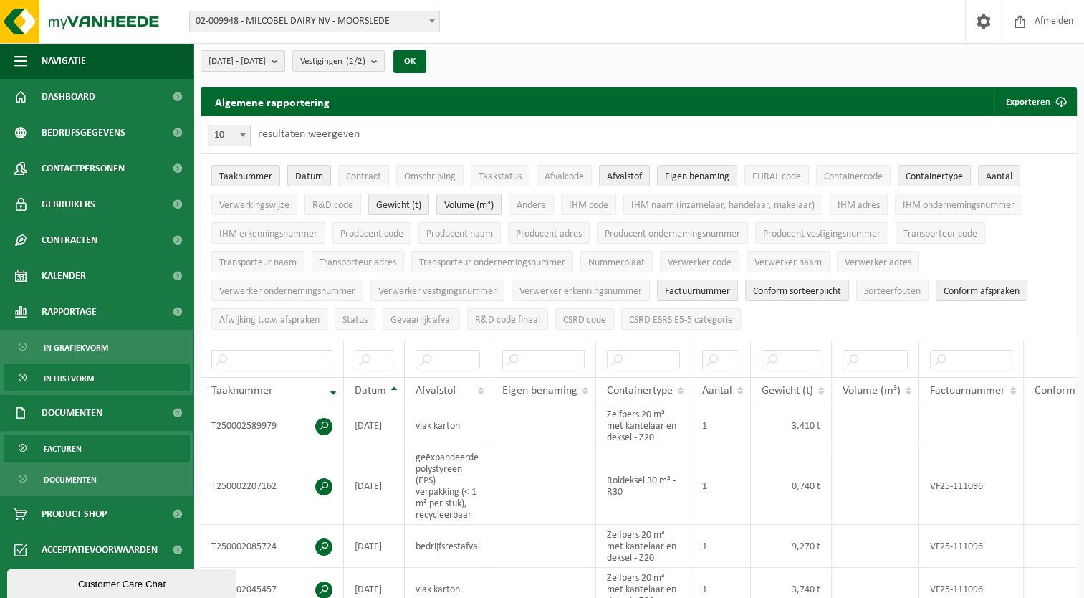
click at [92, 440] on link "Facturen" at bounding box center [97, 447] width 186 height 27
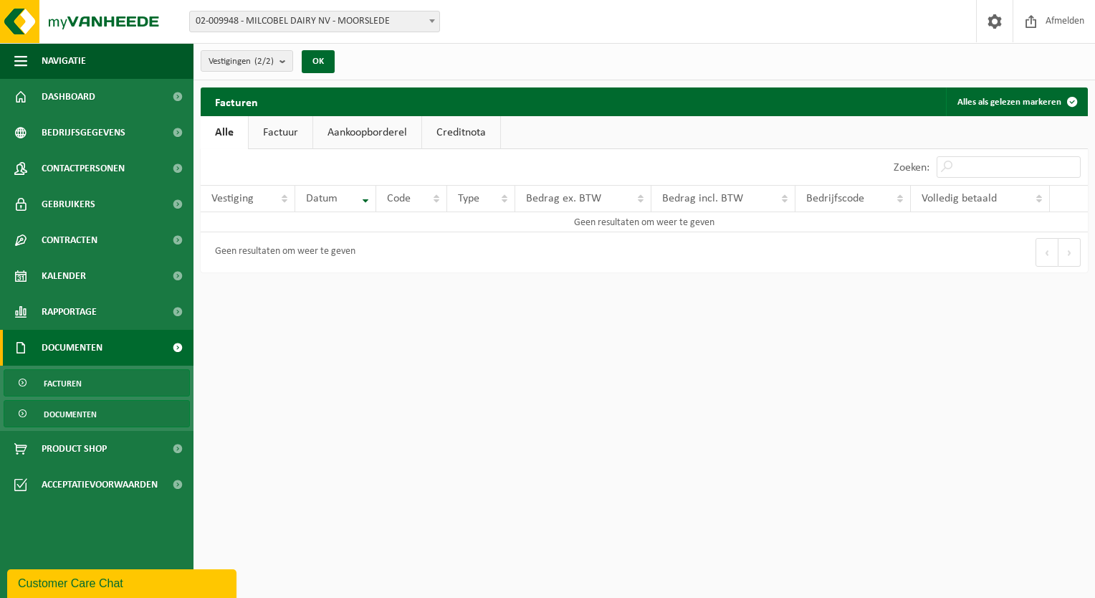
click at [91, 411] on span "Documenten" at bounding box center [70, 414] width 53 height 27
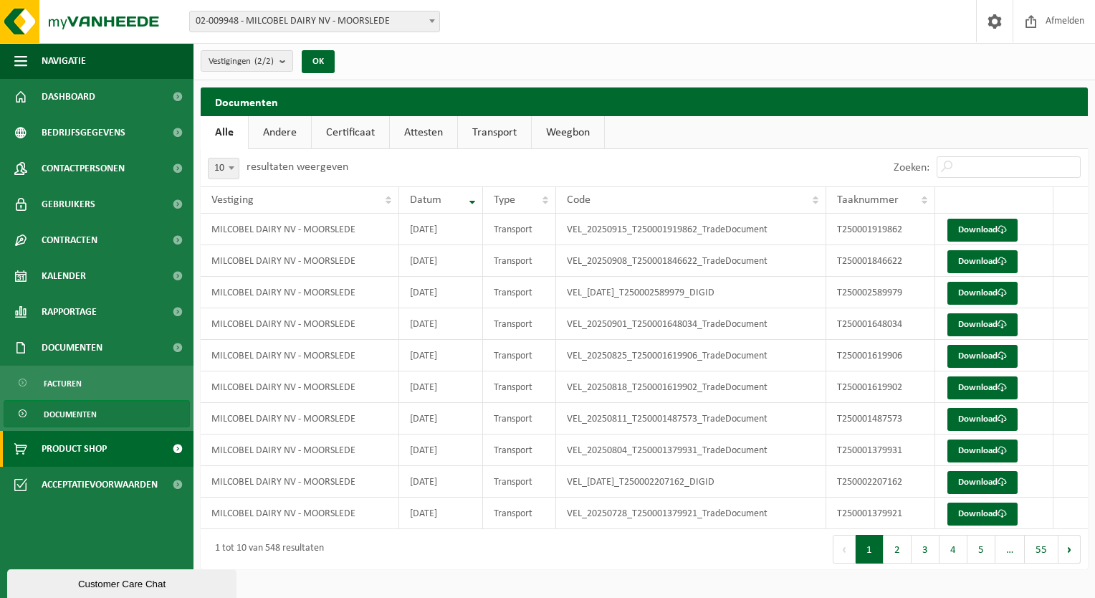
click at [80, 448] on span "Product Shop" at bounding box center [74, 449] width 65 height 36
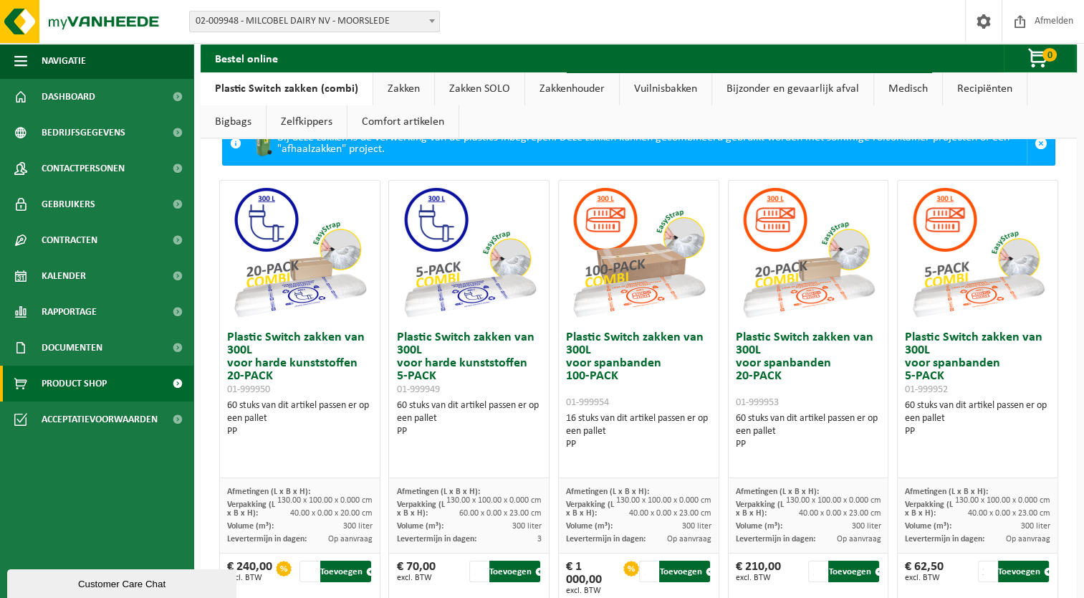
scroll to position [72, 0]
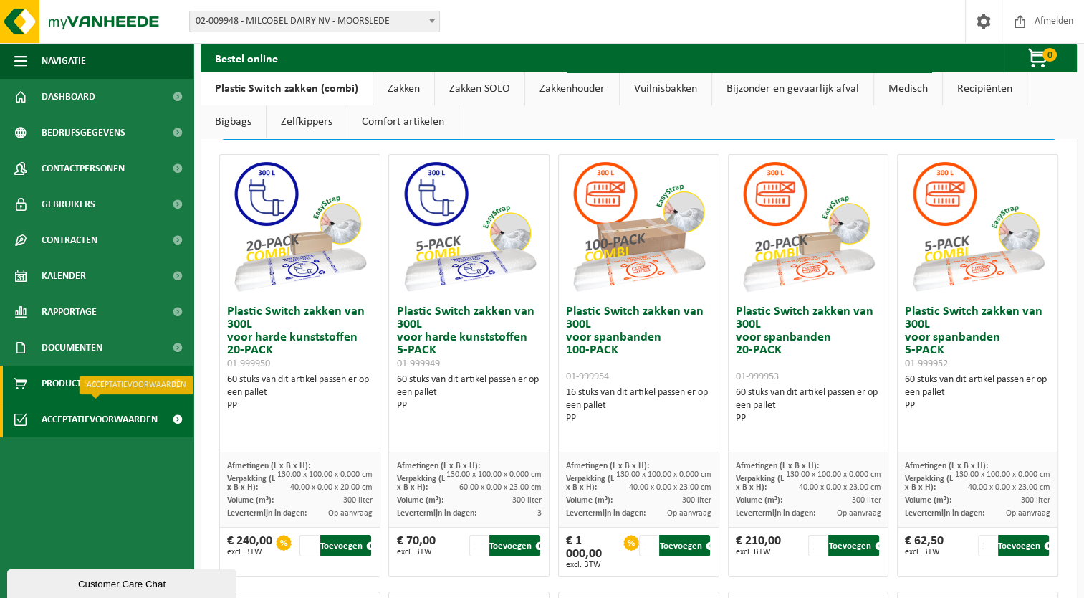
click at [96, 414] on span "Acceptatievoorwaarden" at bounding box center [100, 419] width 116 height 36
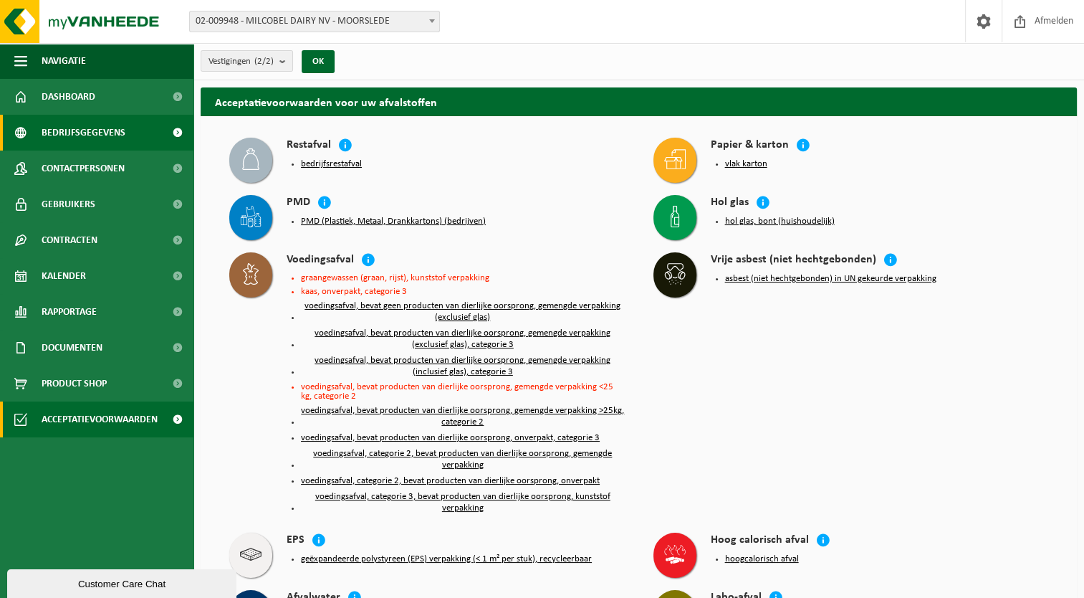
click at [94, 130] on span "Bedrijfsgegevens" at bounding box center [84, 133] width 84 height 36
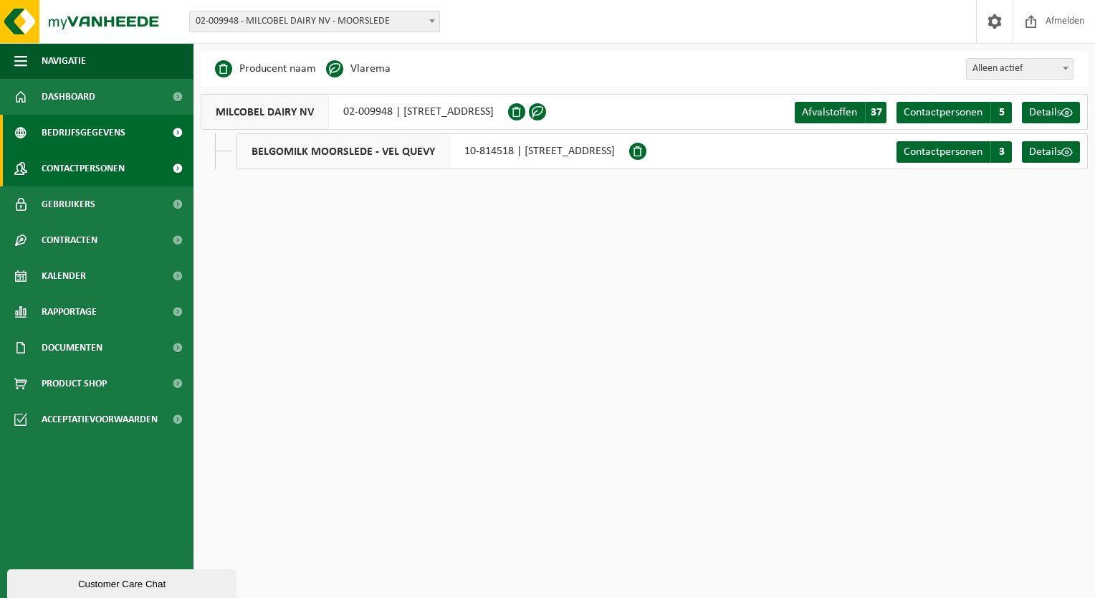
click at [95, 159] on span "Contactpersonen" at bounding box center [83, 168] width 83 height 36
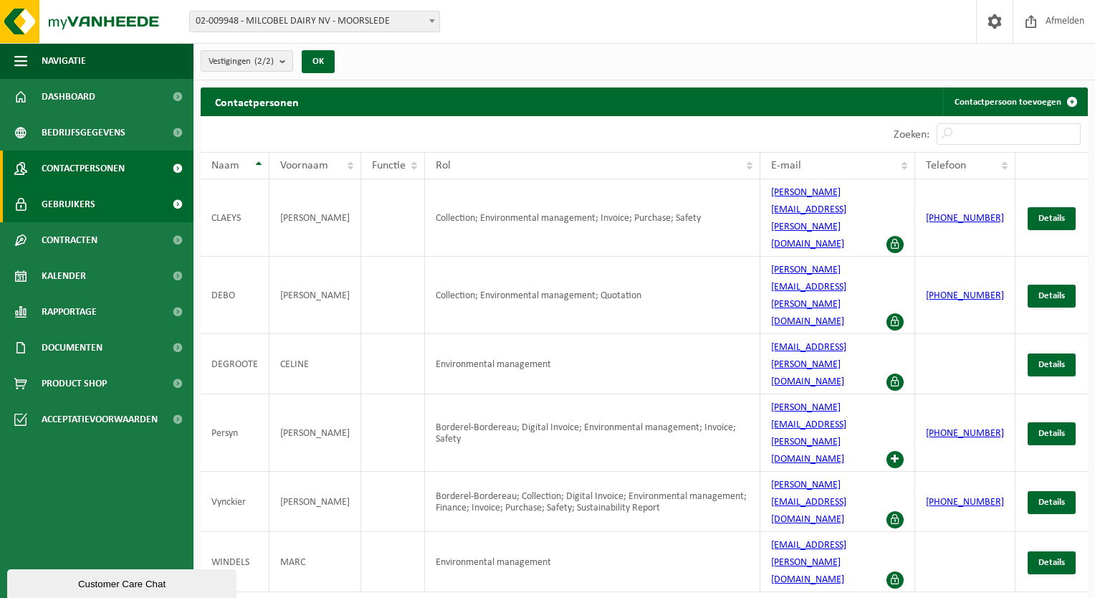
click at [92, 194] on span "Gebruikers" at bounding box center [69, 204] width 54 height 36
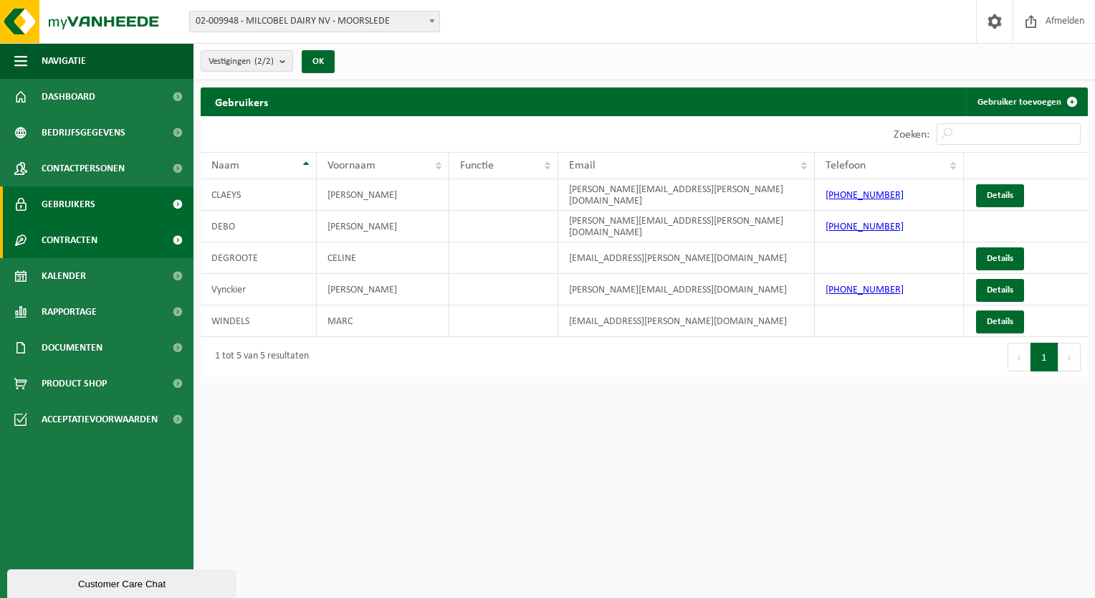
click at [51, 231] on span "Contracten" at bounding box center [70, 240] width 56 height 36
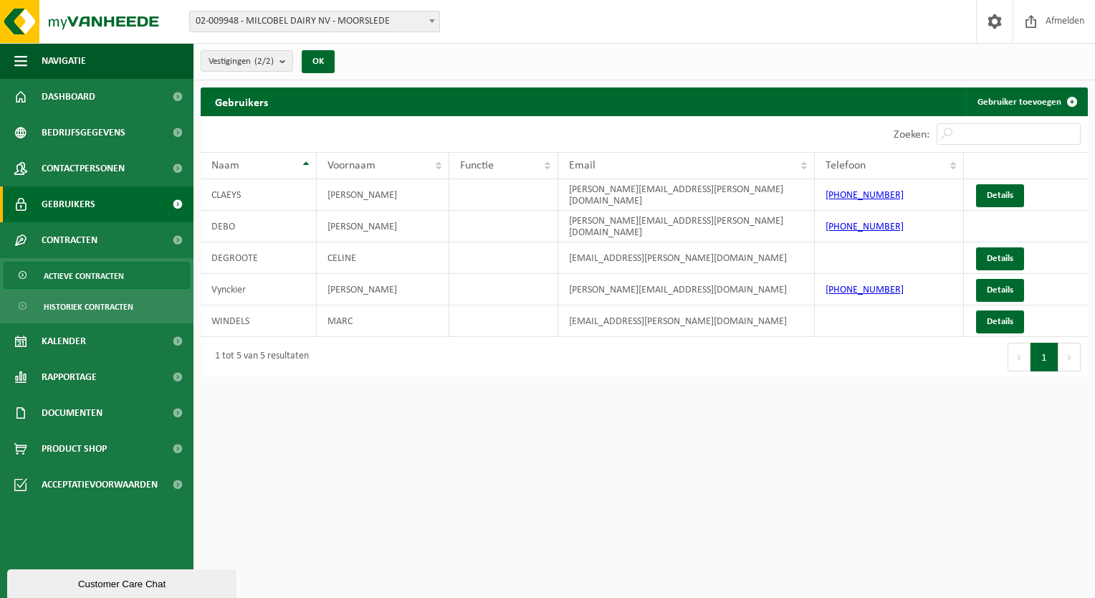
click at [89, 278] on span "Actieve contracten" at bounding box center [84, 275] width 80 height 27
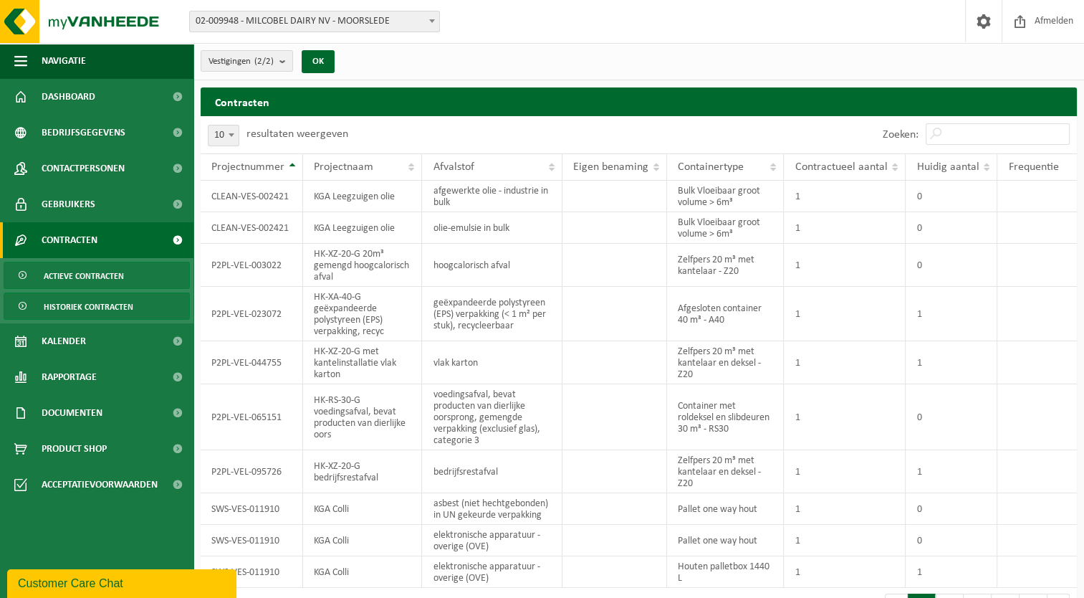
click at [115, 311] on span "Historiek contracten" at bounding box center [89, 306] width 90 height 27
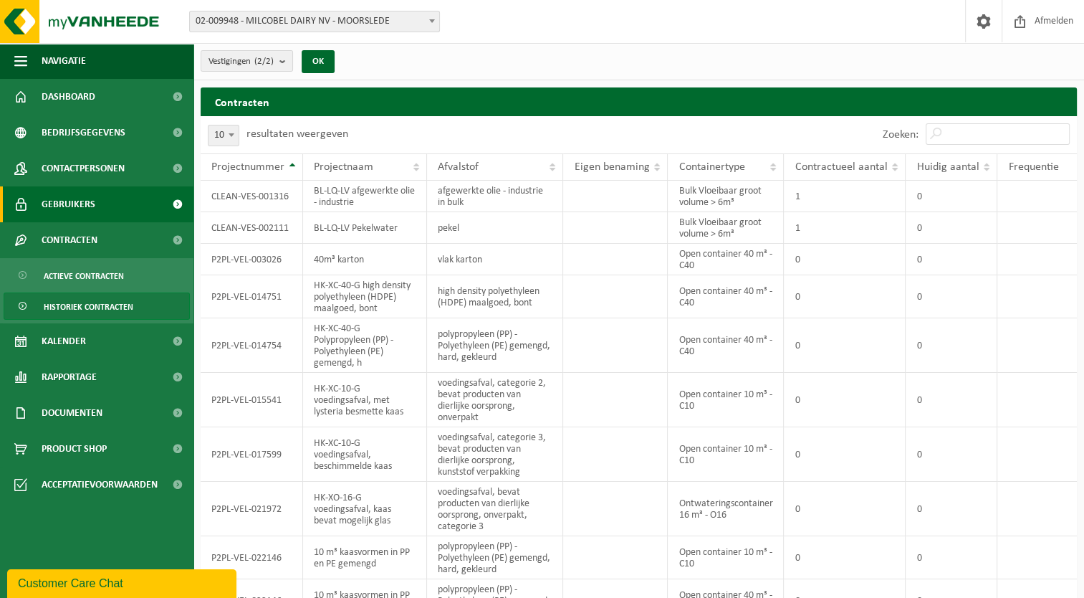
click at [77, 201] on span "Gebruikers" at bounding box center [69, 204] width 54 height 36
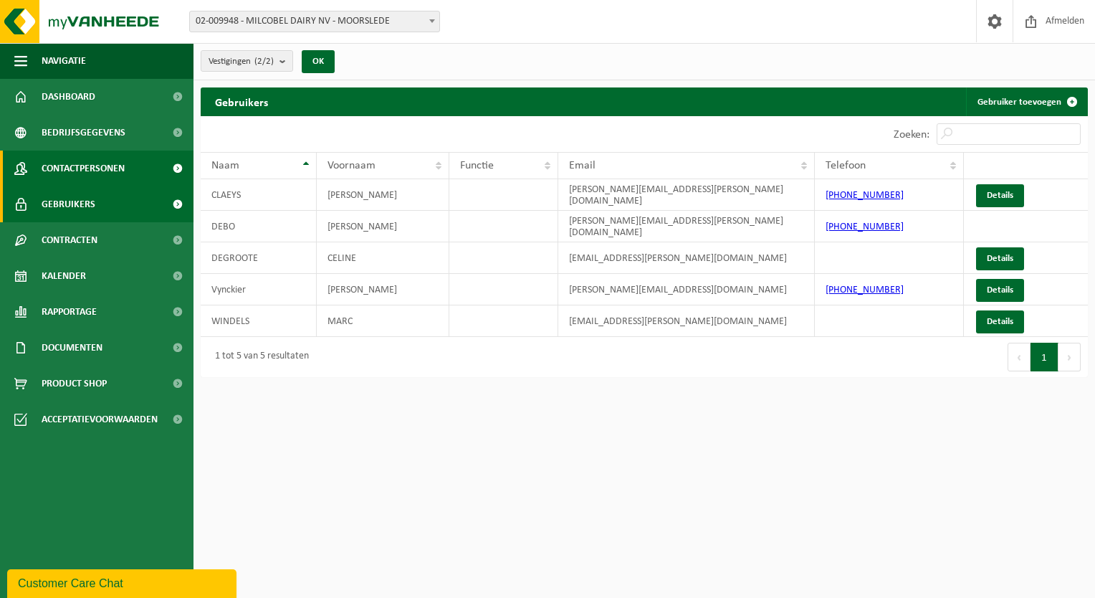
click at [87, 167] on span "Contactpersonen" at bounding box center [83, 168] width 83 height 36
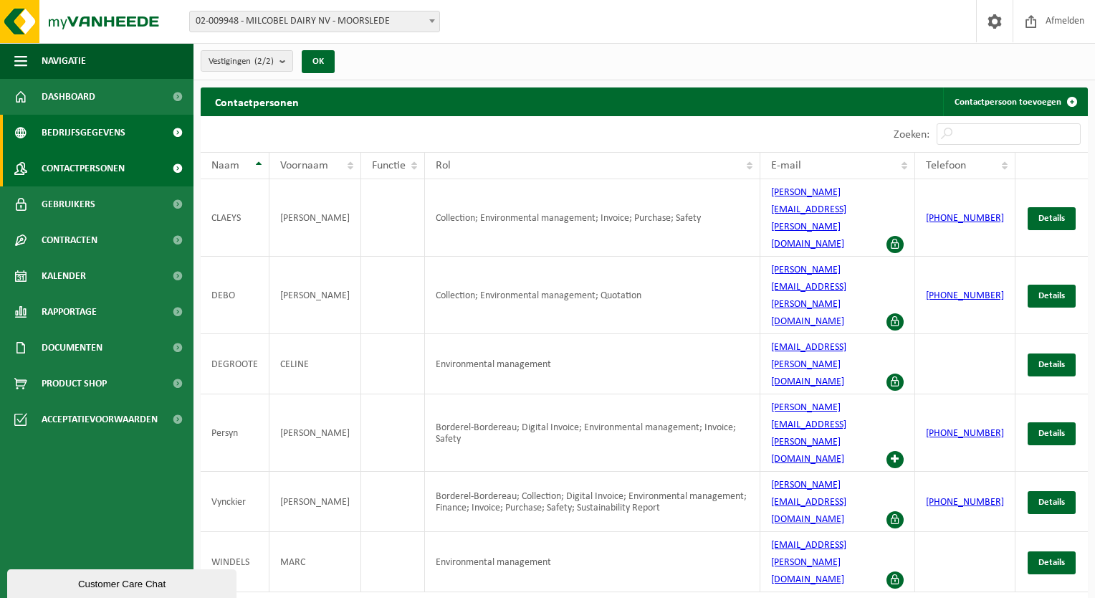
click at [86, 128] on span "Bedrijfsgegevens" at bounding box center [84, 133] width 84 height 36
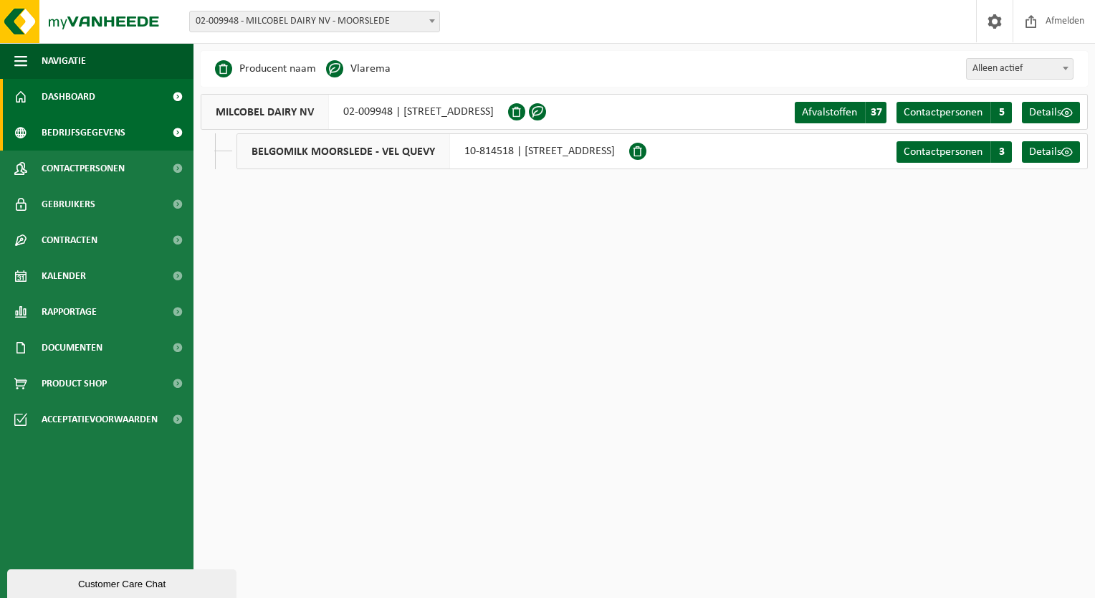
click at [80, 110] on span "Dashboard" at bounding box center [69, 97] width 54 height 36
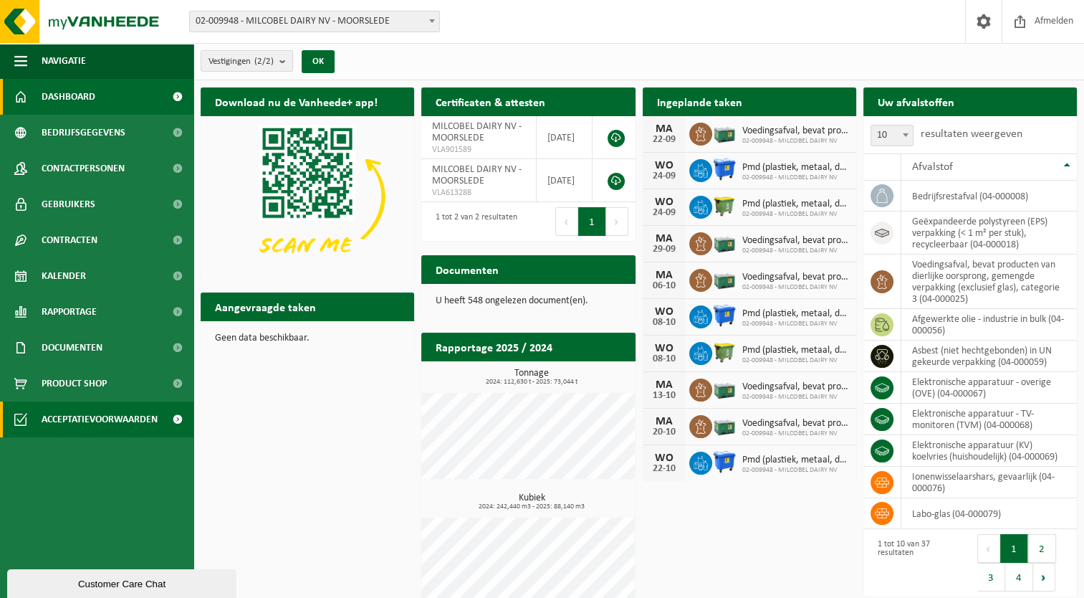
click at [105, 410] on span "Acceptatievoorwaarden" at bounding box center [100, 419] width 116 height 36
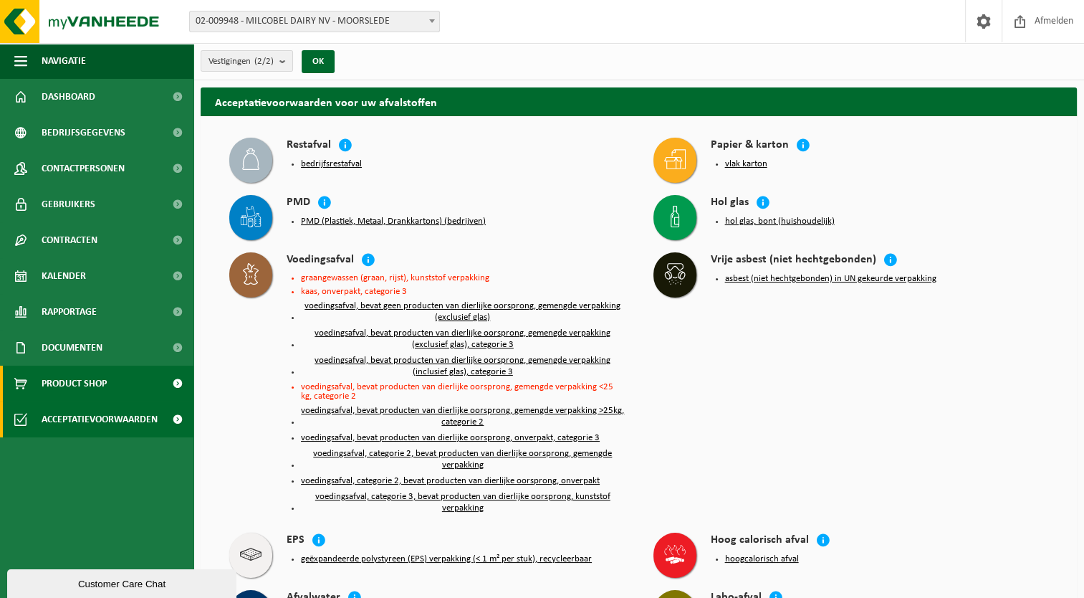
click at [96, 381] on span "Product Shop" at bounding box center [74, 383] width 65 height 36
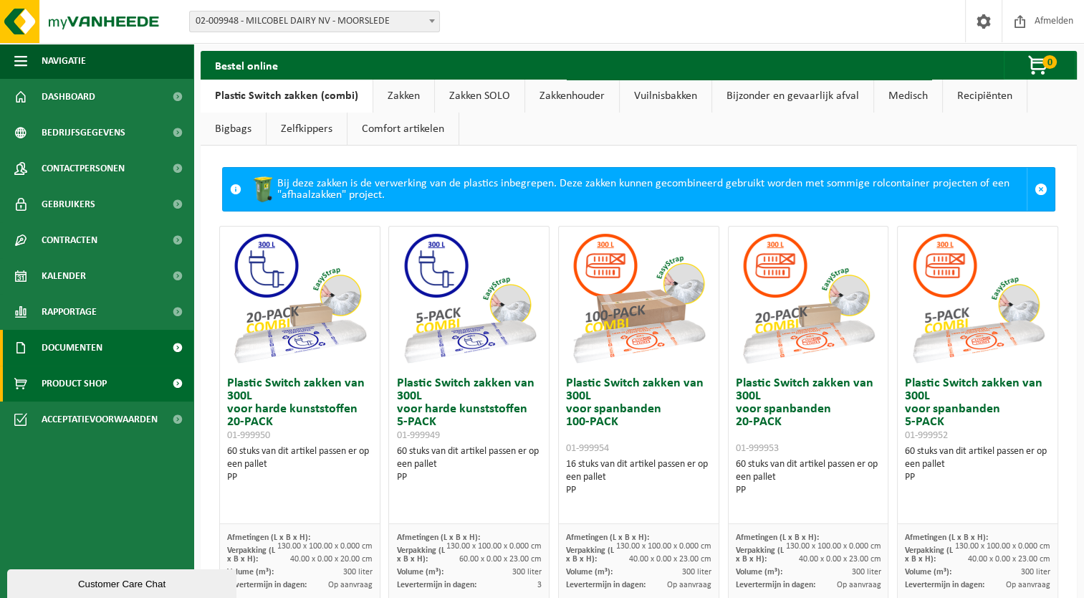
click at [95, 354] on span "Documenten" at bounding box center [72, 348] width 61 height 36
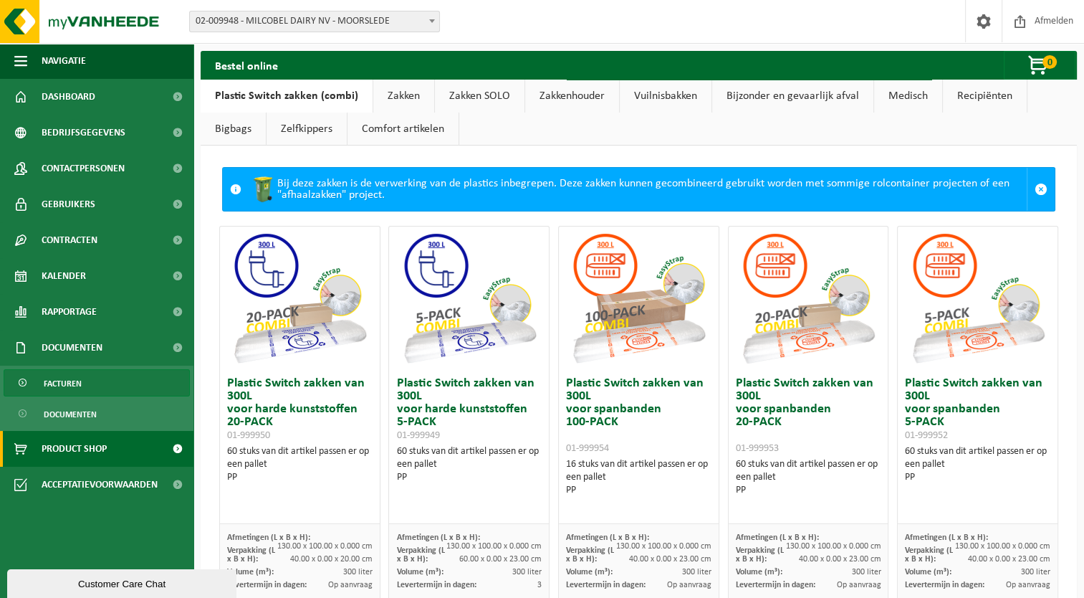
click at [84, 392] on link "Facturen" at bounding box center [97, 382] width 186 height 27
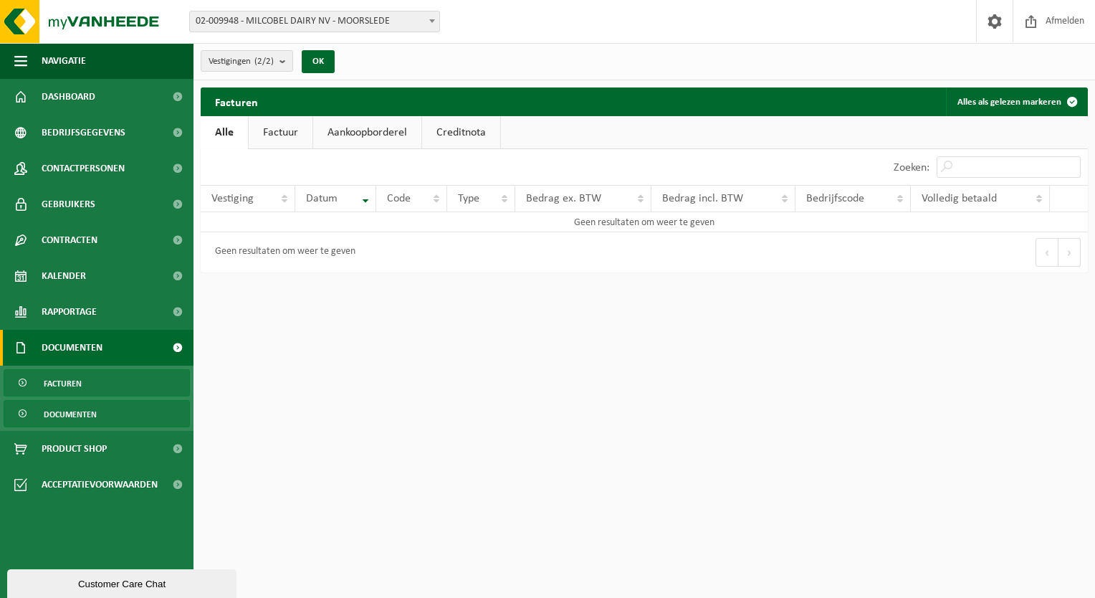
click at [90, 411] on span "Documenten" at bounding box center [70, 414] width 53 height 27
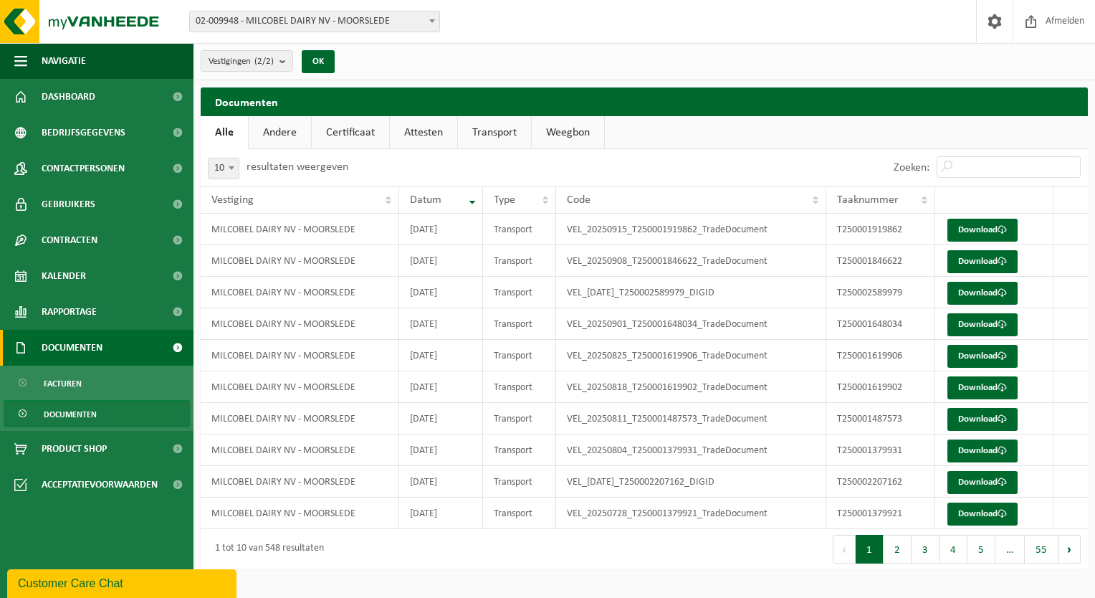
click at [81, 337] on span "Documenten" at bounding box center [72, 348] width 61 height 36
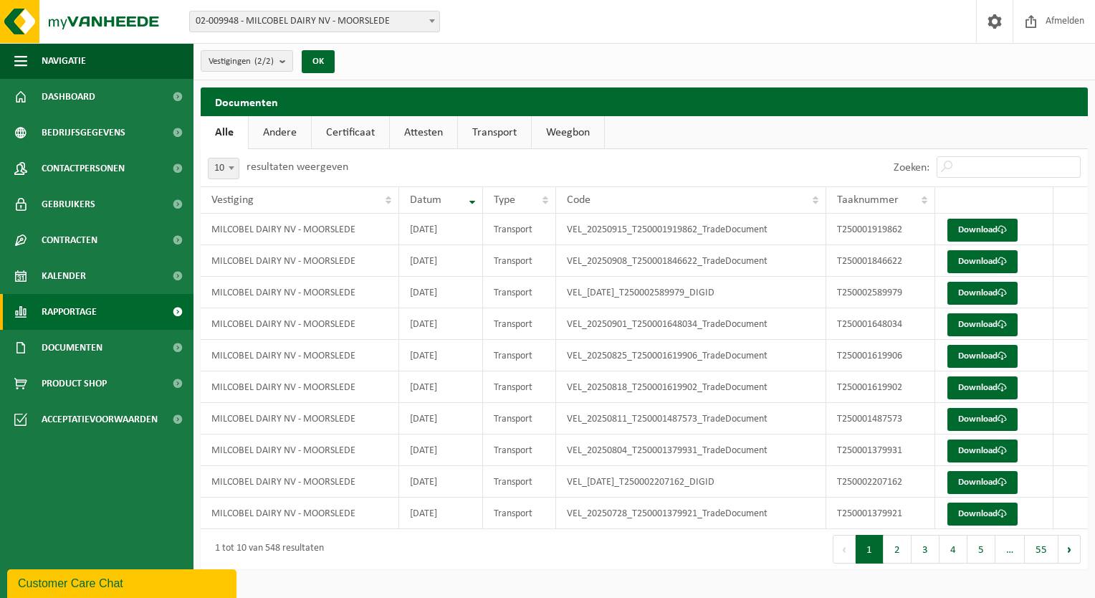
click at [61, 302] on span "Rapportage" at bounding box center [69, 312] width 55 height 36
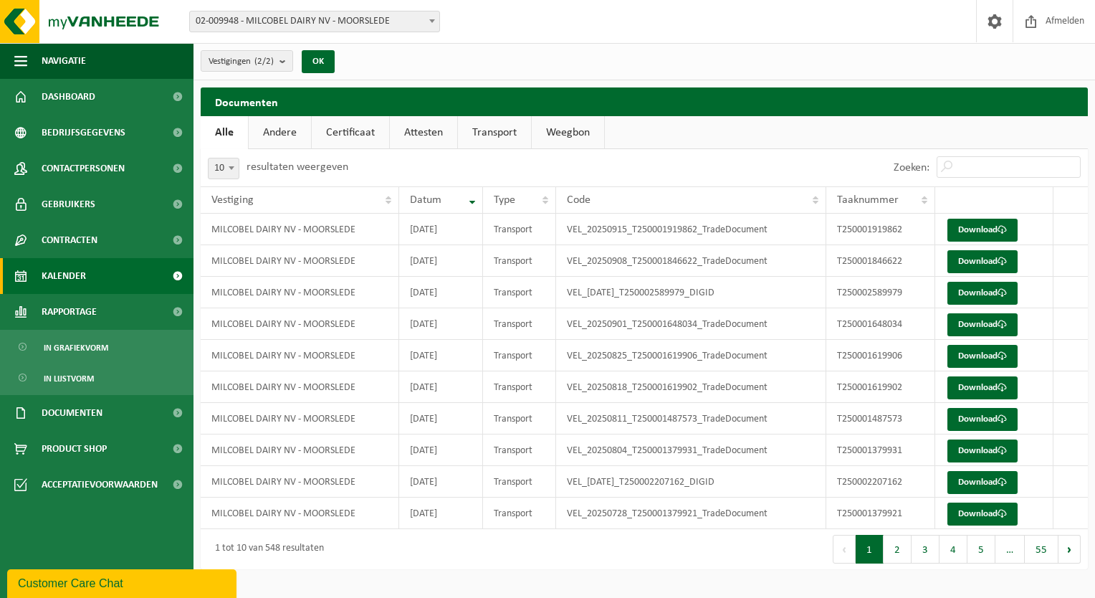
click at [66, 282] on span "Kalender" at bounding box center [64, 276] width 44 height 36
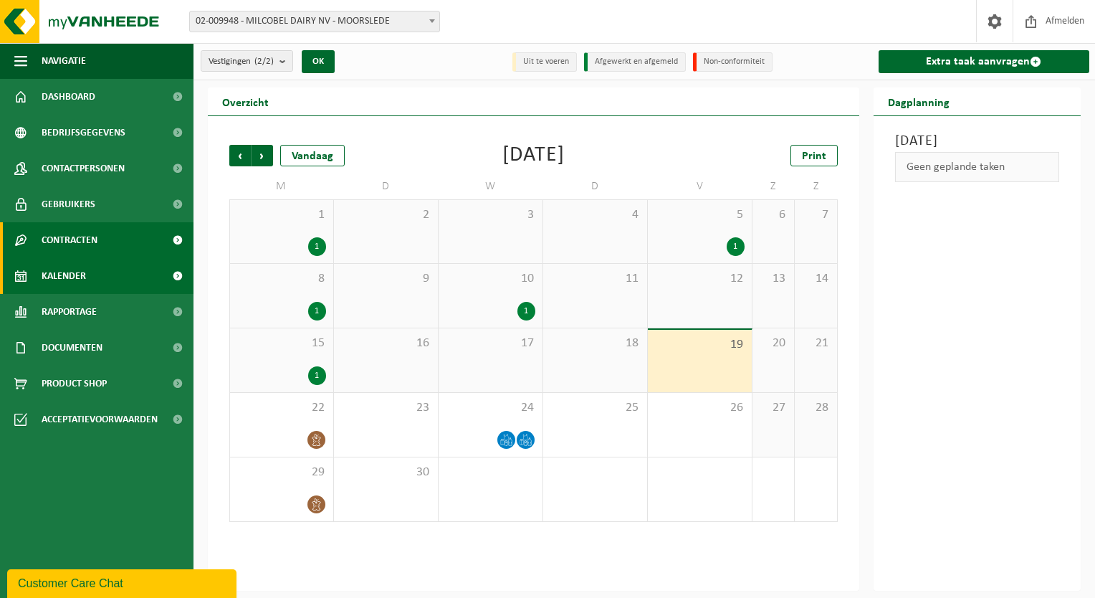
click at [74, 245] on span "Contracten" at bounding box center [70, 240] width 56 height 36
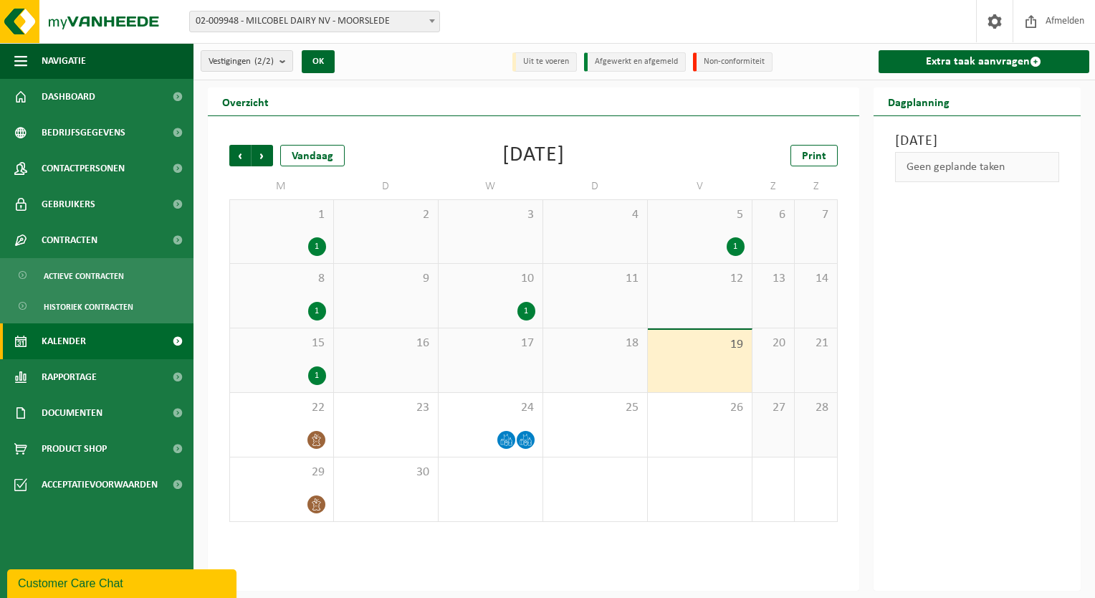
click at [75, 340] on span "Kalender" at bounding box center [64, 341] width 44 height 36
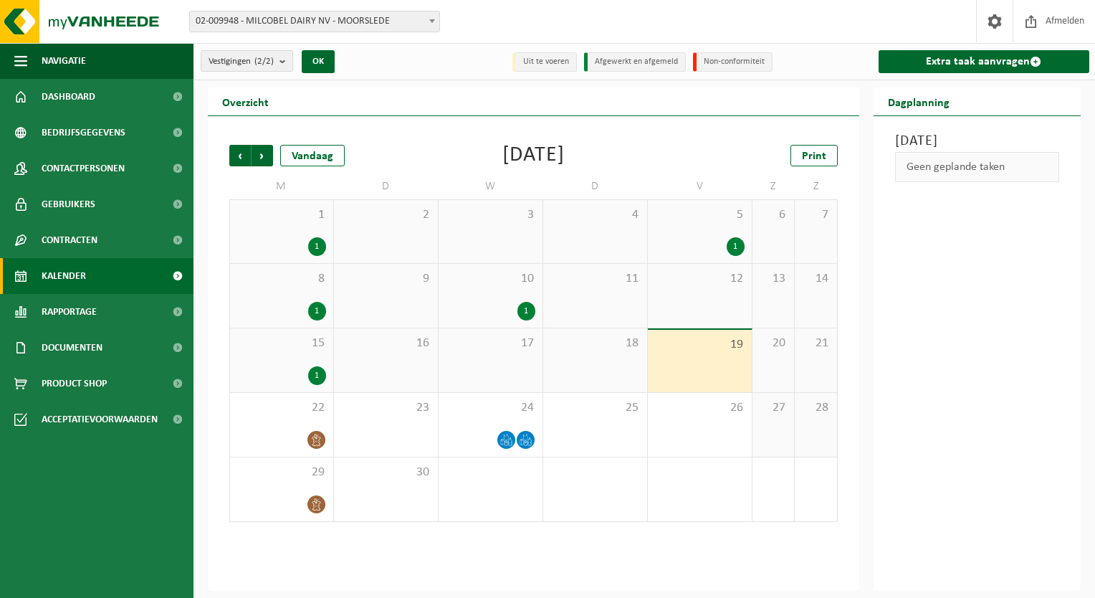
click at [89, 300] on span "Rapportage" at bounding box center [69, 312] width 55 height 36
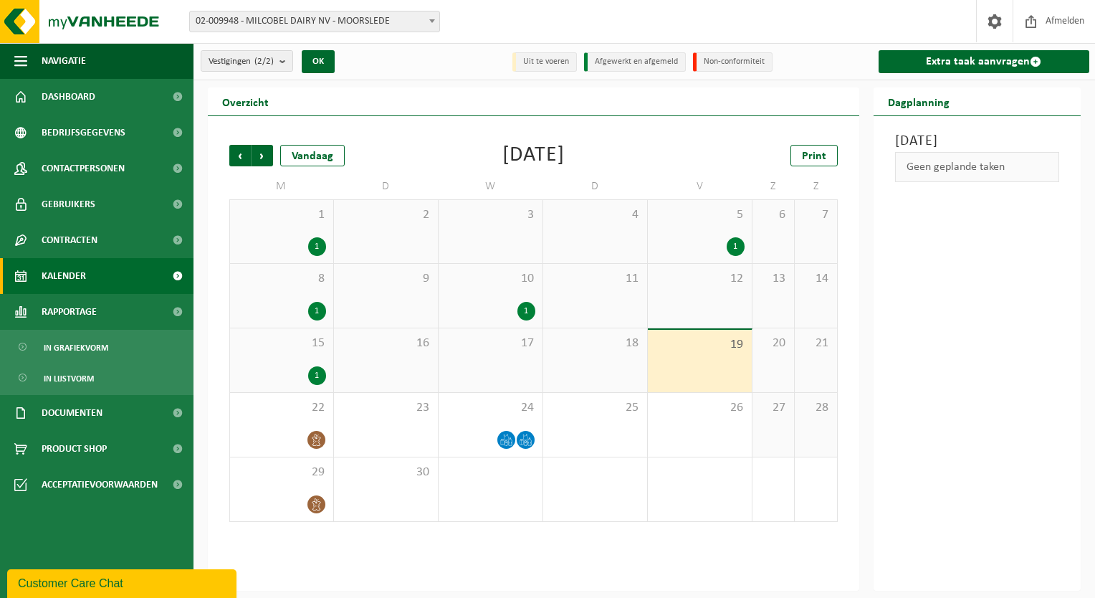
click at [81, 269] on span "Kalender" at bounding box center [64, 276] width 44 height 36
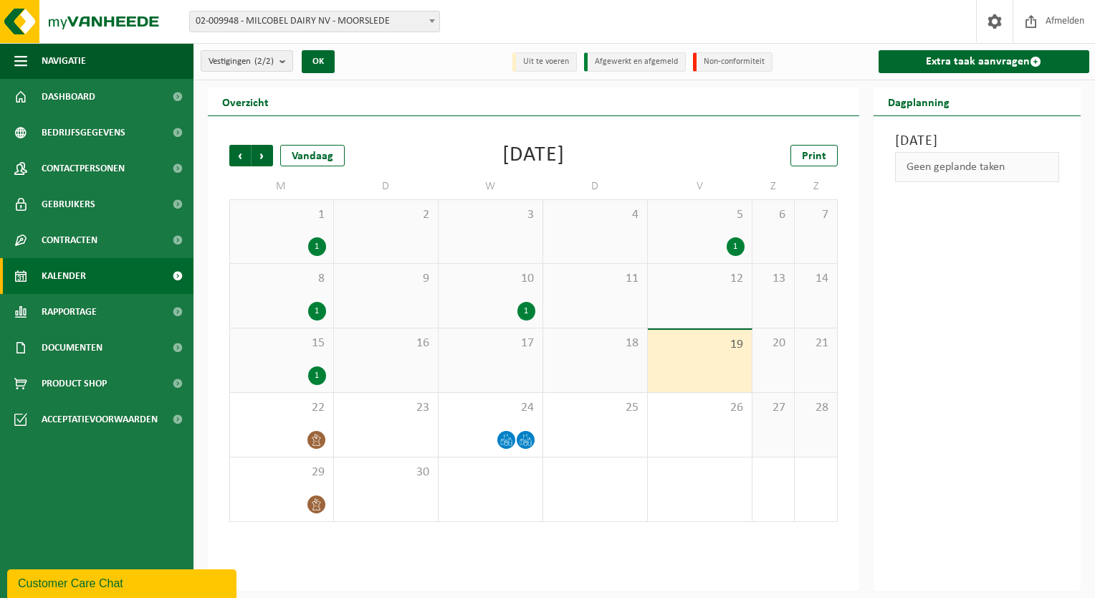
click at [179, 273] on span at bounding box center [177, 276] width 32 height 36
click at [127, 271] on link "Kalender" at bounding box center [96, 276] width 193 height 36
click at [58, 256] on span "Contracten" at bounding box center [70, 240] width 56 height 36
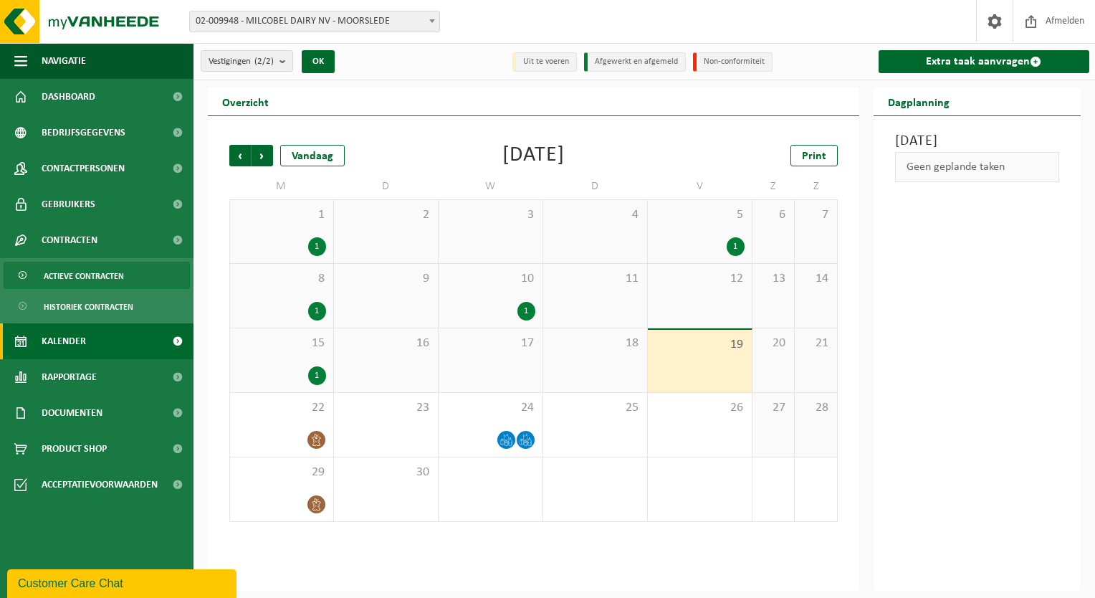
click at [90, 279] on span "Actieve contracten" at bounding box center [84, 275] width 80 height 27
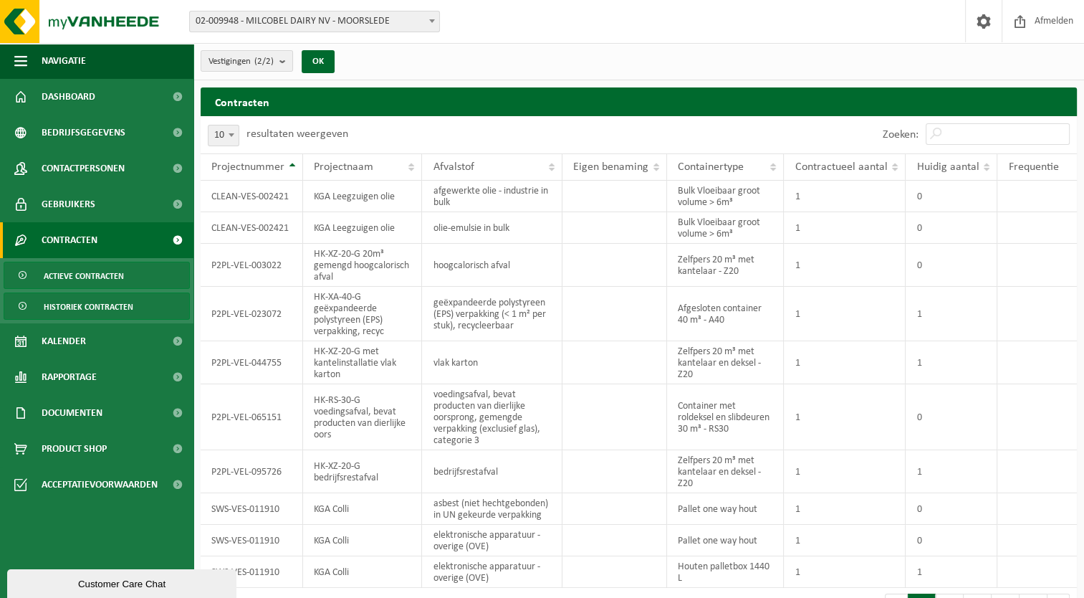
click at [101, 302] on span "Historiek contracten" at bounding box center [89, 306] width 90 height 27
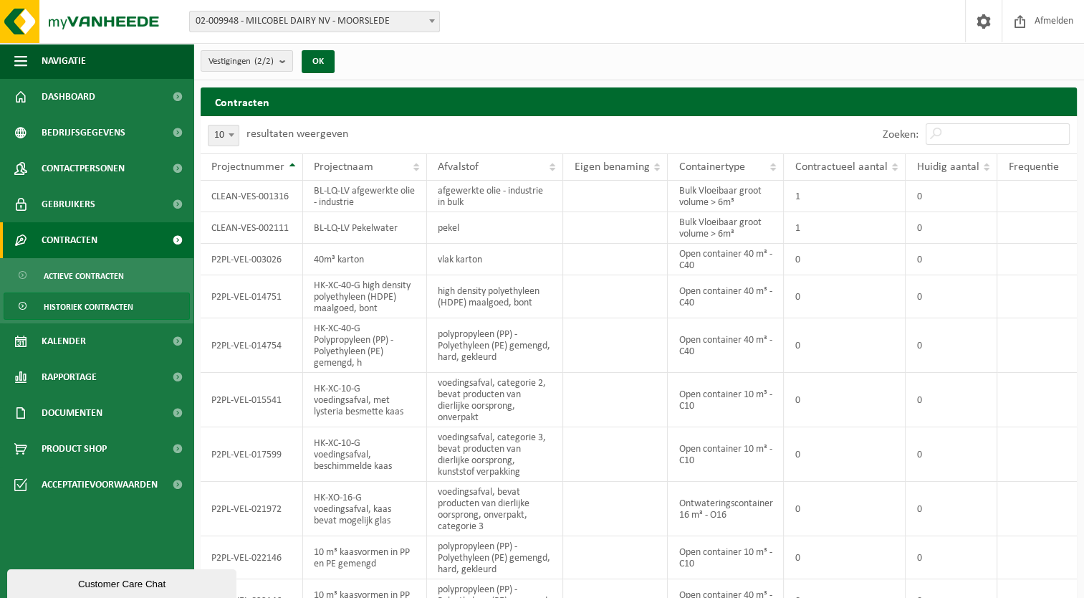
click at [83, 234] on span "Contracten" at bounding box center [70, 240] width 56 height 36
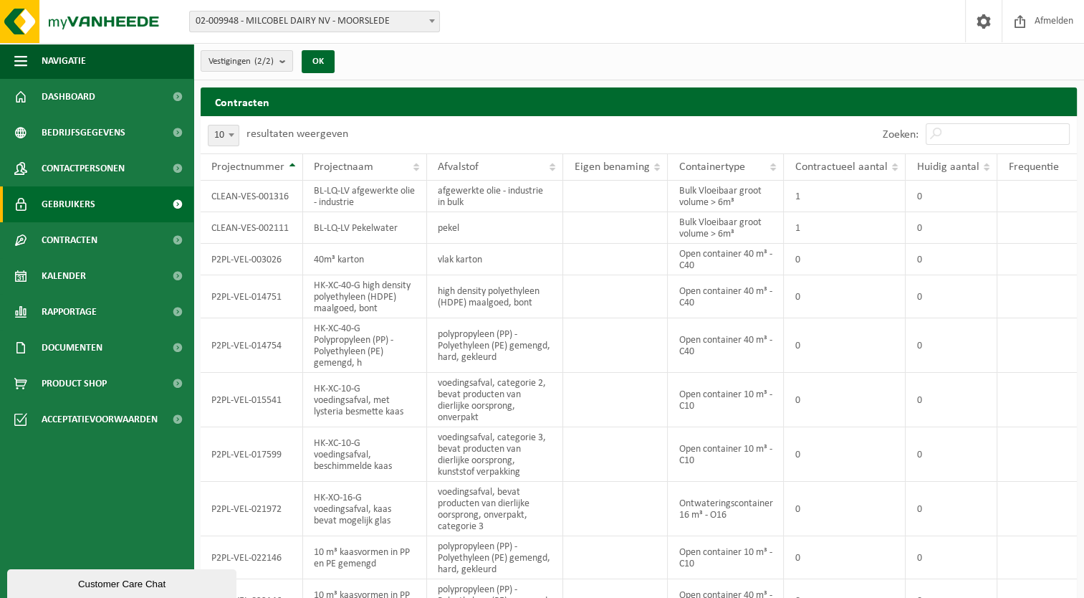
click at [92, 204] on span "Gebruikers" at bounding box center [69, 204] width 54 height 36
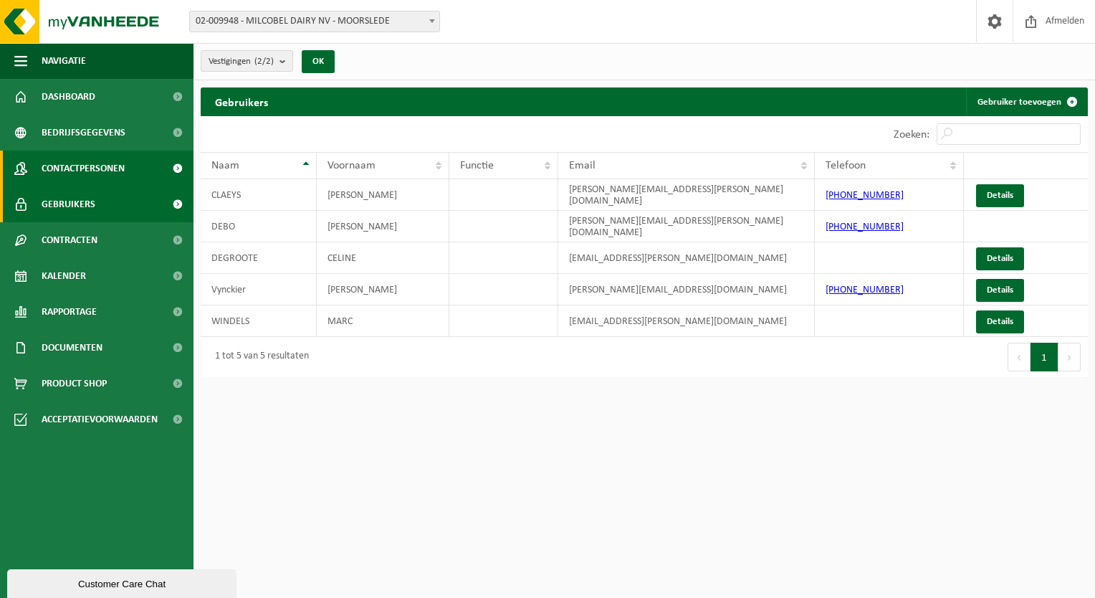
click at [86, 173] on span "Contactpersonen" at bounding box center [83, 168] width 83 height 36
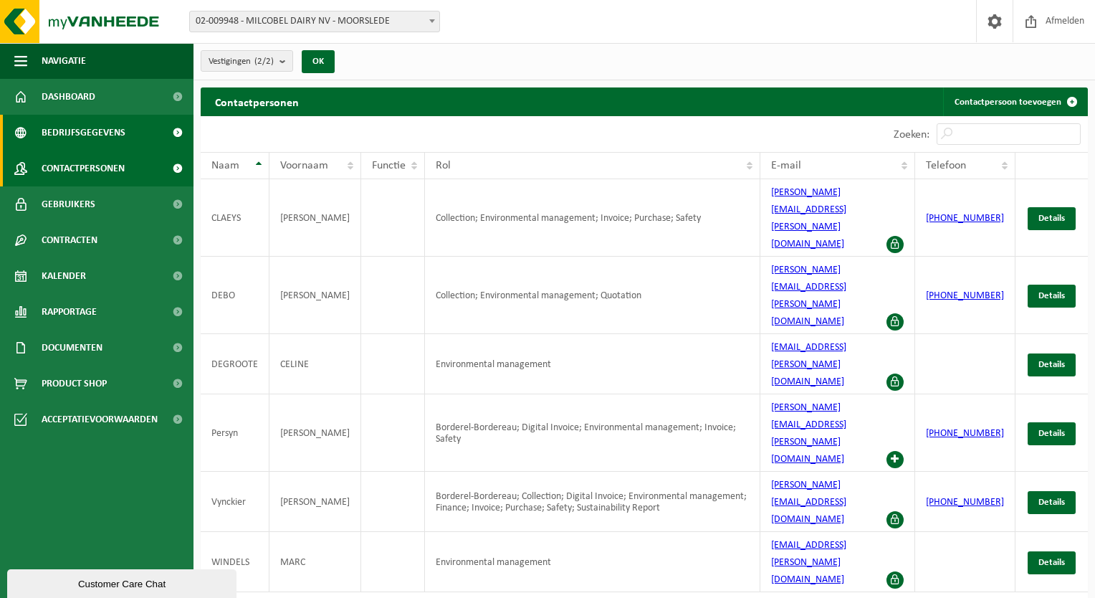
click at [89, 143] on span "Bedrijfsgegevens" at bounding box center [84, 133] width 84 height 36
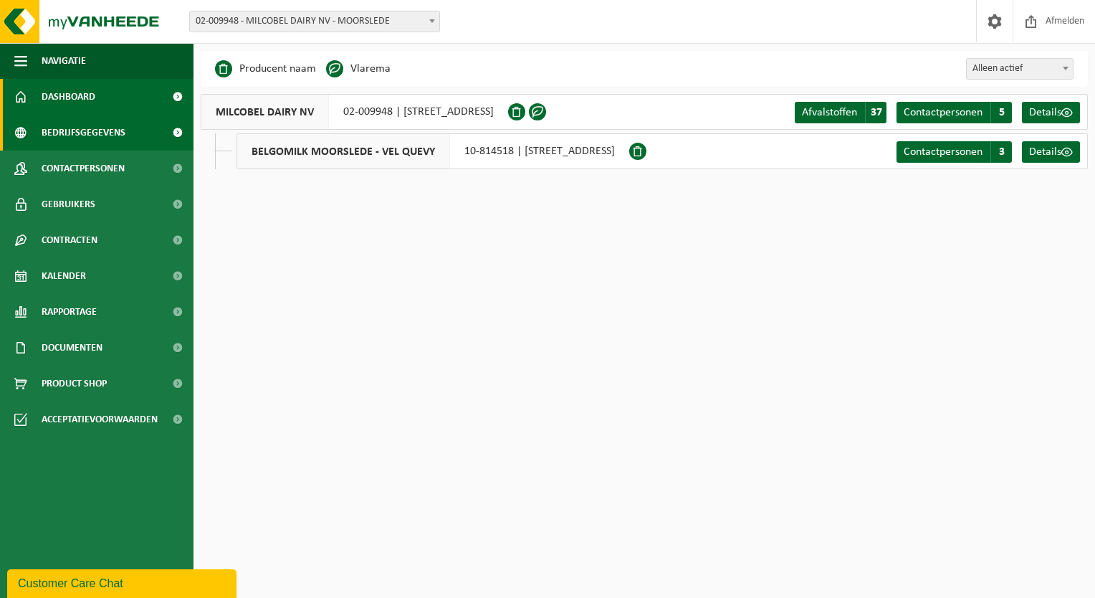
click at [82, 92] on span "Dashboard" at bounding box center [69, 97] width 54 height 36
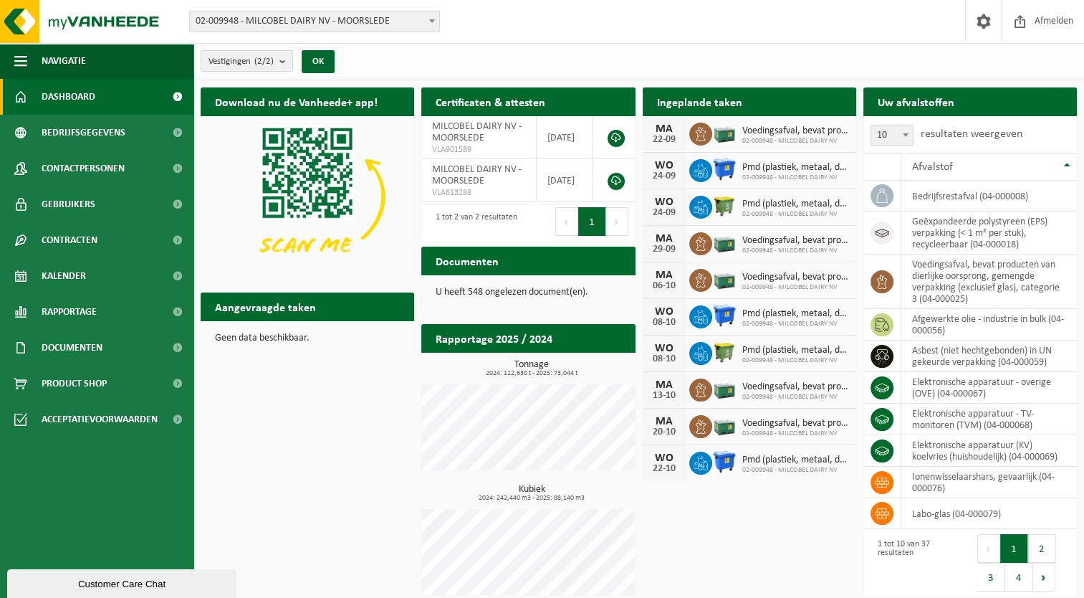
click at [80, 97] on span "Dashboard" at bounding box center [69, 97] width 54 height 36
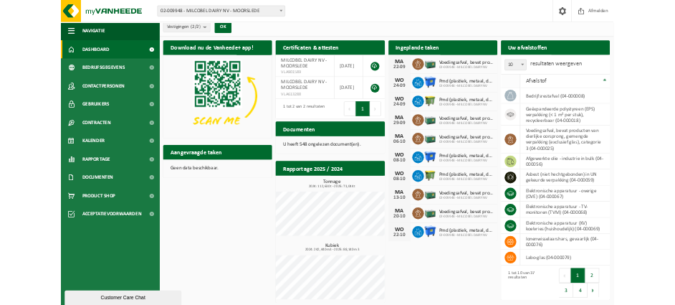
scroll to position [10, 0]
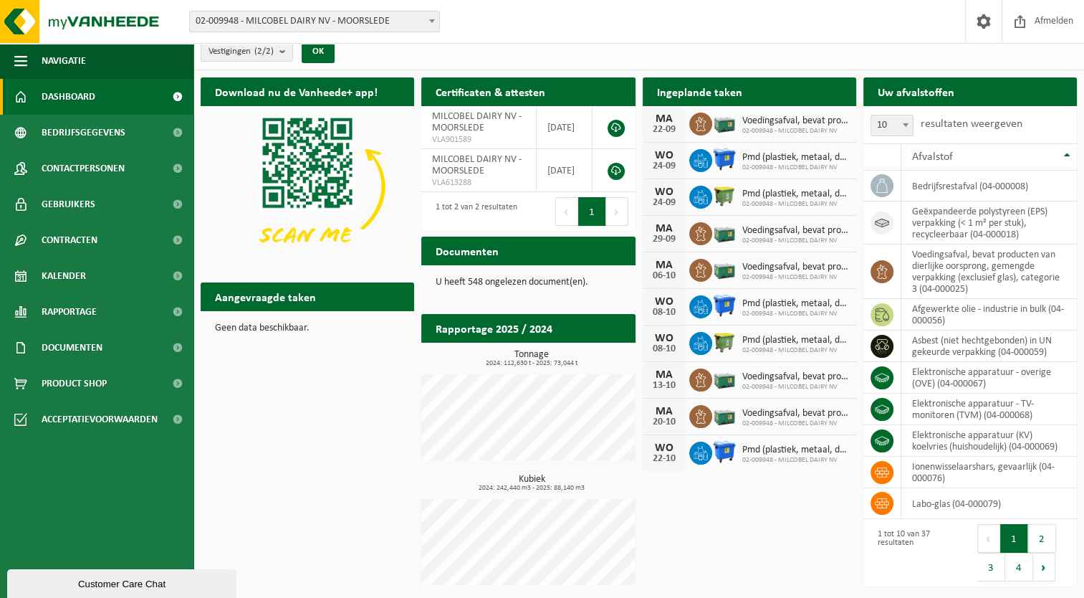
drag, startPoint x: 51, startPoint y: 576, endPoint x: 52, endPoint y: 917, distance: 341.1
click at [51, 578] on div "Customer Care Chat" at bounding box center [122, 583] width 208 height 11
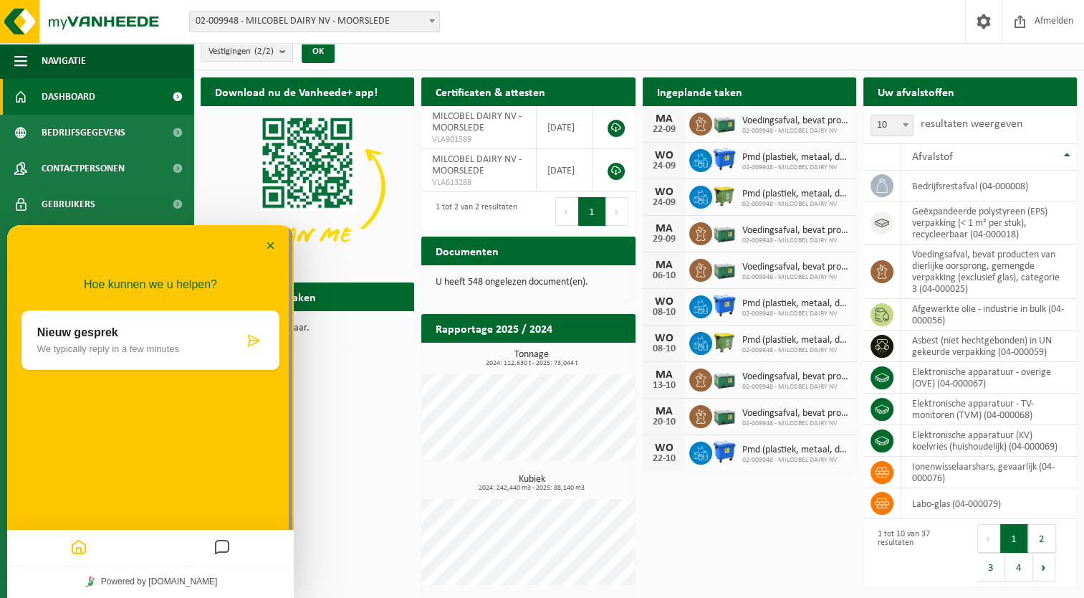
click at [396, 439] on div "Download nu de Vanheede+ app! Verberg Certificaten & attesten Bekijk uw certifi…" at bounding box center [639, 334] width 884 height 529
click at [363, 369] on div "Download nu de Vanheede+ app! Verberg Certificaten & attesten Bekijk uw certifi…" at bounding box center [639, 334] width 884 height 529
click at [273, 246] on button "Minimaliseer" at bounding box center [270, 246] width 23 height 21
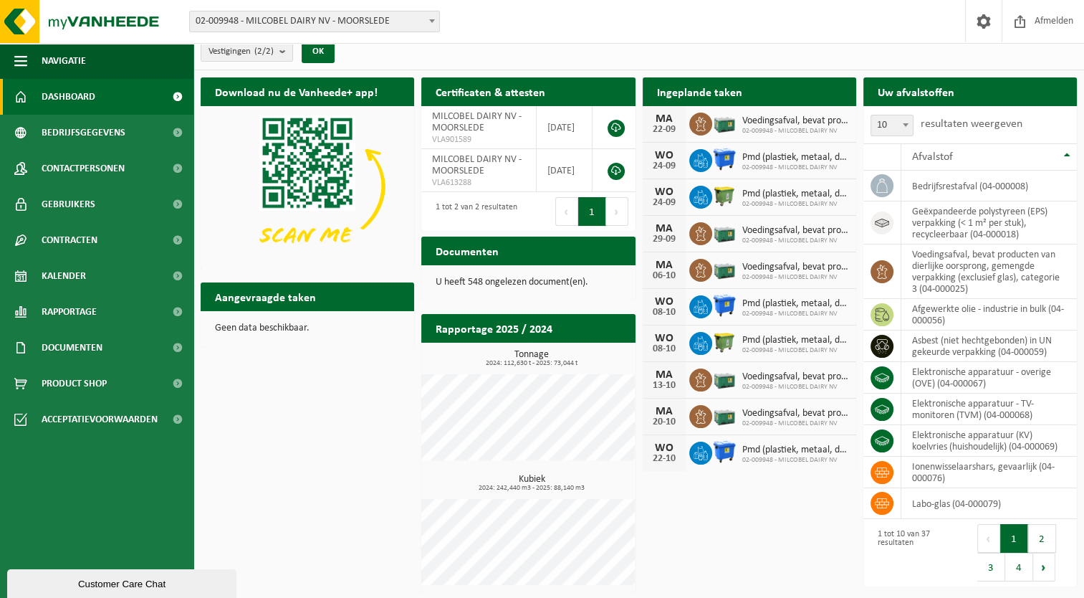
click at [753, 24] on div "Vestiging: 02-009948 - MILCOBEL DAIRY NV - MOORSLEDE 10-814518 - BELGOMILK MOOR…" at bounding box center [542, 22] width 1084 height 44
click at [755, 20] on div "Vestiging: 02-009948 - MILCOBEL DAIRY NV - MOORSLEDE 10-814518 - BELGOMILK MOOR…" at bounding box center [542, 22] width 1084 height 44
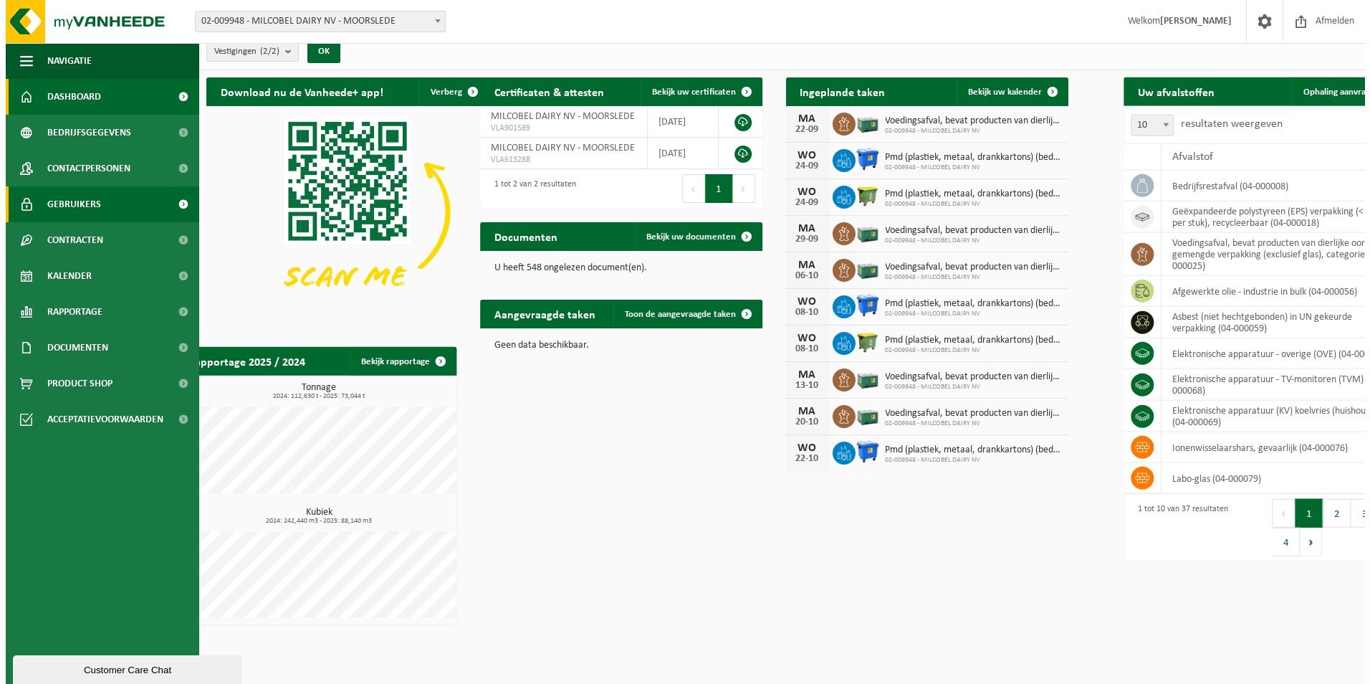
scroll to position [0, 0]
